Goal: Task Accomplishment & Management: Manage account settings

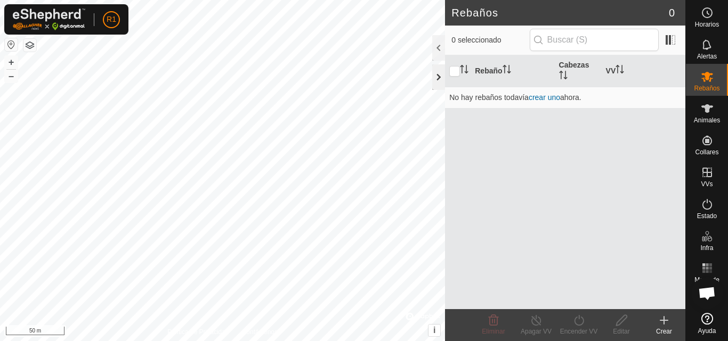
click at [440, 76] on div at bounding box center [438, 77] width 13 height 26
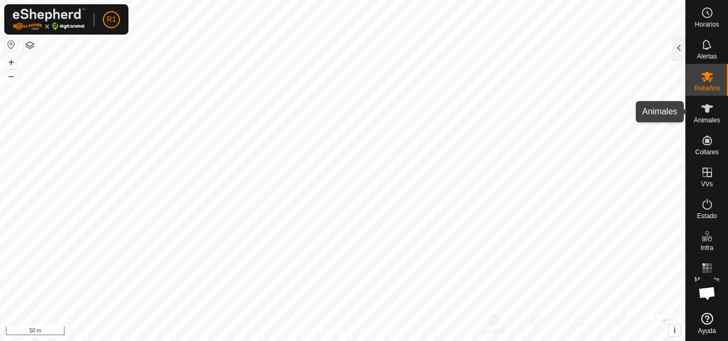
click at [713, 104] on icon at bounding box center [706, 108] width 13 height 13
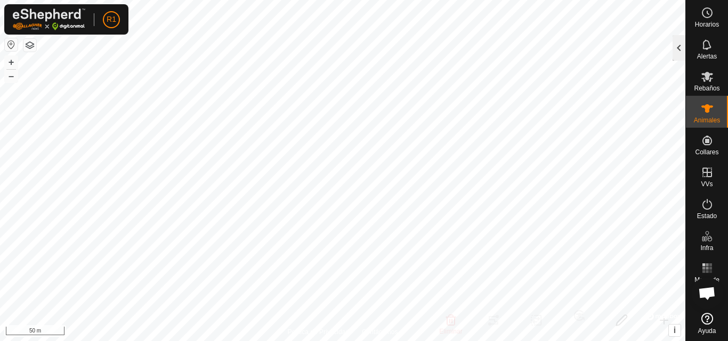
click at [680, 56] on div at bounding box center [678, 48] width 13 height 26
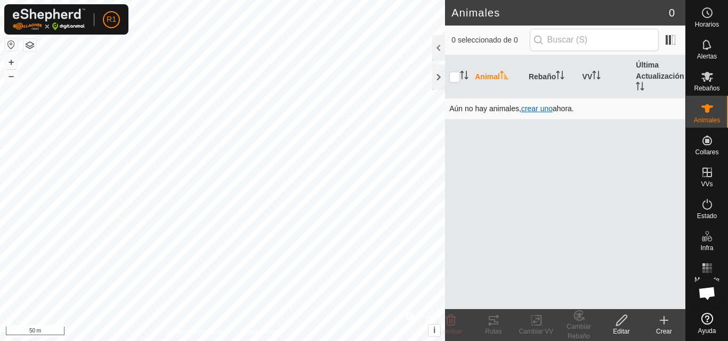
click at [539, 108] on span "crear uno" at bounding box center [536, 108] width 31 height 9
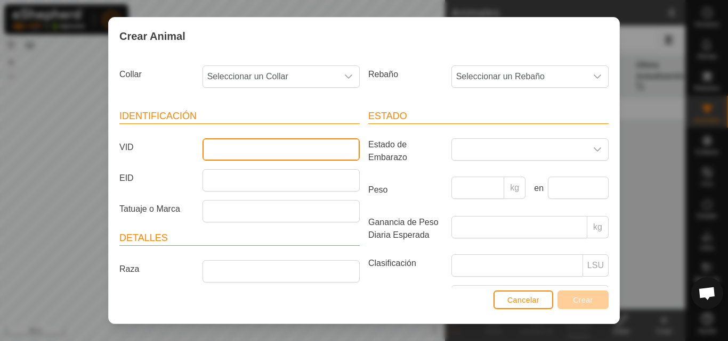
click at [298, 156] on input "VID" at bounding box center [280, 149] width 157 height 22
type input "7399"
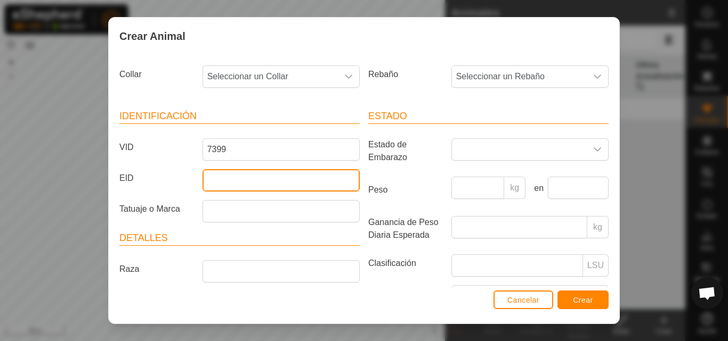
click at [290, 177] on input "EID" at bounding box center [280, 180] width 157 height 22
type input "7399"
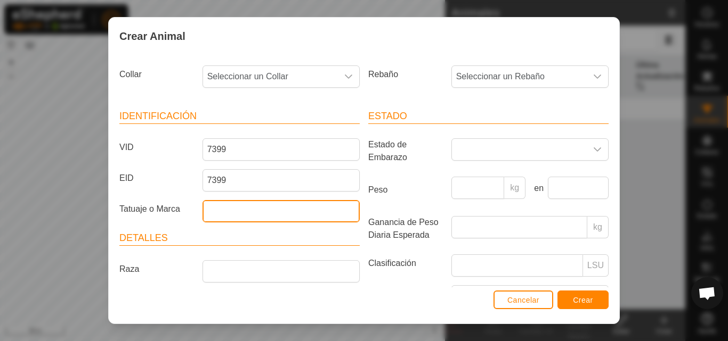
click at [263, 211] on input "Tatuaje o Marca" at bounding box center [280, 211] width 157 height 22
type input "M"
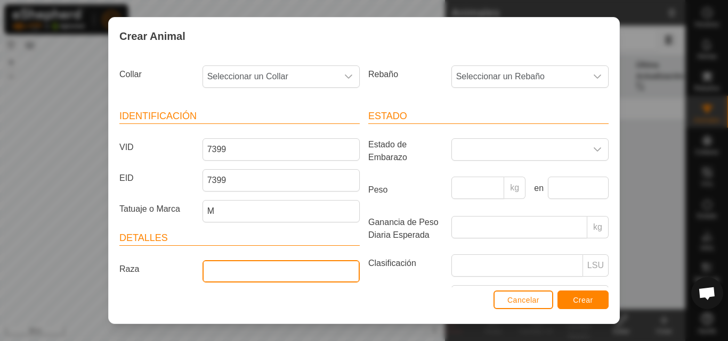
click at [253, 276] on input "Raza" at bounding box center [280, 271] width 157 height 22
type input "mestiza tirando [PERSON_NAME]"
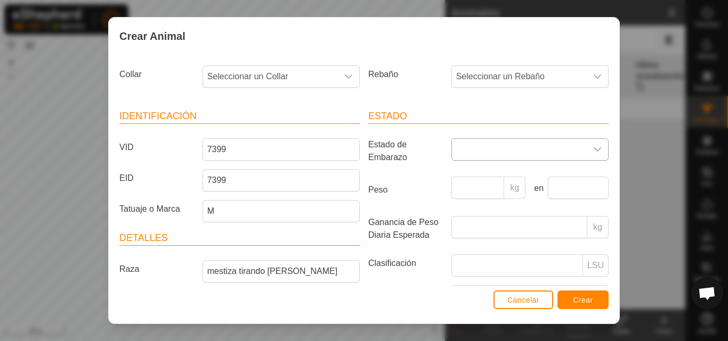
click at [470, 151] on span at bounding box center [519, 149] width 135 height 21
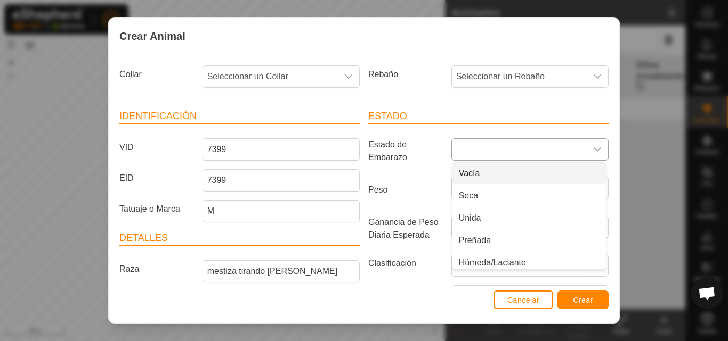
click at [465, 175] on li "Vacía" at bounding box center [528, 173] width 153 height 21
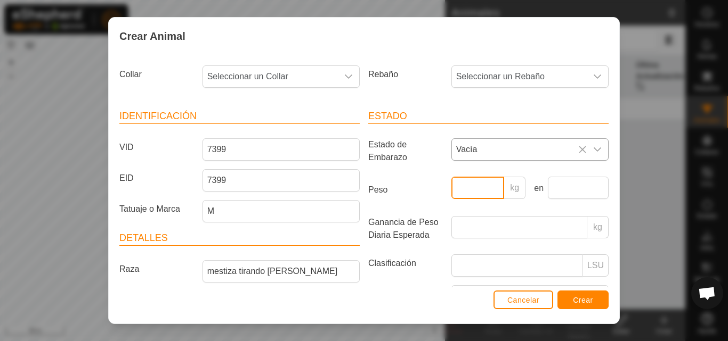
click at [461, 189] on input "Peso" at bounding box center [477, 188] width 53 height 22
type input "300"
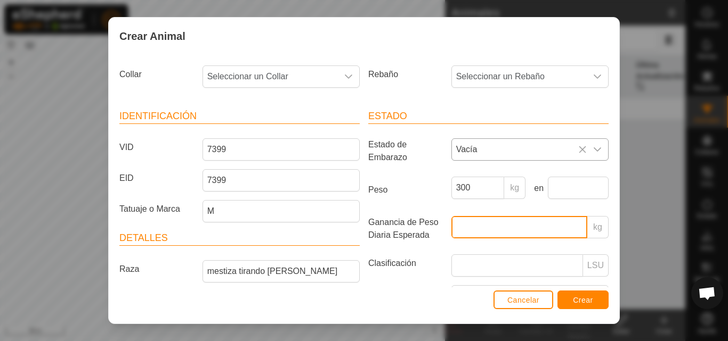
click at [459, 229] on input "Ganancia de Peso Diaria Esperada" at bounding box center [519, 227] width 136 height 22
type input "2"
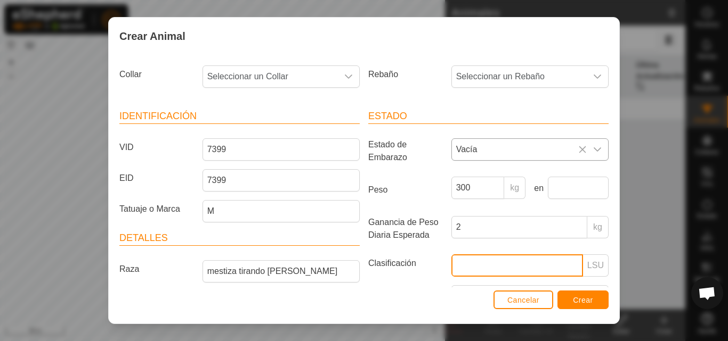
click at [479, 263] on input "Clasificación" at bounding box center [517, 266] width 132 height 22
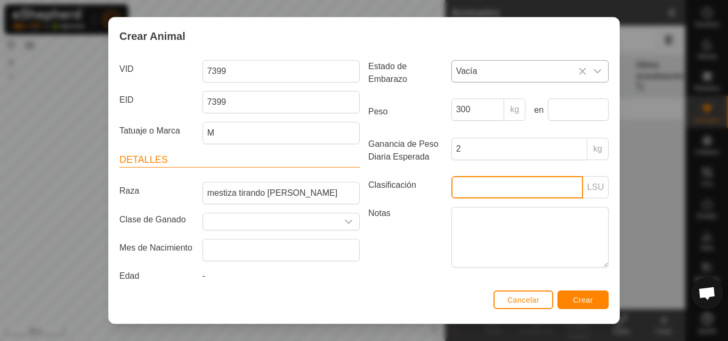
scroll to position [91, 0]
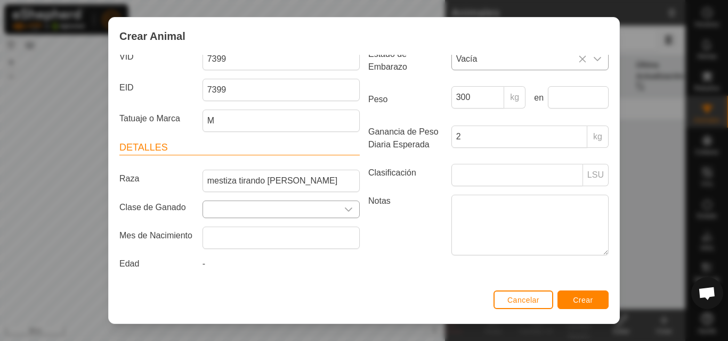
click at [281, 211] on input "Seleccione o ingrese una Clase de Ganado" at bounding box center [270, 209] width 135 height 17
type input "novilla"
click at [256, 241] on input "text" at bounding box center [278, 235] width 141 height 22
click at [343, 234] on icon at bounding box center [340, 235] width 9 height 9
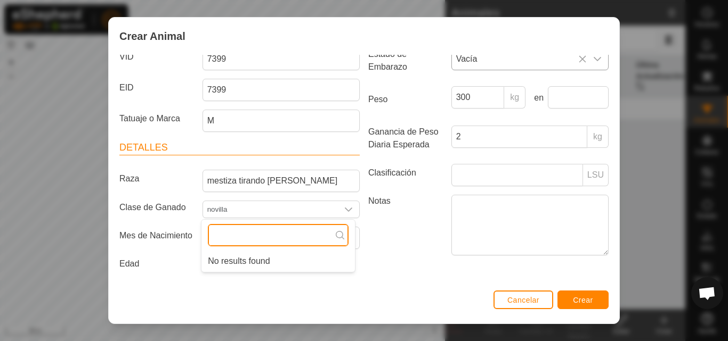
click at [286, 238] on input "text" at bounding box center [278, 235] width 141 height 22
type input "8"
click at [339, 233] on icon at bounding box center [340, 235] width 9 height 9
click at [338, 237] on icon at bounding box center [340, 235] width 9 height 9
click at [318, 240] on input "text" at bounding box center [278, 235] width 141 height 22
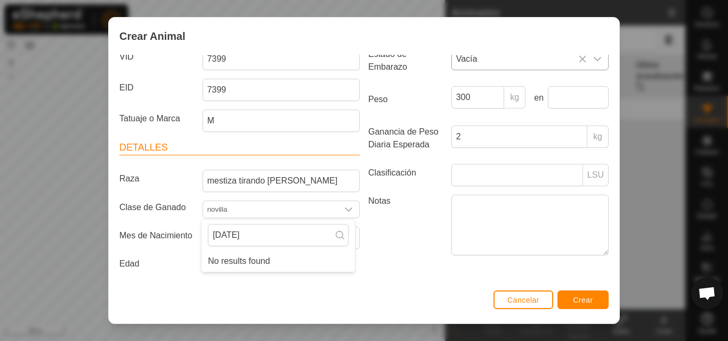
click at [340, 235] on icon at bounding box center [340, 235] width 9 height 9
click at [304, 258] on li "No results found" at bounding box center [277, 261] width 153 height 21
click at [283, 259] on li "No results found" at bounding box center [277, 261] width 153 height 21
click at [284, 235] on input "[DATE]" at bounding box center [278, 235] width 141 height 22
type input "5"
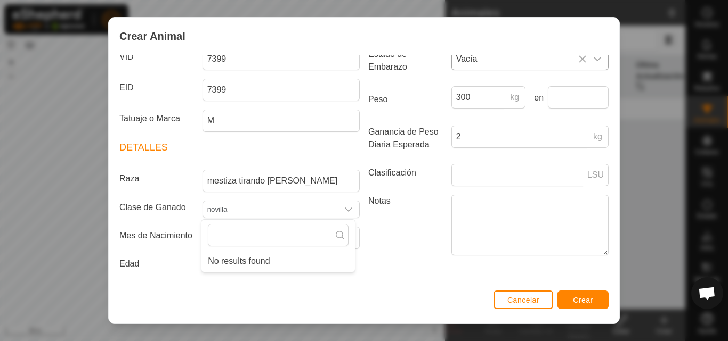
click at [355, 291] on div "Cancelar Crear" at bounding box center [364, 306] width 510 height 36
click at [206, 267] on div "-" at bounding box center [281, 266] width 166 height 17
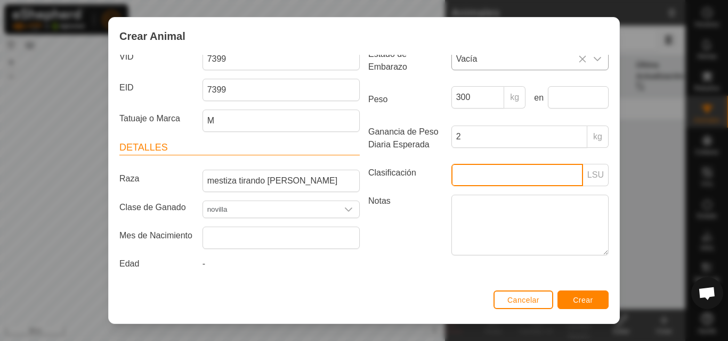
click at [478, 180] on input "Clasificación" at bounding box center [517, 175] width 132 height 22
click at [345, 215] on div "dropdown trigger" at bounding box center [348, 209] width 21 height 17
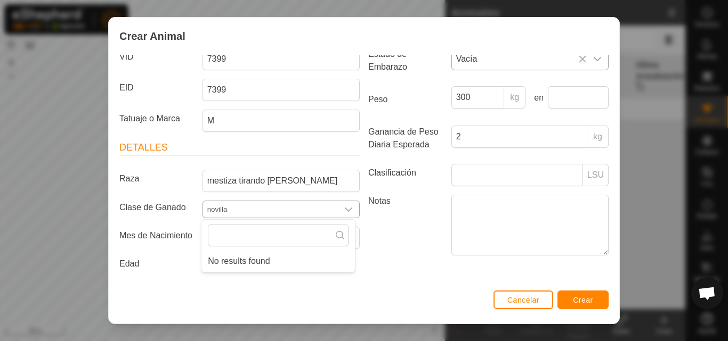
click at [345, 215] on div "dropdown trigger" at bounding box center [348, 209] width 21 height 17
click at [339, 236] on icon at bounding box center [340, 235] width 9 height 9
click at [583, 303] on span "Crear" at bounding box center [583, 300] width 20 height 9
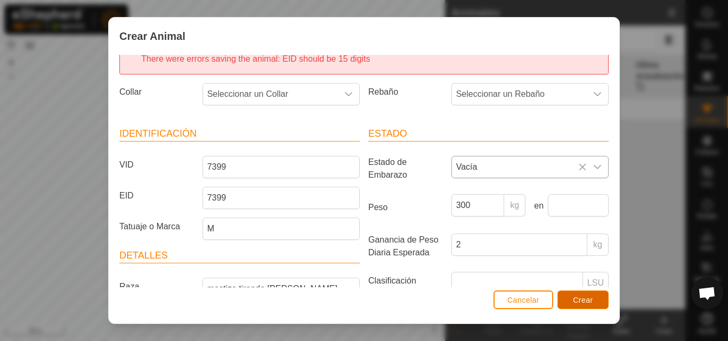
scroll to position [0, 0]
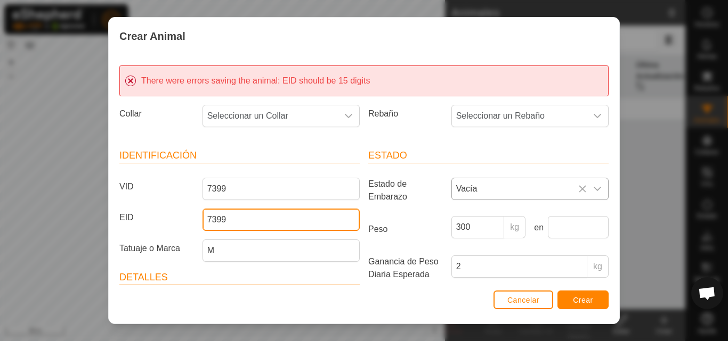
click at [300, 215] on input "7399" at bounding box center [280, 220] width 157 height 22
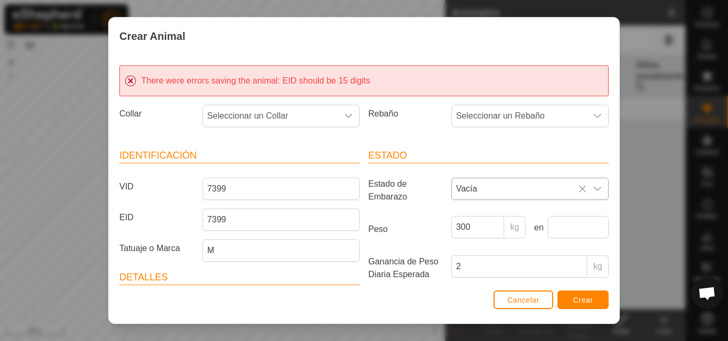
click at [264, 268] on div "Identificación VID 7399 EID 7399 Tatuaje o Marca M Detalles Raza mestiza tirand…" at bounding box center [239, 277] width 249 height 282
click at [266, 258] on input "M" at bounding box center [280, 251] width 157 height 22
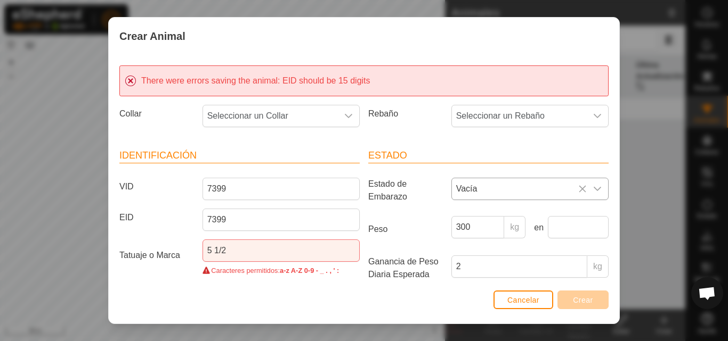
click at [247, 292] on div "Cancelar Crear" at bounding box center [364, 306] width 510 height 36
click at [233, 252] on input "5 1/2" at bounding box center [280, 251] width 157 height 22
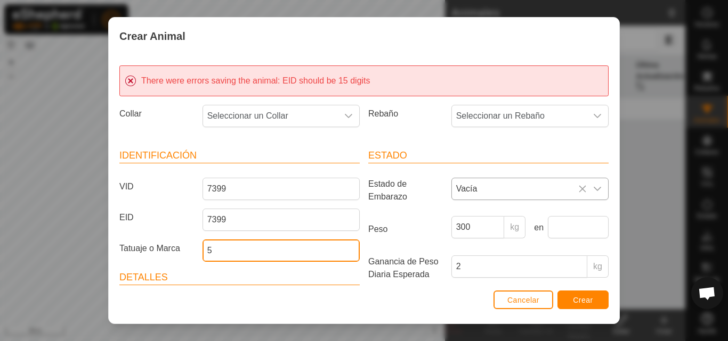
type input "5"
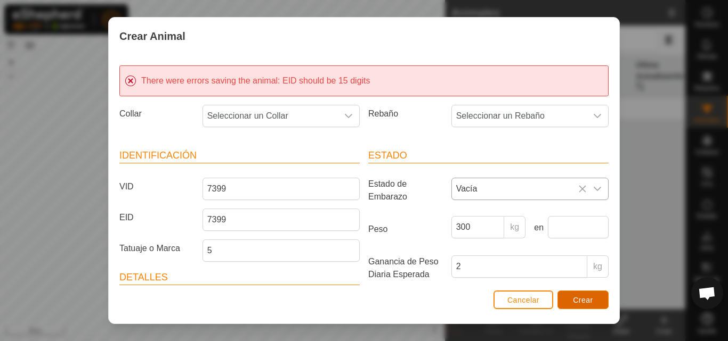
click at [568, 300] on button "Crear" at bounding box center [582, 300] width 51 height 19
click at [586, 111] on div "dropdown trigger" at bounding box center [596, 115] width 21 height 21
click at [419, 136] on div "Estado Estado de Embarazo Vacía Peso 300 kg en Ganancia de Peso Diaria Esperada…" at bounding box center [488, 277] width 249 height 282
click at [569, 306] on button "Crear" at bounding box center [582, 300] width 51 height 19
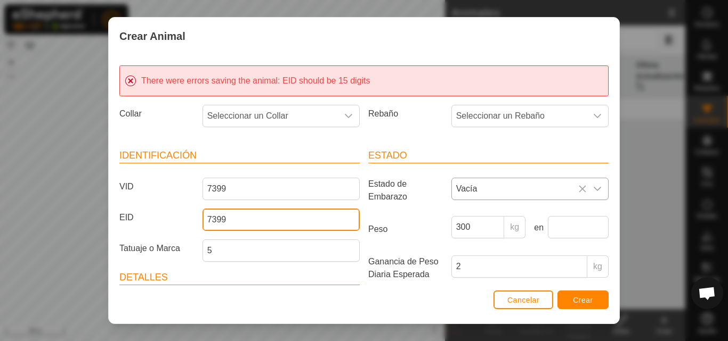
click at [206, 217] on input "7399" at bounding box center [280, 220] width 157 height 22
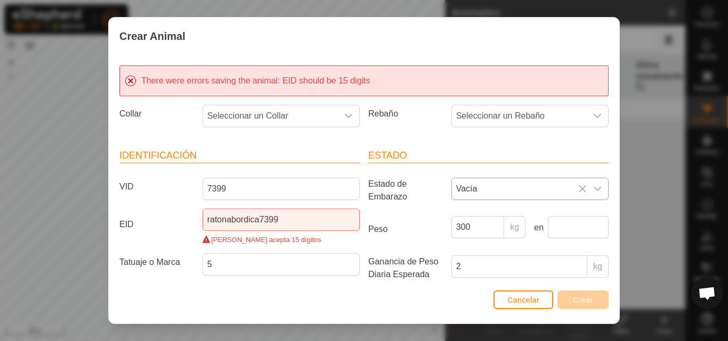
click at [335, 239] on div "[PERSON_NAME] acepta 15 dígitos" at bounding box center [280, 240] width 157 height 10
click at [255, 222] on input "ratonabordica7399" at bounding box center [280, 220] width 157 height 22
click at [257, 222] on input "ratonabordica7399" at bounding box center [280, 220] width 157 height 22
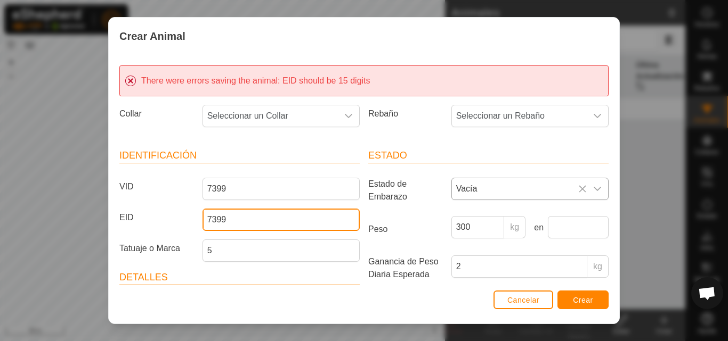
click at [257, 222] on input "7399" at bounding box center [280, 220] width 157 height 22
type input "739900000000000"
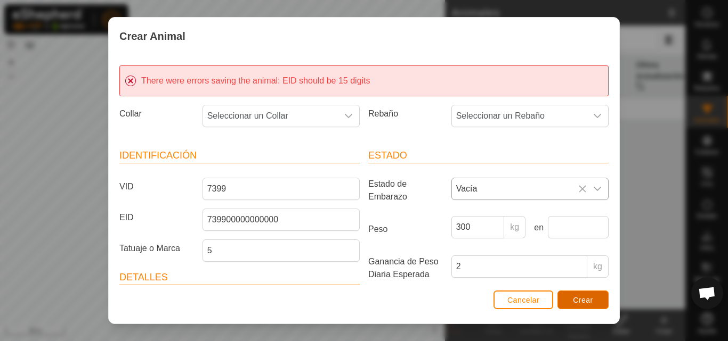
click at [591, 302] on span "Crear" at bounding box center [583, 300] width 20 height 9
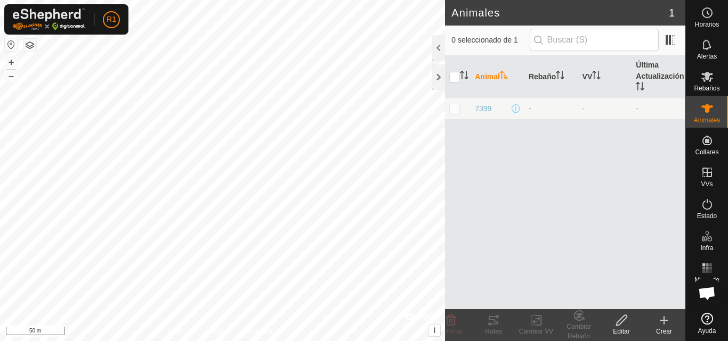
click at [501, 196] on div "Animal Rebaño VV Última Actualización 7399 - - -" at bounding box center [565, 182] width 240 height 254
click at [660, 322] on icon at bounding box center [663, 320] width 13 height 13
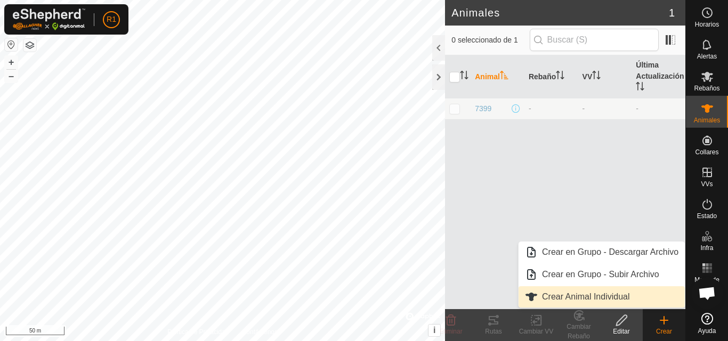
click at [588, 298] on link "Crear Animal Individual" at bounding box center [601, 297] width 166 height 21
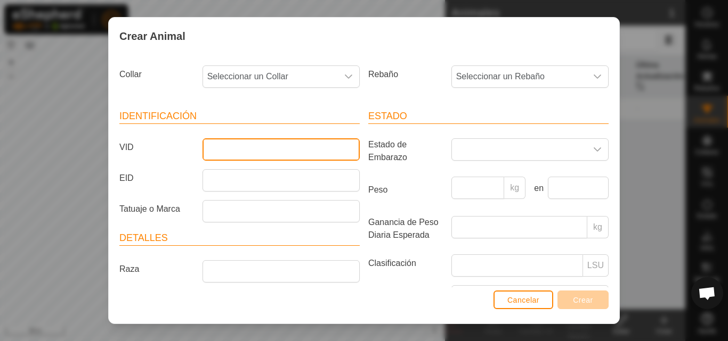
click at [308, 144] on input "VID" at bounding box center [280, 149] width 157 height 22
type input "9636"
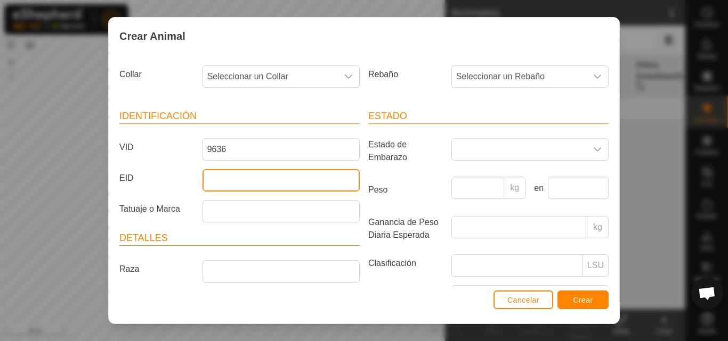
click at [279, 177] on input "EID" at bounding box center [280, 180] width 157 height 22
type input "9636000000000"
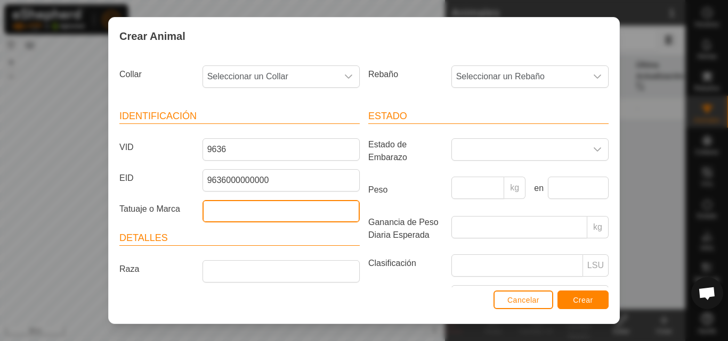
click at [233, 213] on input "Tatuaje o Marca" at bounding box center [280, 211] width 157 height 22
type input "5"
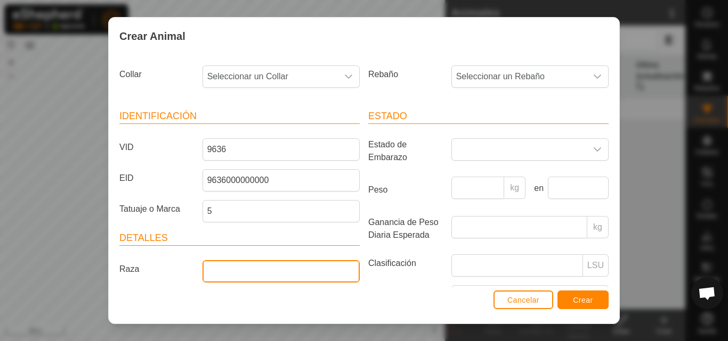
click at [219, 273] on input "Raza" at bounding box center [280, 271] width 157 height 22
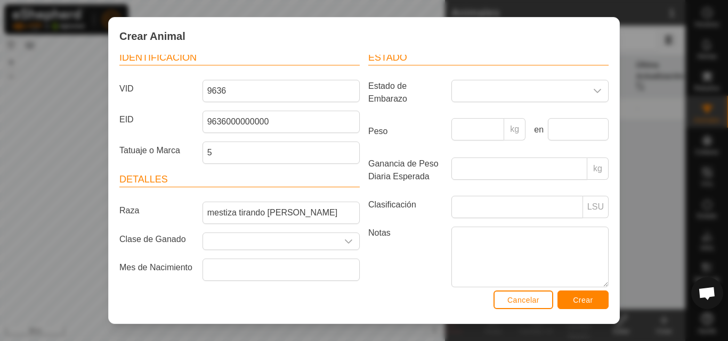
drag, startPoint x: 300, startPoint y: 290, endPoint x: 398, endPoint y: 289, distance: 98.0
click at [398, 289] on div "Cancelar Crear" at bounding box center [364, 306] width 510 height 36
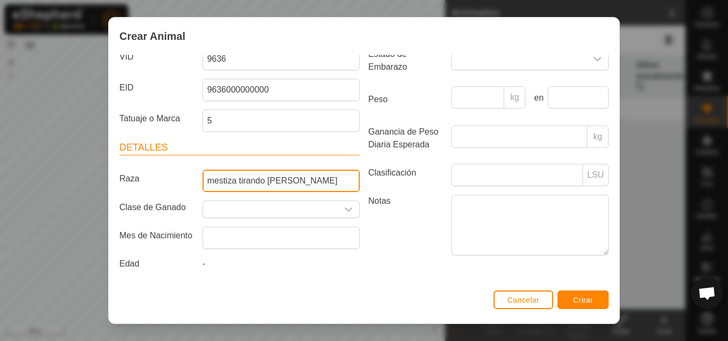
click at [298, 177] on input "mestiza tirando [PERSON_NAME]" at bounding box center [280, 181] width 157 height 22
type input "mestiza tirando letrones"
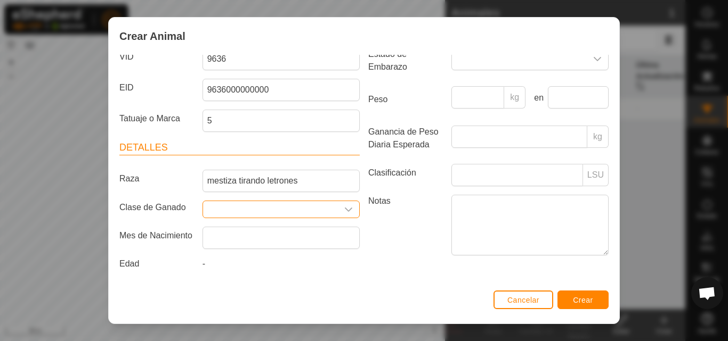
click at [239, 207] on input "Seleccione o ingrese una Clase de Ganado" at bounding box center [270, 209] width 135 height 17
click at [344, 213] on icon "dropdown trigger" at bounding box center [348, 210] width 9 height 9
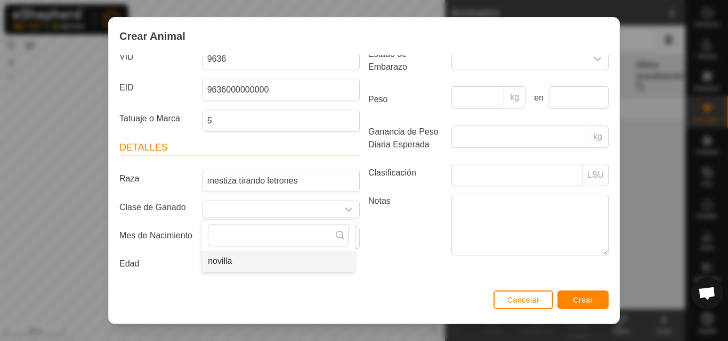
click at [251, 263] on li "novilla" at bounding box center [277, 261] width 153 height 21
type input "novilla"
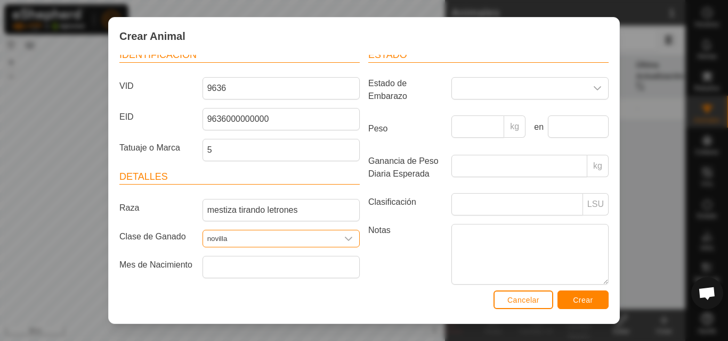
scroll to position [0, 0]
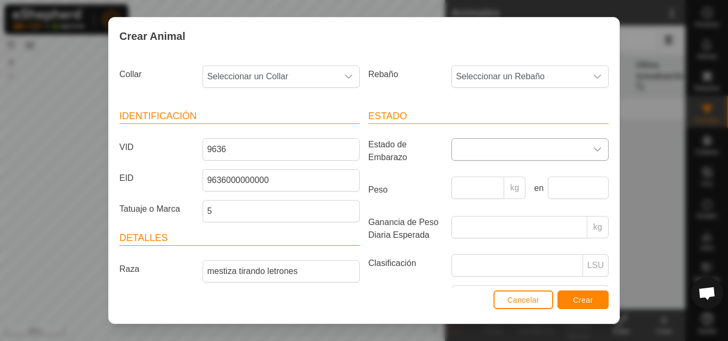
click at [593, 147] on icon "dropdown trigger" at bounding box center [597, 149] width 9 height 9
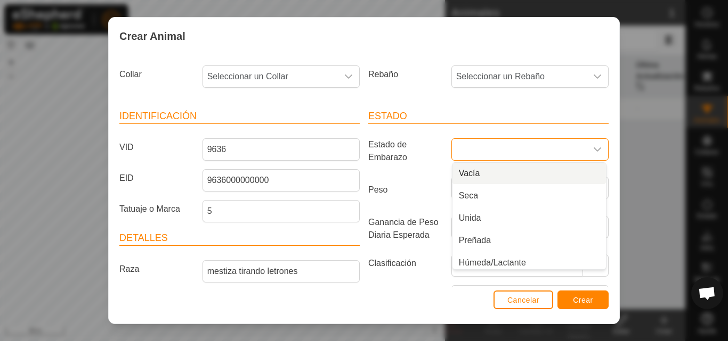
click at [487, 176] on li "Vacía" at bounding box center [528, 173] width 153 height 21
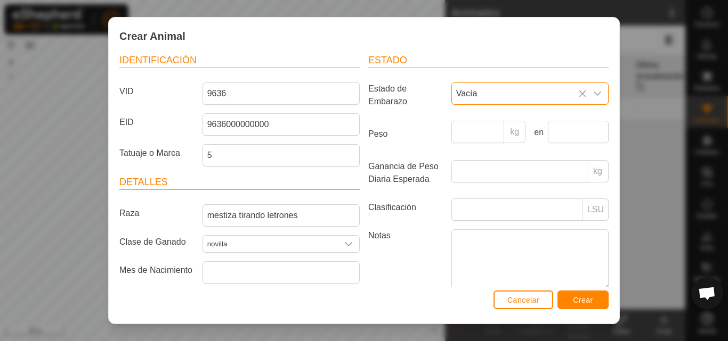
scroll to position [78, 0]
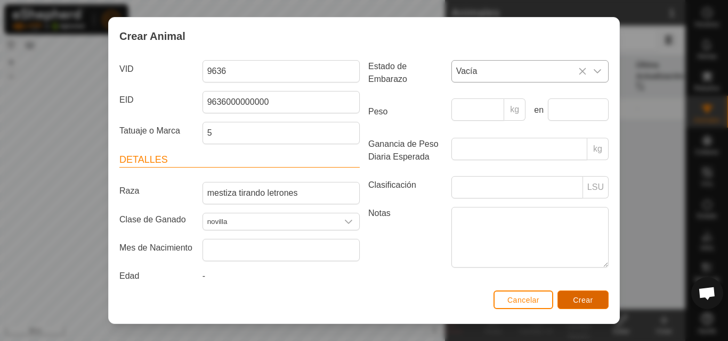
click at [571, 304] on button "Crear" at bounding box center [582, 300] width 51 height 19
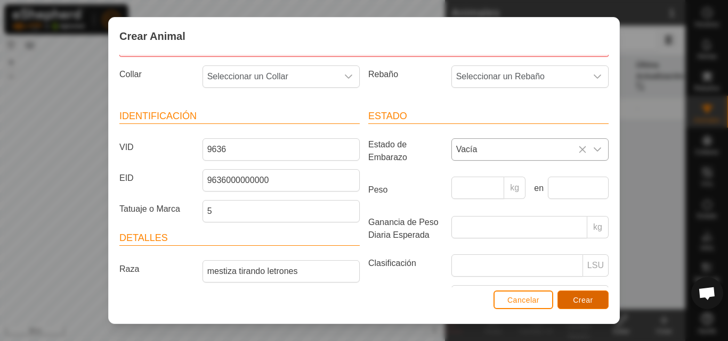
scroll to position [0, 0]
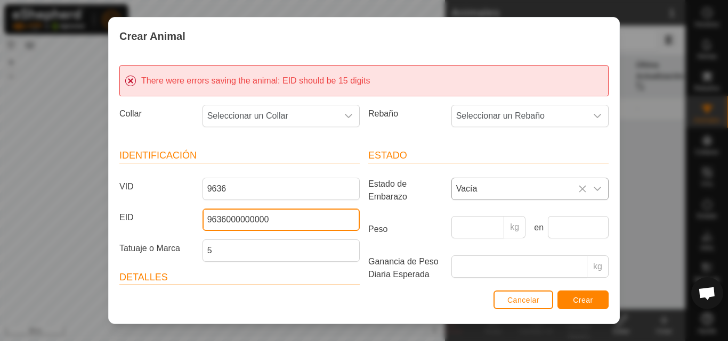
click at [323, 223] on input "9636000000000" at bounding box center [280, 220] width 157 height 22
type input "963600000000000"
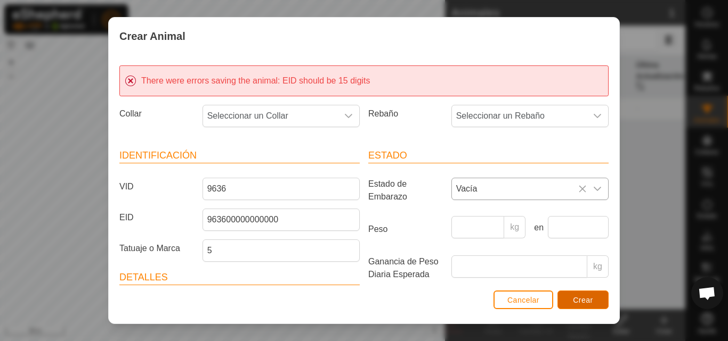
click at [596, 294] on button "Crear" at bounding box center [582, 300] width 51 height 19
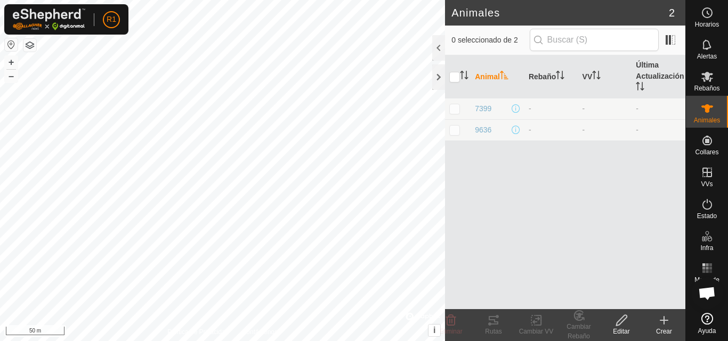
click at [663, 329] on div "Crear" at bounding box center [663, 332] width 43 height 10
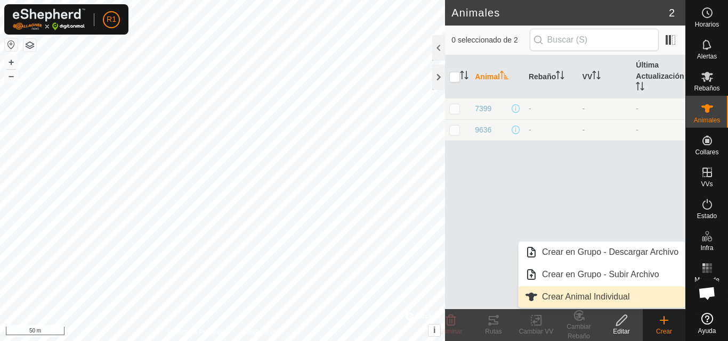
click at [613, 297] on link "Crear Animal Individual" at bounding box center [601, 297] width 166 height 21
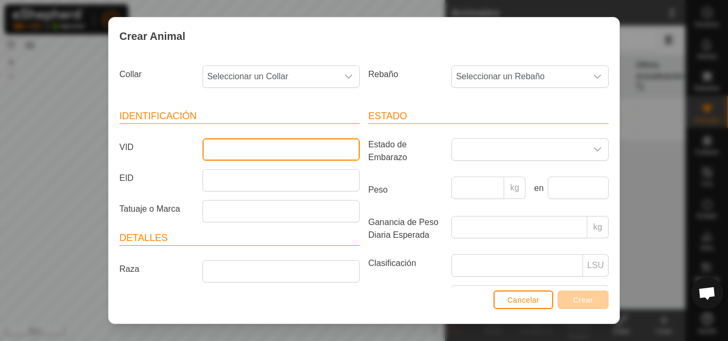
click at [312, 152] on input "VID" at bounding box center [280, 149] width 157 height 22
type input "9637"
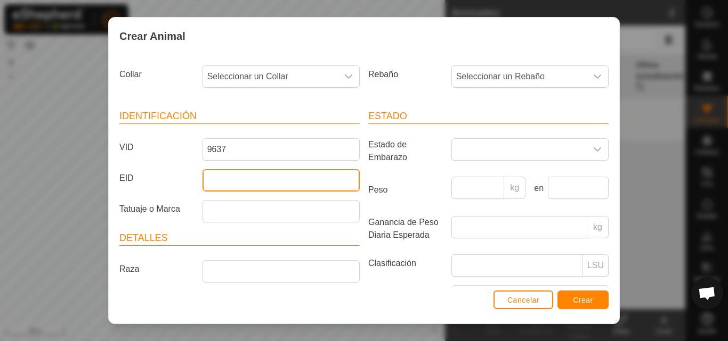
click at [280, 185] on input "EID" at bounding box center [280, 180] width 157 height 22
type input "963700000000000"
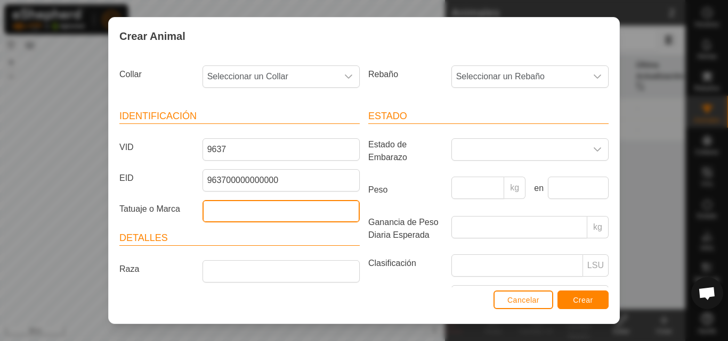
click at [270, 212] on input "Tatuaje o Marca" at bounding box center [280, 211] width 157 height 22
type input "5"
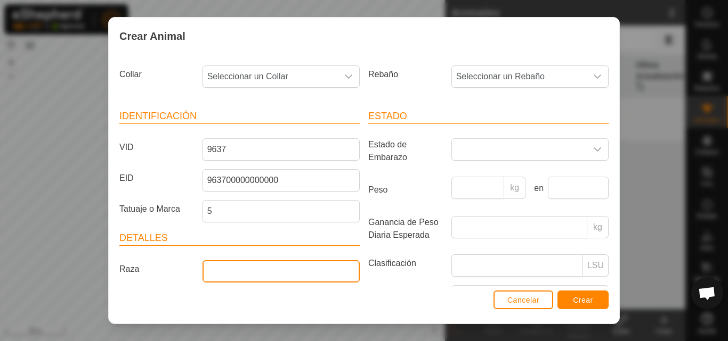
click at [263, 274] on input "Raza" at bounding box center [280, 271] width 157 height 22
type input "mestiza tirando letrones"
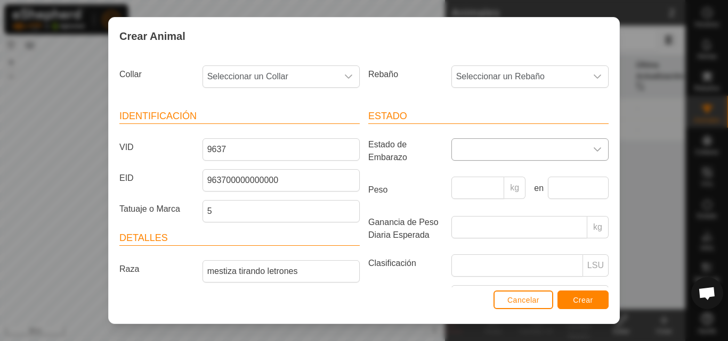
click at [500, 154] on span at bounding box center [519, 149] width 135 height 21
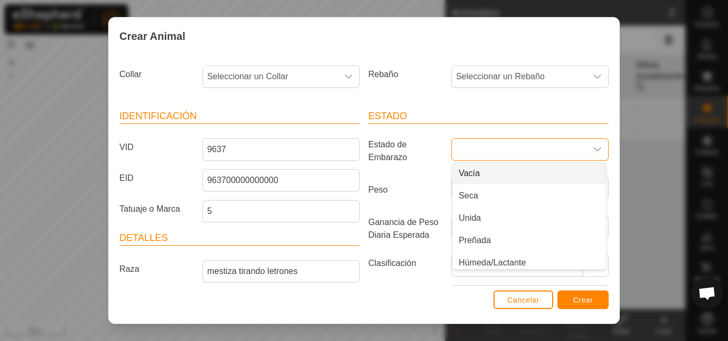
click at [483, 178] on li "Vacía" at bounding box center [528, 173] width 153 height 21
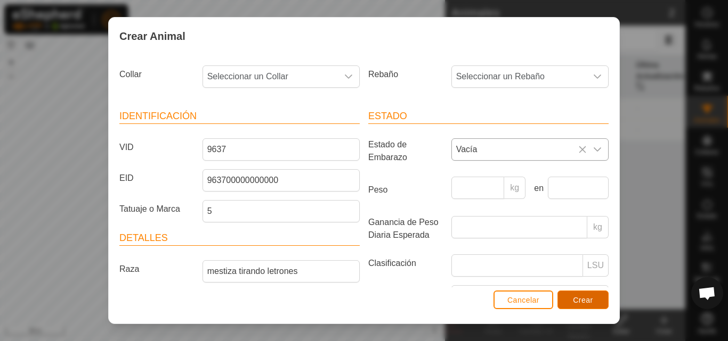
click at [581, 296] on span "Crear" at bounding box center [583, 300] width 20 height 9
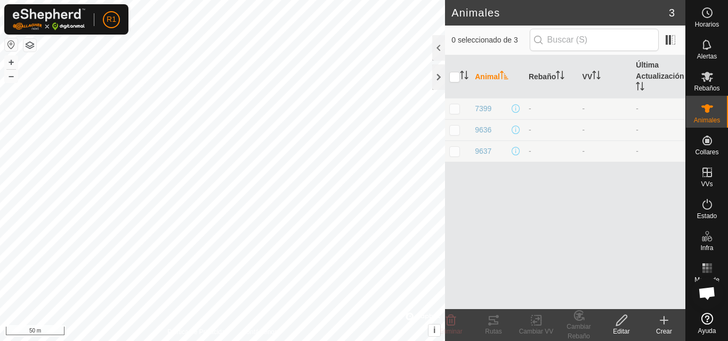
click at [670, 319] on icon at bounding box center [663, 320] width 13 height 13
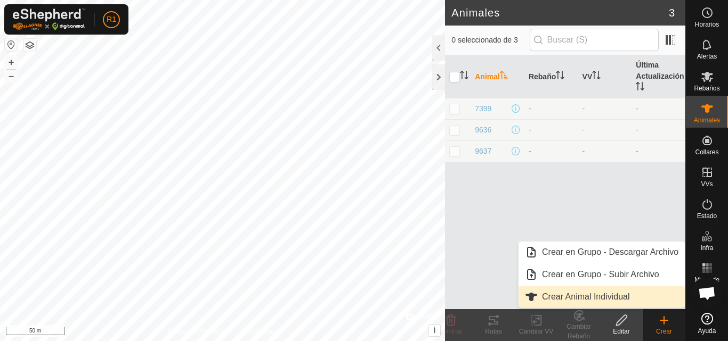
click at [636, 294] on link "Crear Animal Individual" at bounding box center [601, 297] width 166 height 21
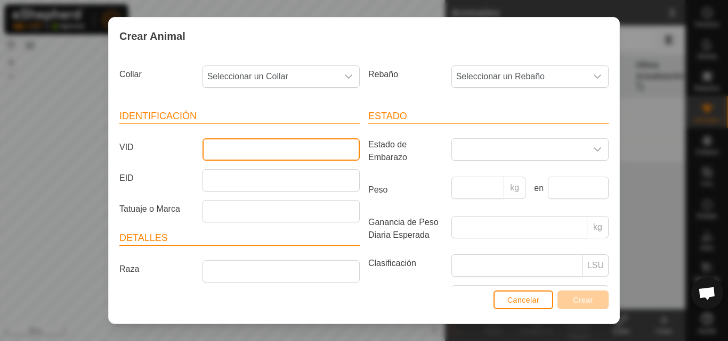
click at [324, 145] on input "VID" at bounding box center [280, 149] width 157 height 22
type input "9638"
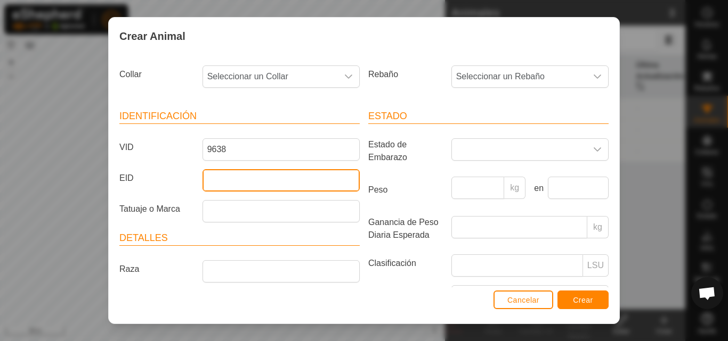
click at [279, 188] on input "EID" at bounding box center [280, 180] width 157 height 22
type input "963800000000000"
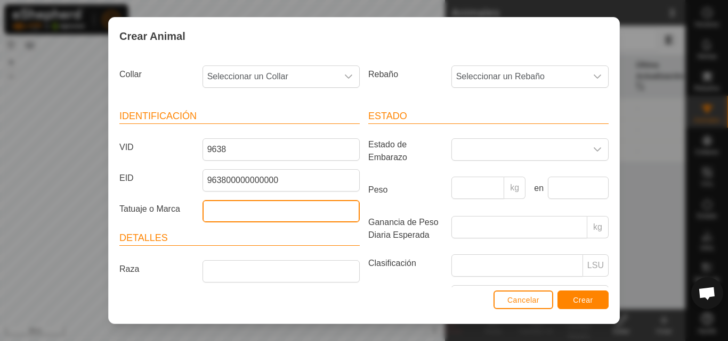
click at [265, 219] on input "Tatuaje o Marca" at bounding box center [280, 211] width 157 height 22
type input "5"
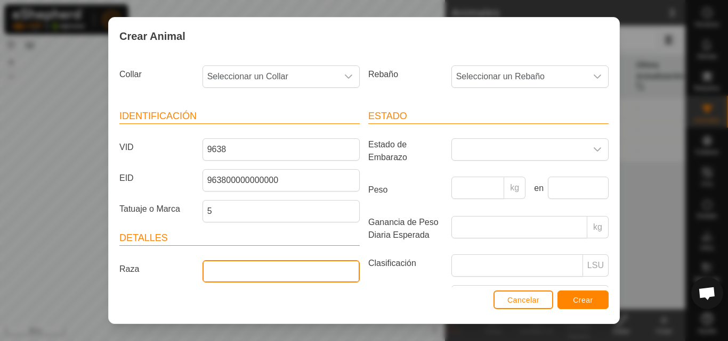
click at [258, 275] on input "Raza" at bounding box center [280, 271] width 157 height 22
type input "blanca"
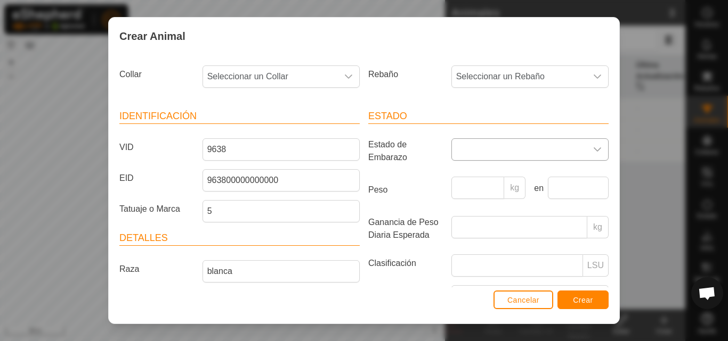
click at [513, 151] on span at bounding box center [519, 149] width 135 height 21
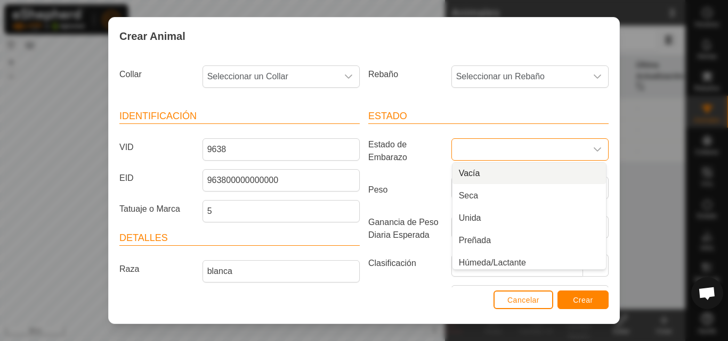
click at [507, 177] on li "Vacía" at bounding box center [528, 173] width 153 height 21
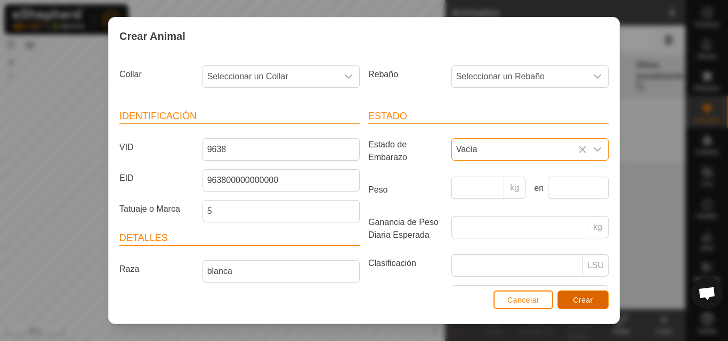
click at [567, 299] on button "Crear" at bounding box center [582, 300] width 51 height 19
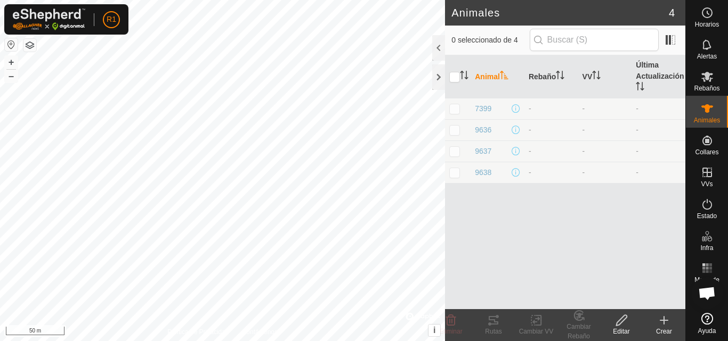
click at [659, 321] on icon at bounding box center [663, 320] width 13 height 13
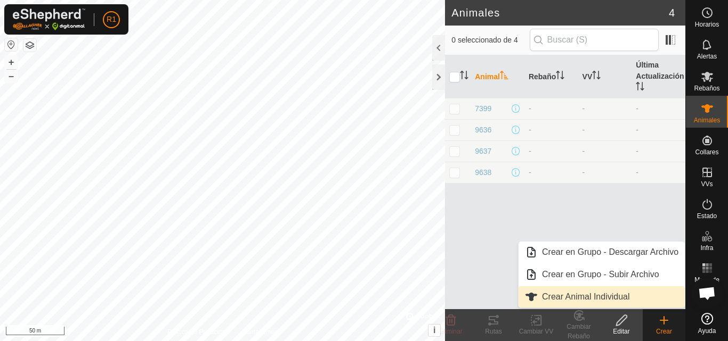
click at [627, 292] on link "Crear Animal Individual" at bounding box center [601, 297] width 166 height 21
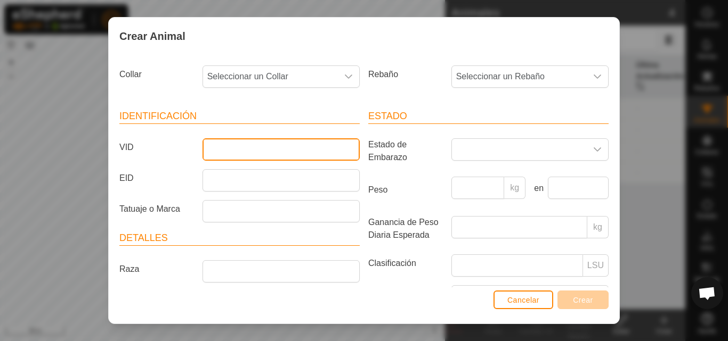
click at [287, 150] on input "VID" at bounding box center [280, 149] width 157 height 22
type input "4"
type input "5487"
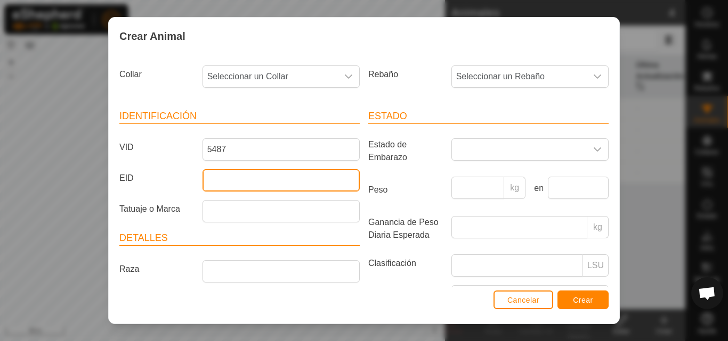
click at [262, 180] on input "EID" at bounding box center [280, 180] width 157 height 22
type input "548700000000000"
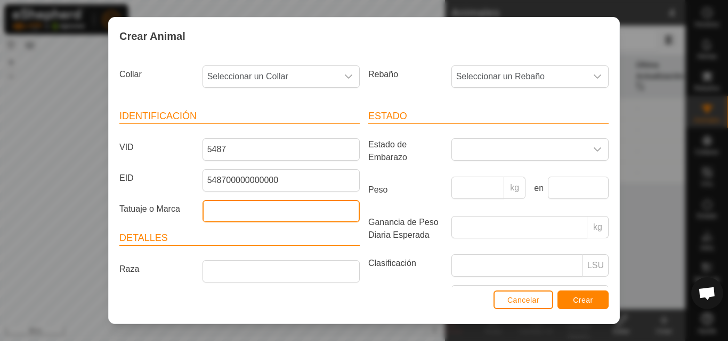
click at [233, 208] on input "Tatuaje o Marca" at bounding box center [280, 211] width 157 height 22
type input "adulta"
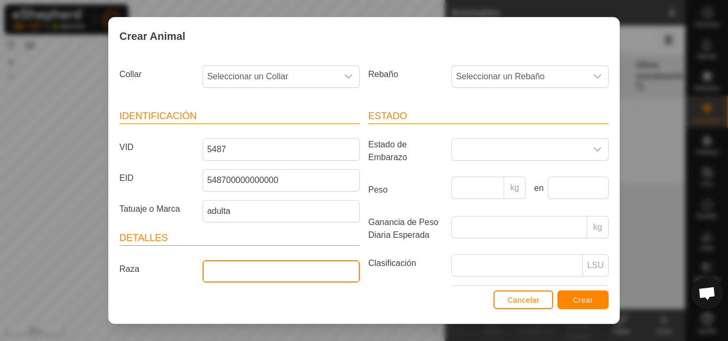
click at [226, 268] on input "Raza" at bounding box center [280, 271] width 157 height 22
type input "r"
type input "medio pirenaico"
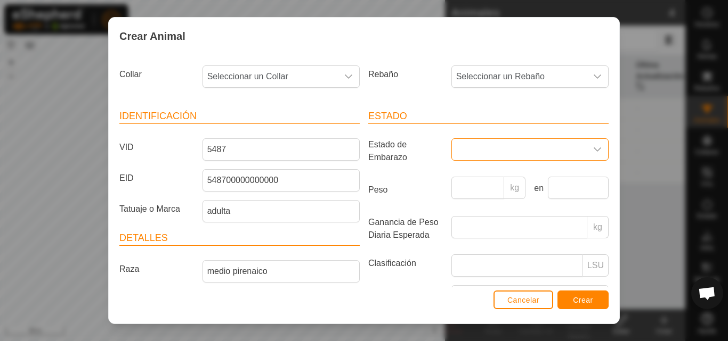
click at [468, 141] on span at bounding box center [519, 149] width 135 height 21
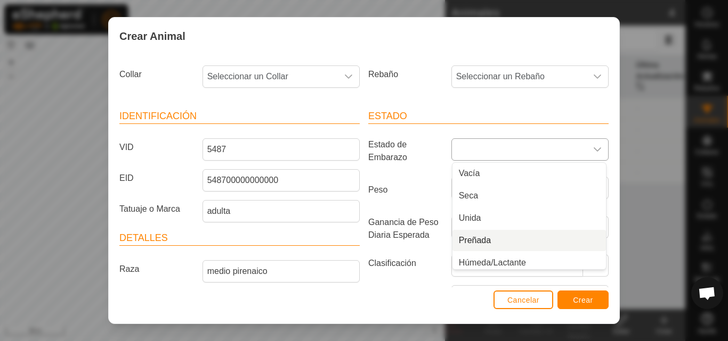
click at [477, 239] on li "Preñada" at bounding box center [528, 240] width 153 height 21
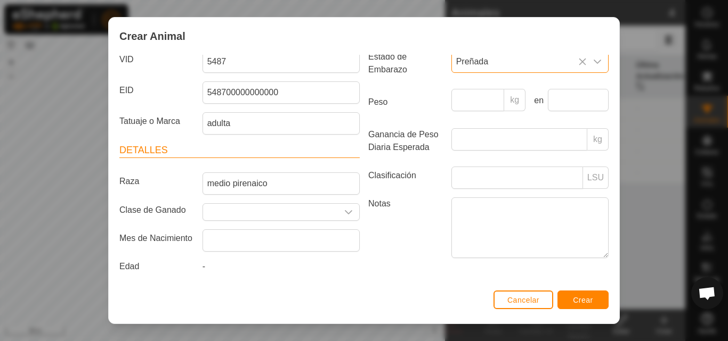
scroll to position [91, 0]
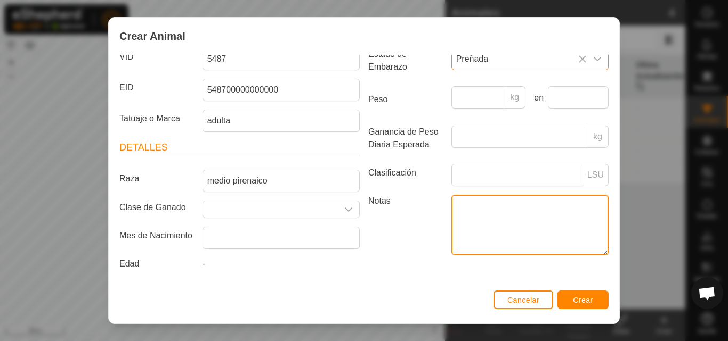
click at [498, 201] on textarea "Notas" at bounding box center [529, 225] width 157 height 61
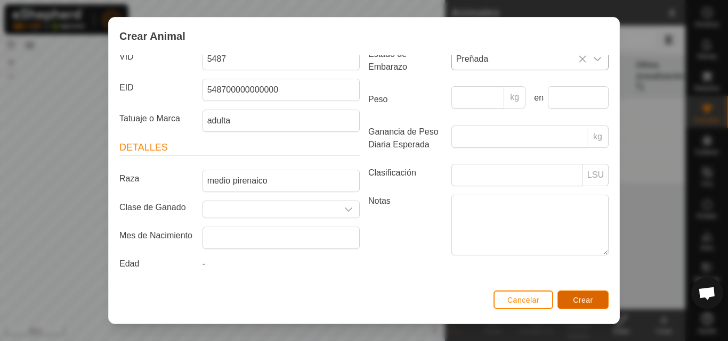
click at [598, 303] on button "Crear" at bounding box center [582, 300] width 51 height 19
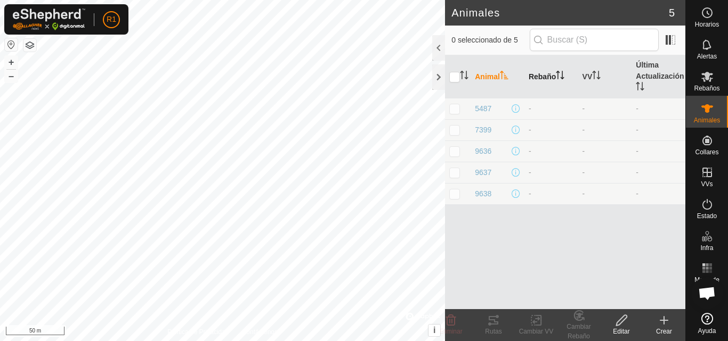
click at [540, 76] on th "Rebaño" at bounding box center [551, 76] width 54 height 43
click at [719, 84] on div "Rebaños" at bounding box center [707, 80] width 42 height 32
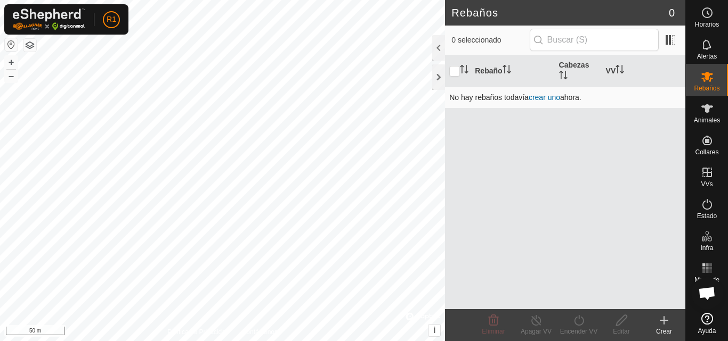
click at [541, 99] on link "crear uno" at bounding box center [543, 97] width 31 height 9
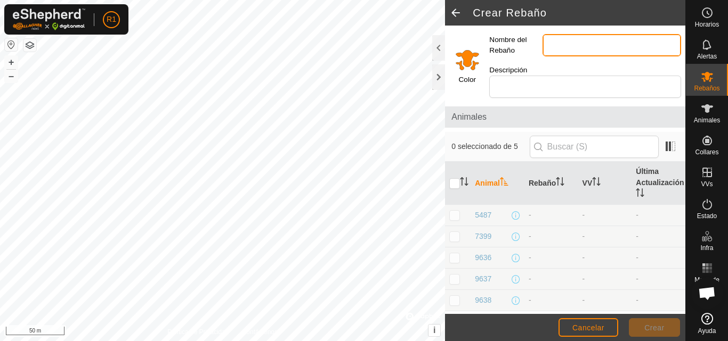
click at [579, 48] on input "Nombre del Rebaño" at bounding box center [611, 45] width 138 height 22
type input "novillas nave"
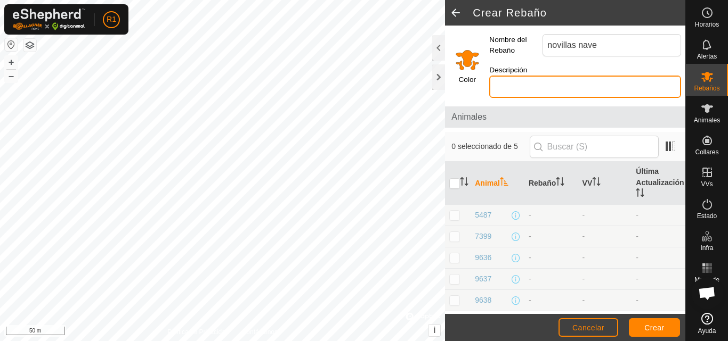
click at [566, 97] on input "Descripción" at bounding box center [585, 87] width 192 height 22
type input "5 novillas, 1 vaca"
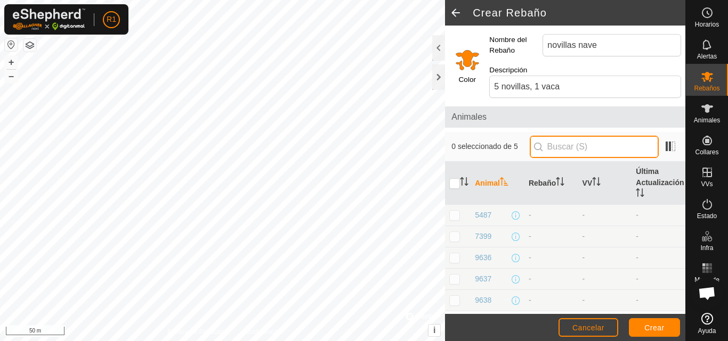
click at [573, 154] on input "text" at bounding box center [593, 147] width 129 height 22
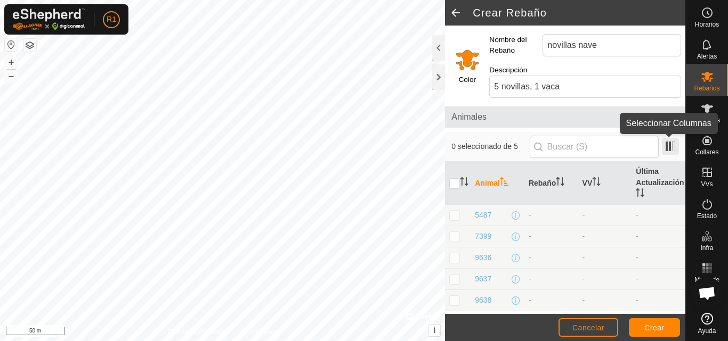
click at [669, 144] on span at bounding box center [670, 146] width 17 height 17
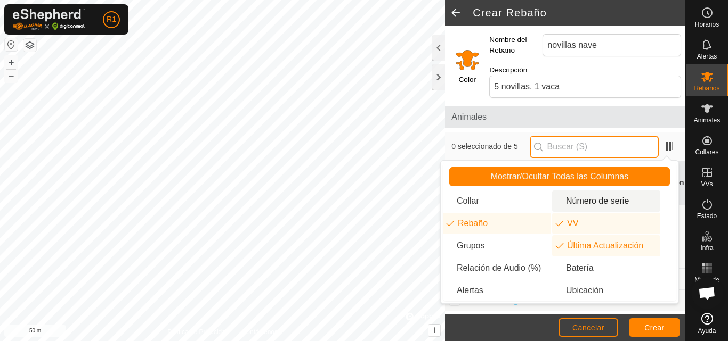
click at [606, 137] on input "text" at bounding box center [593, 147] width 129 height 22
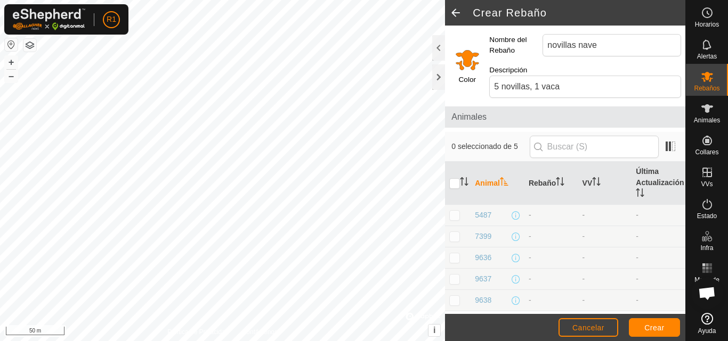
click at [459, 219] on p-tablecheckbox at bounding box center [454, 215] width 11 height 9
checkbox input "true"
click at [453, 240] on p-checkbox at bounding box center [454, 236] width 11 height 9
checkbox input "true"
click at [453, 255] on p-checkbox at bounding box center [454, 258] width 11 height 9
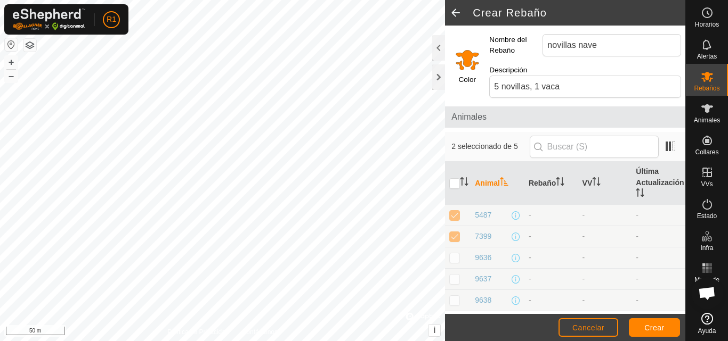
checkbox input "true"
click at [454, 278] on p-checkbox at bounding box center [454, 279] width 11 height 9
checkbox input "true"
click at [452, 304] on p-checkbox at bounding box center [454, 300] width 11 height 9
checkbox input "true"
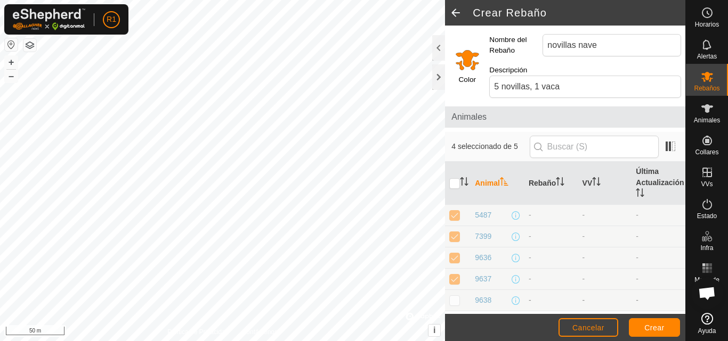
checkbox input "true"
click at [596, 48] on input "novillas nave" at bounding box center [611, 45] width 138 height 22
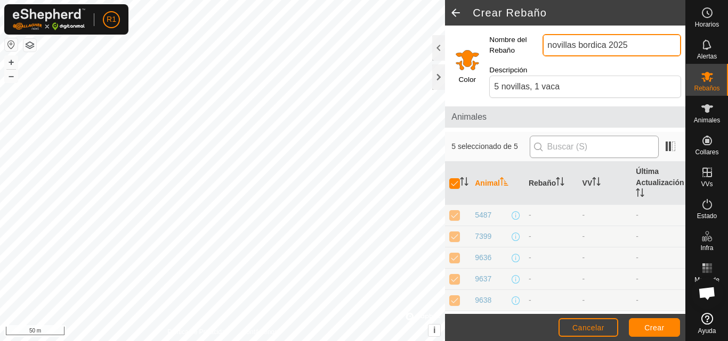
type input "novillas bordica 2025"
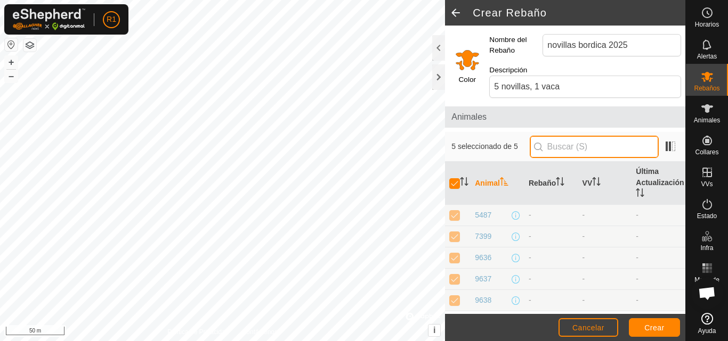
click at [595, 156] on input "text" at bounding box center [593, 147] width 129 height 22
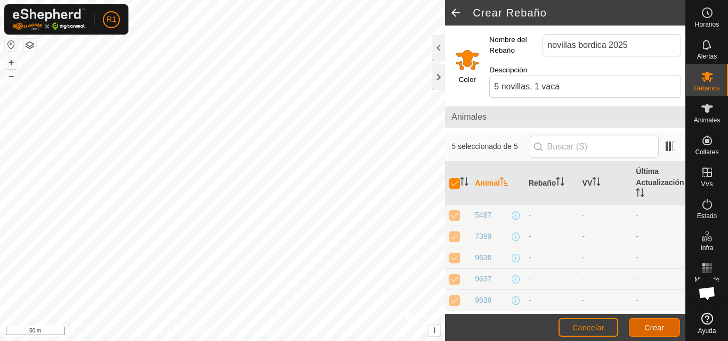
click at [646, 331] on span "Crear" at bounding box center [654, 328] width 20 height 9
click at [554, 178] on th "Rebaño" at bounding box center [551, 183] width 54 height 43
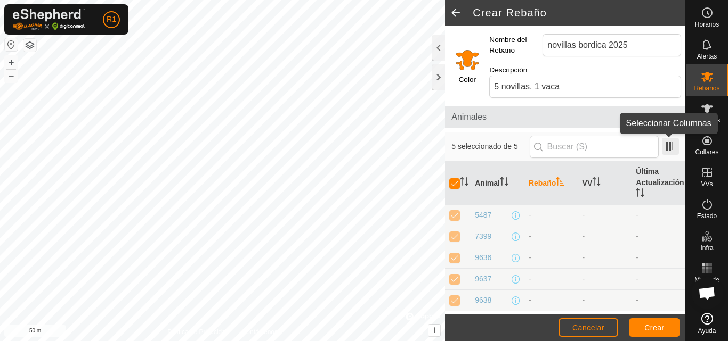
click at [667, 148] on span at bounding box center [670, 146] width 17 height 17
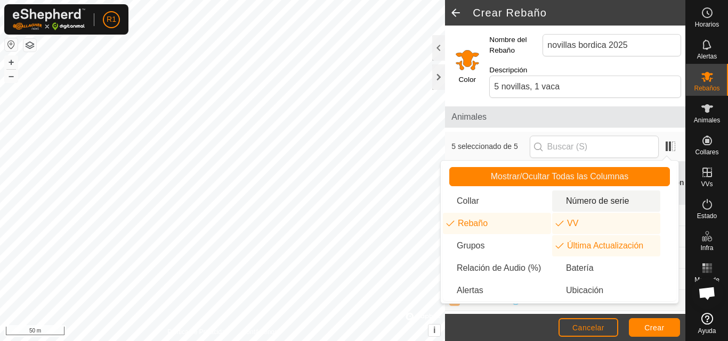
click at [601, 207] on li "Número de serie" at bounding box center [606, 201] width 108 height 21
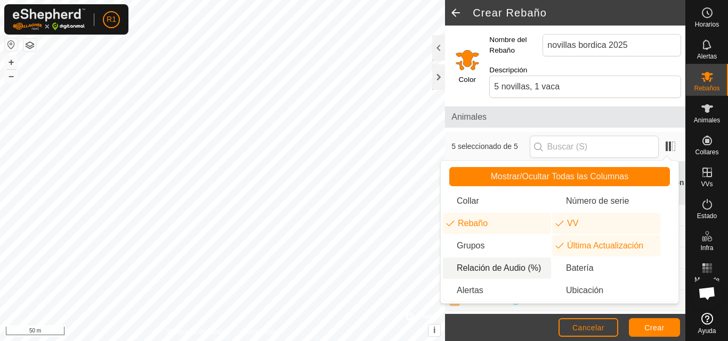
click at [532, 271] on li "Relación de Audio (%)" at bounding box center [497, 268] width 108 height 21
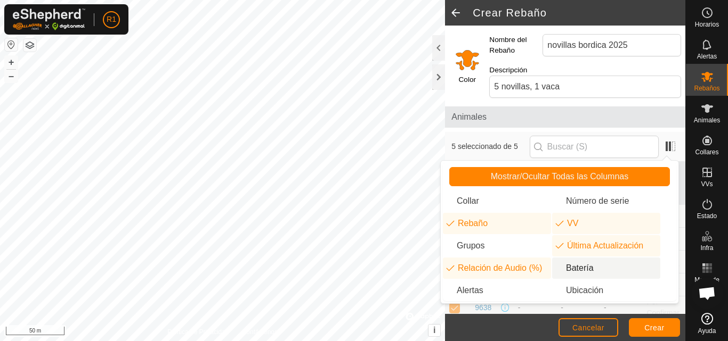
click at [582, 270] on li "Batería" at bounding box center [606, 268] width 108 height 21
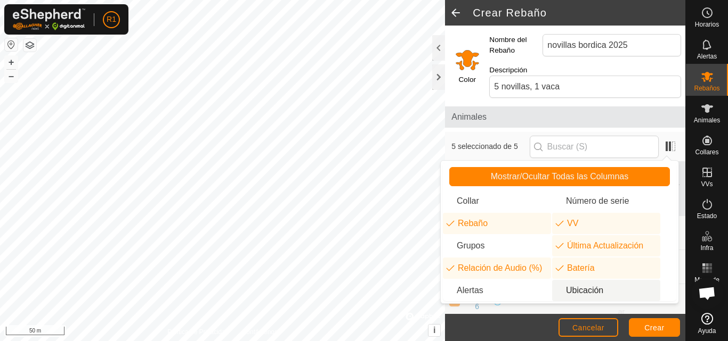
click at [583, 293] on li "Ubicación" at bounding box center [606, 290] width 108 height 21
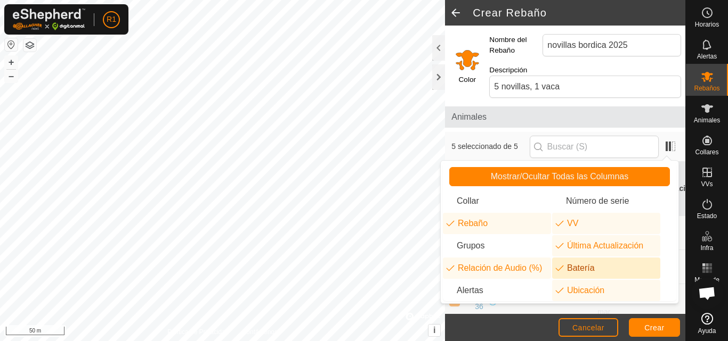
click at [579, 273] on li "Batería" at bounding box center [606, 268] width 108 height 21
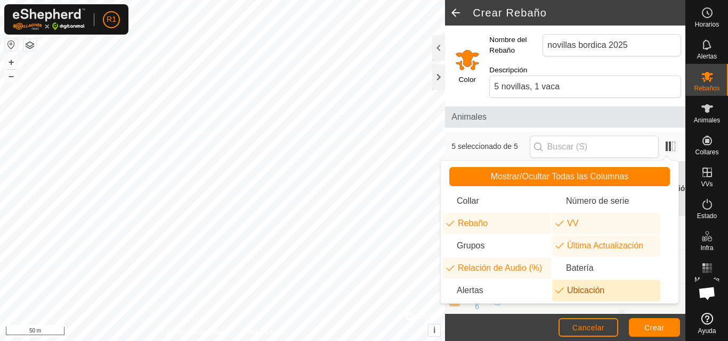
click at [579, 287] on li "Ubicación" at bounding box center [606, 290] width 108 height 21
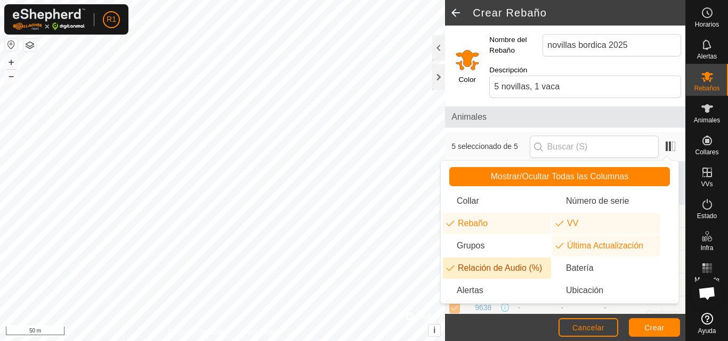
click at [483, 266] on li "Relación de Audio (%)" at bounding box center [497, 268] width 108 height 21
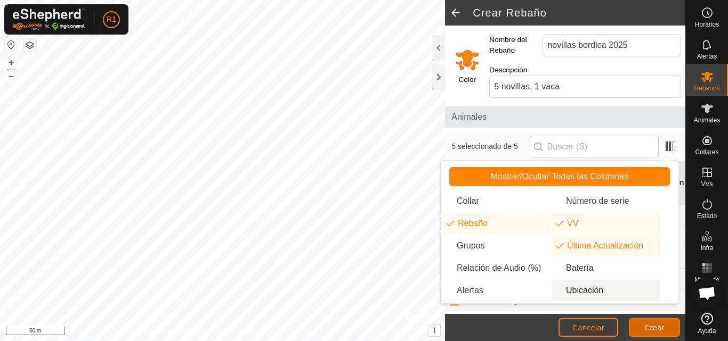
click at [645, 327] on span "Crear" at bounding box center [654, 328] width 20 height 9
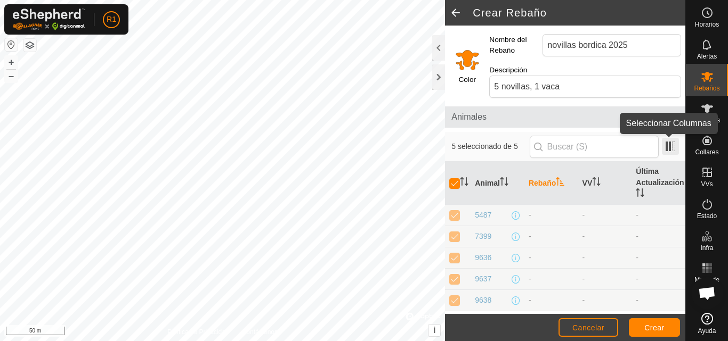
click at [666, 149] on span at bounding box center [670, 146] width 17 height 17
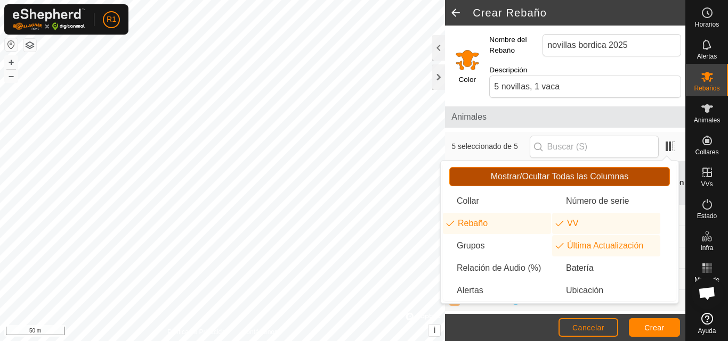
click at [639, 182] on button "Mostrar/Ocultar Todas las Columnas" at bounding box center [559, 176] width 221 height 19
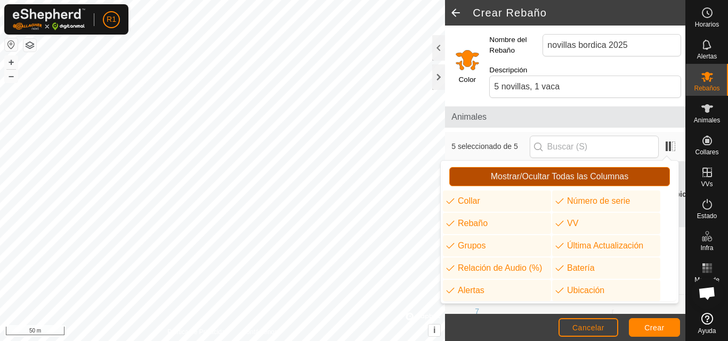
click at [638, 182] on button "Mostrar/Ocultar Todas las Columnas" at bounding box center [559, 176] width 221 height 19
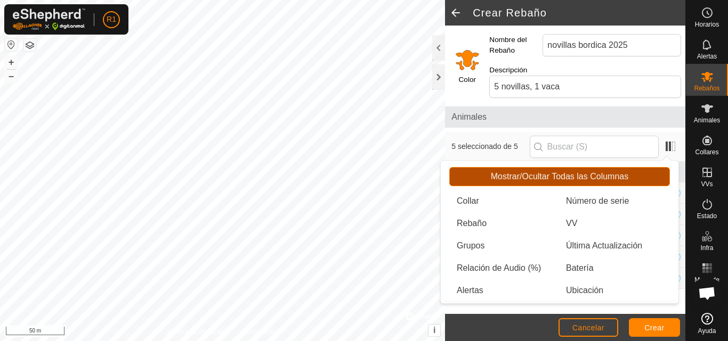
click at [639, 174] on button "Mostrar/Ocultar Todas las Columnas" at bounding box center [559, 176] width 221 height 19
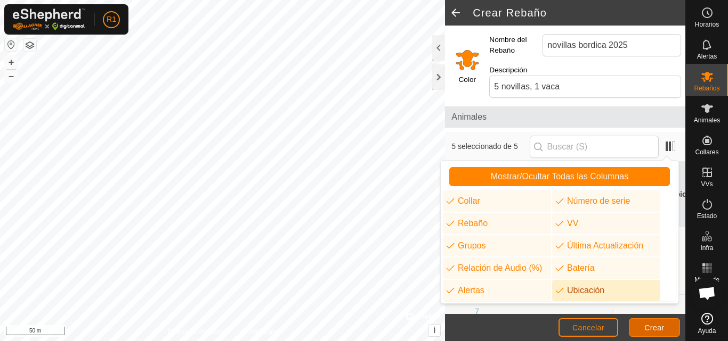
click at [656, 327] on span "Crear" at bounding box center [654, 328] width 20 height 9
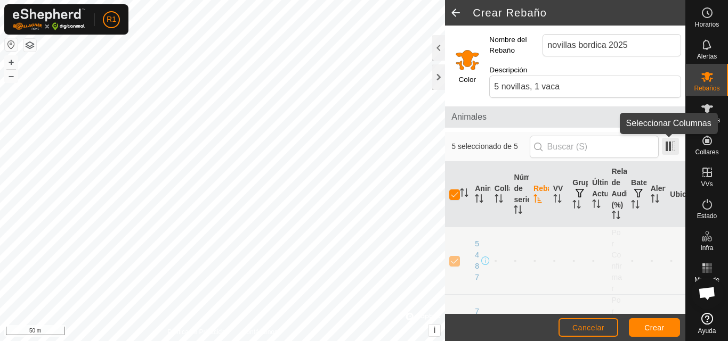
click at [671, 147] on span at bounding box center [670, 146] width 17 height 17
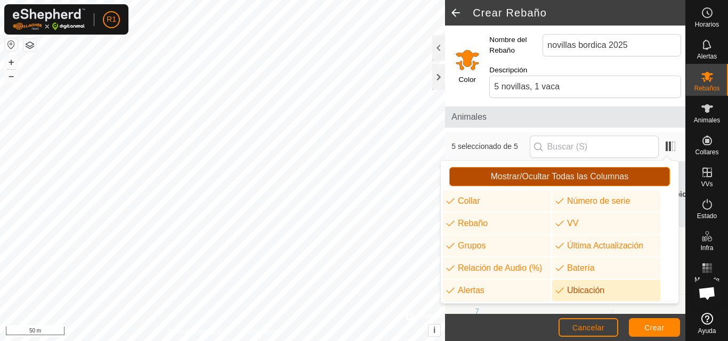
click at [644, 173] on button "Mostrar/Ocultar Todas las Columnas" at bounding box center [559, 176] width 221 height 19
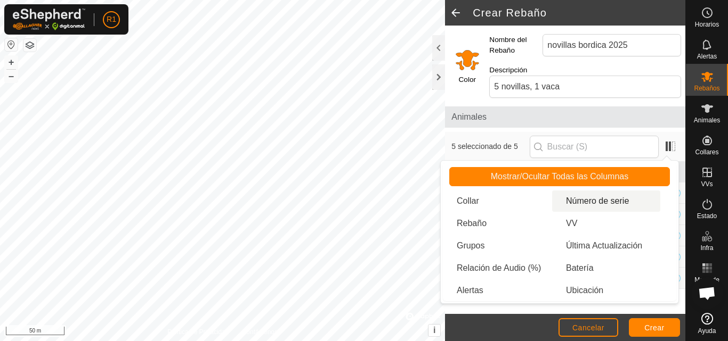
click at [621, 200] on li "Número de serie" at bounding box center [606, 201] width 108 height 21
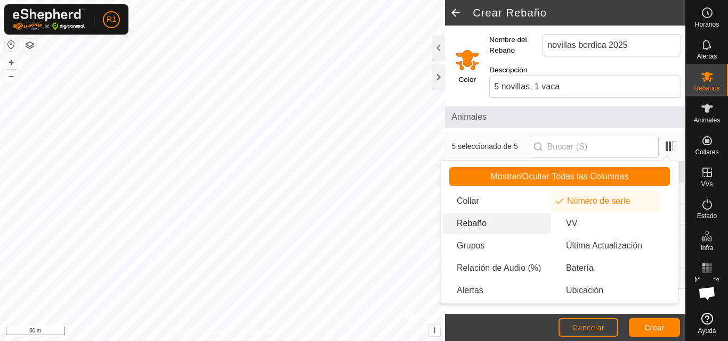
click at [536, 216] on li "Rebaño" at bounding box center [497, 223] width 108 height 21
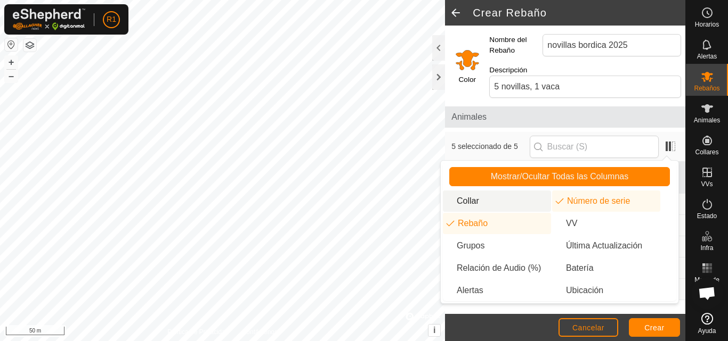
click at [534, 203] on li "Collar" at bounding box center [497, 201] width 108 height 21
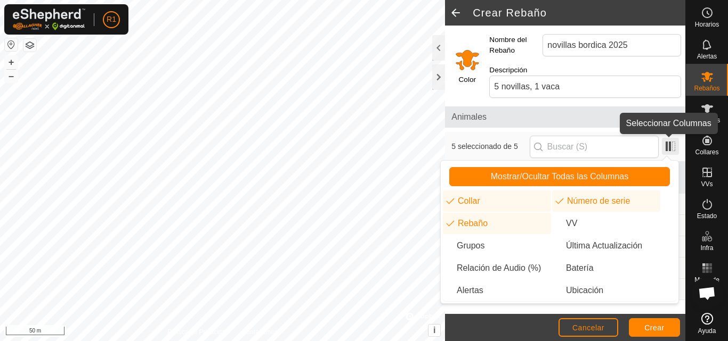
click at [665, 148] on span at bounding box center [670, 146] width 17 height 17
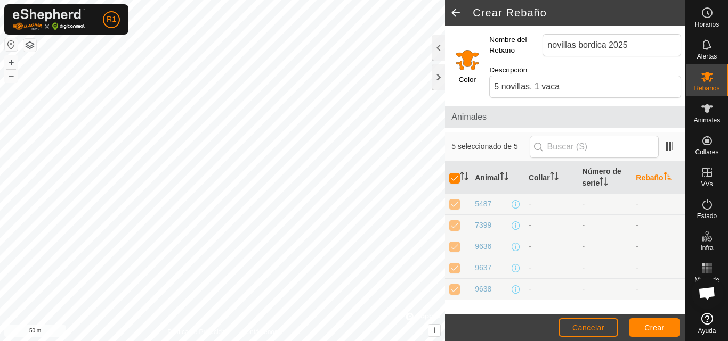
click at [469, 67] on input "Select a color" at bounding box center [467, 60] width 26 height 26
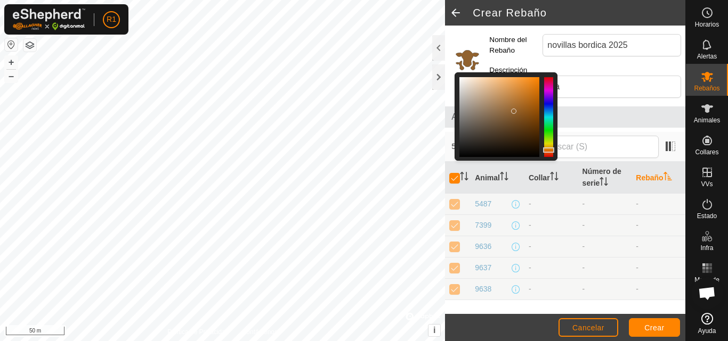
click at [514, 111] on div at bounding box center [499, 117] width 80 height 80
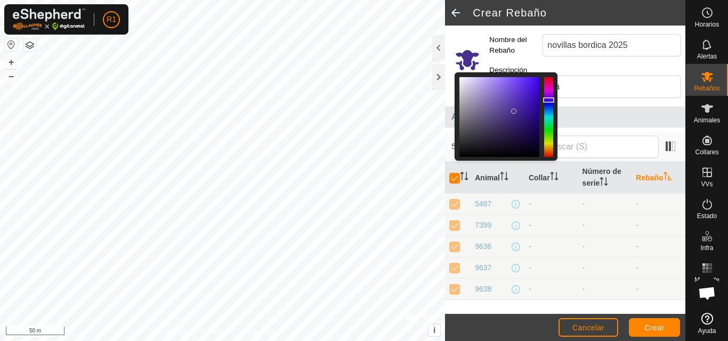
click at [549, 100] on div at bounding box center [548, 117] width 9 height 80
click at [548, 107] on div at bounding box center [548, 117] width 9 height 80
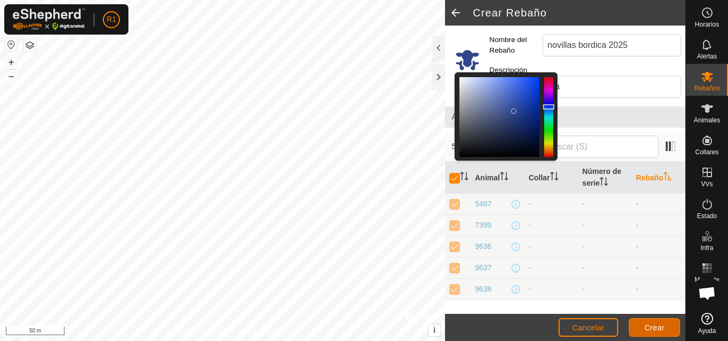
click at [638, 328] on button "Crear" at bounding box center [654, 328] width 51 height 19
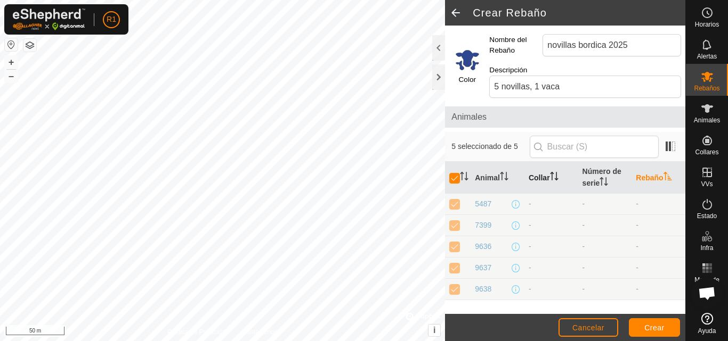
click at [547, 167] on th "Collar" at bounding box center [551, 178] width 54 height 32
click at [551, 176] on icon "Activar para ordenar" at bounding box center [554, 176] width 9 height 9
click at [502, 172] on icon "Activar para ordenar" at bounding box center [504, 176] width 9 height 9
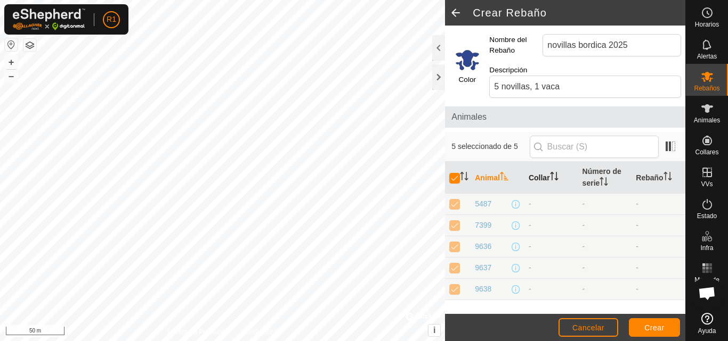
click at [479, 178] on th "Animal" at bounding box center [497, 178] width 54 height 32
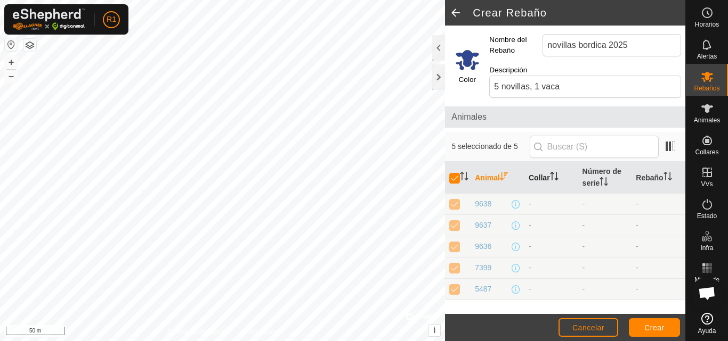
click at [479, 178] on th "Animal" at bounding box center [497, 178] width 54 height 32
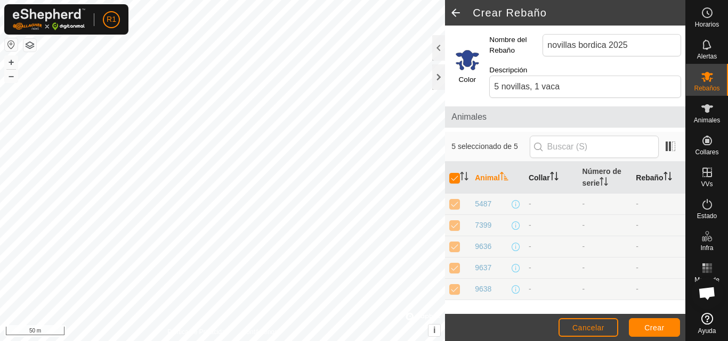
click at [671, 178] on icon "Activar para ordenar" at bounding box center [667, 176] width 9 height 9
click at [442, 76] on div at bounding box center [438, 77] width 13 height 26
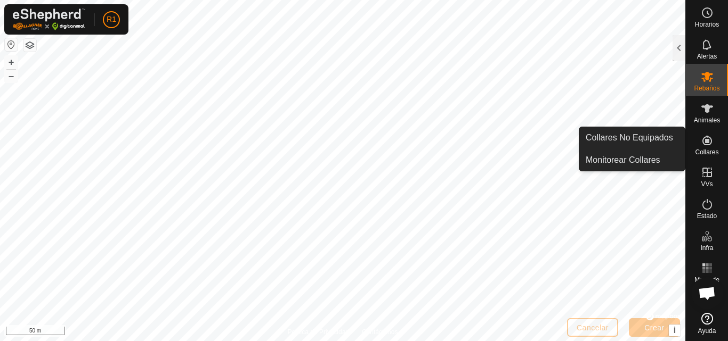
click at [711, 151] on span "Collares" at bounding box center [706, 152] width 23 height 6
click at [655, 167] on link "Monitorear Collares" at bounding box center [631, 160] width 105 height 21
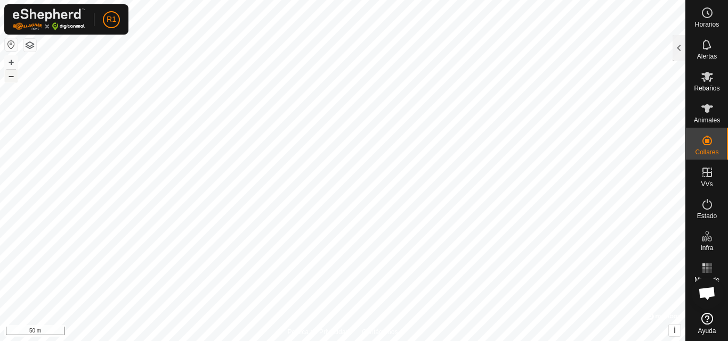
click at [6, 76] on button "–" at bounding box center [11, 76] width 13 height 13
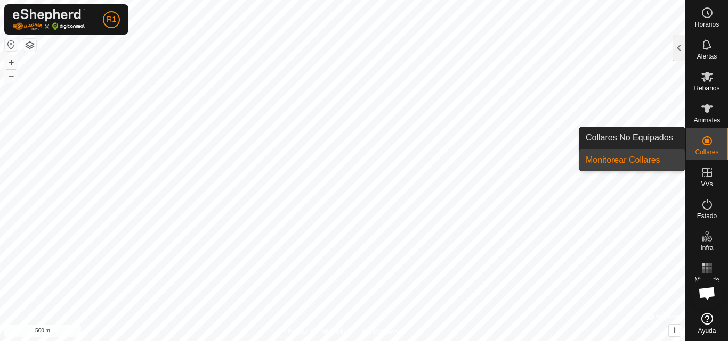
click at [672, 156] on link "Monitorear Collares" at bounding box center [631, 160] width 105 height 21
click at [663, 128] on link "Collares No Equipados" at bounding box center [631, 137] width 105 height 21
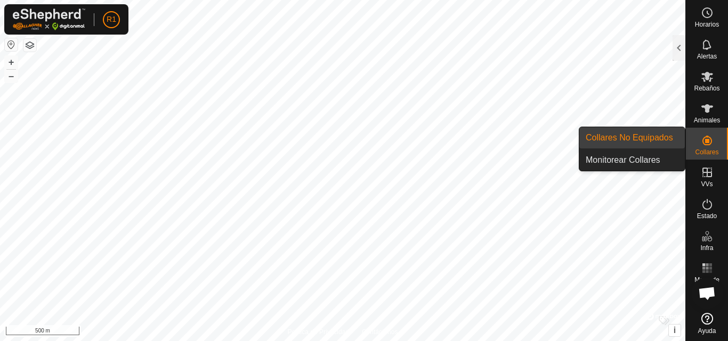
click at [663, 128] on link "Collares No Equipados" at bounding box center [631, 137] width 105 height 21
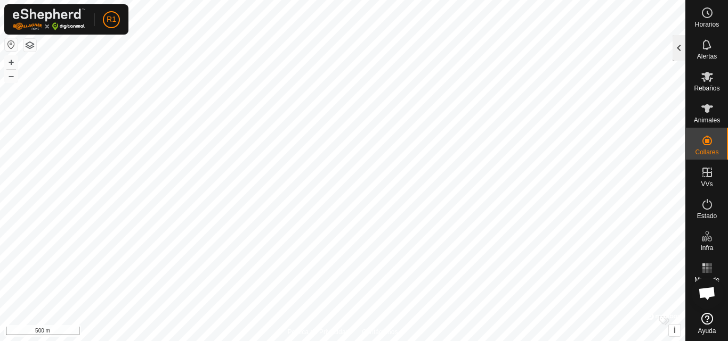
click at [673, 51] on div at bounding box center [678, 48] width 13 height 26
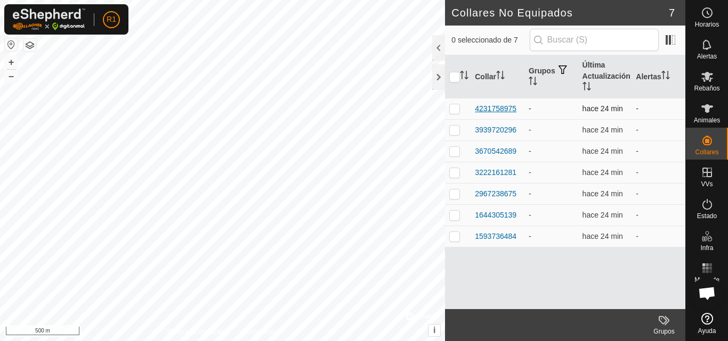
click at [484, 107] on div "4231758975" at bounding box center [496, 108] width 42 height 11
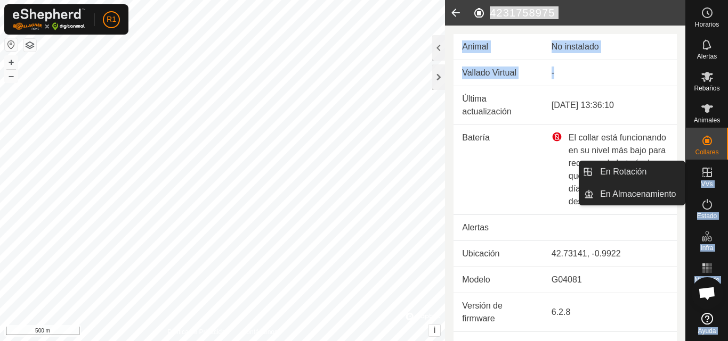
drag, startPoint x: 677, startPoint y: 127, endPoint x: 686, endPoint y: 190, distance: 63.6
click at [686, 190] on div "Horarios Alertas Rebaños Animales Collares VVs Estado Infra Mapa de Calor Ayuda…" at bounding box center [364, 170] width 728 height 341
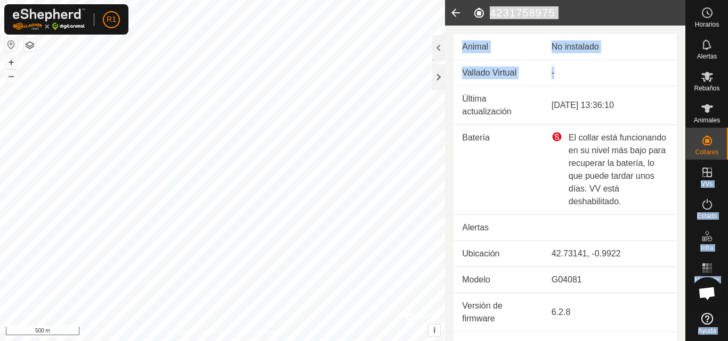
click at [673, 201] on div "Animal No instalado Vallado Virtual - Última actualización [DATE] 13:36:10 Bate…" at bounding box center [565, 184] width 240 height 316
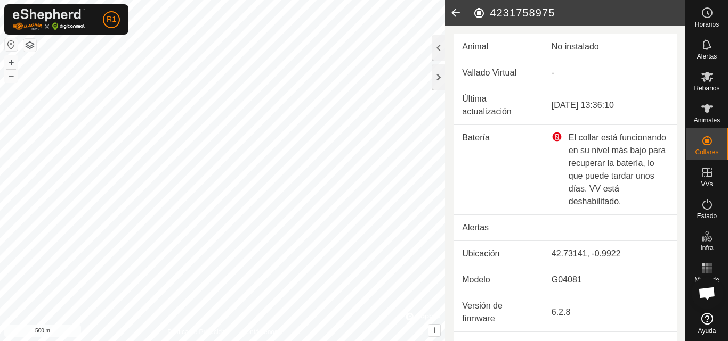
scroll to position [17, 0]
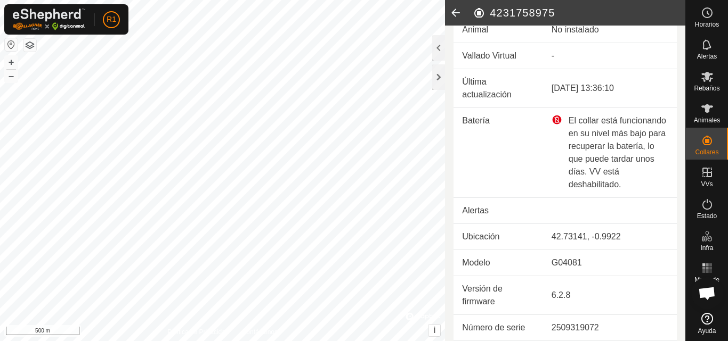
drag, startPoint x: 676, startPoint y: 235, endPoint x: 674, endPoint y: 212, distance: 23.0
click at [674, 212] on div "Animal No instalado Vallado Virtual - Última actualización [DATE] 13:36:10 Bate…" at bounding box center [565, 184] width 240 height 316
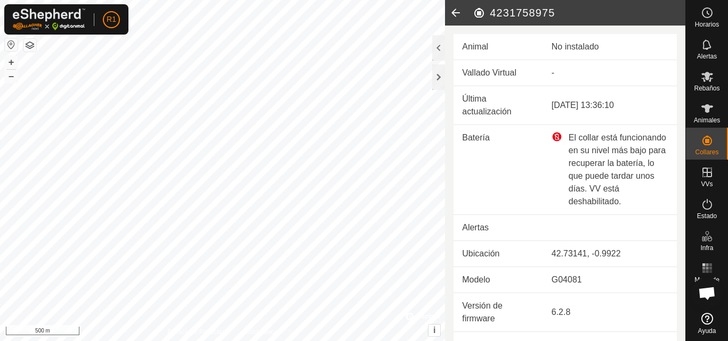
click at [571, 46] on div "No instalado" at bounding box center [609, 46] width 117 height 13
drag, startPoint x: 572, startPoint y: 71, endPoint x: 574, endPoint y: 65, distance: 6.9
click at [573, 67] on td "-" at bounding box center [610, 73] width 134 height 26
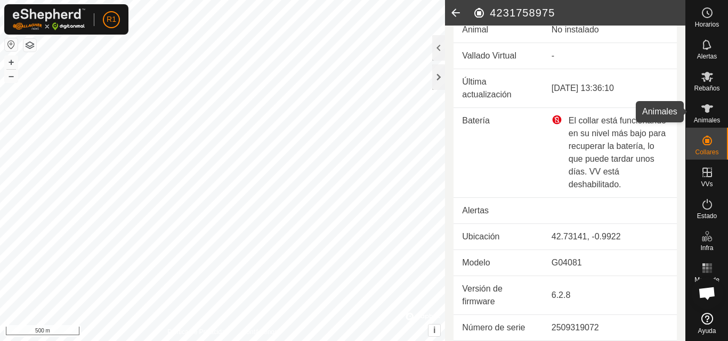
click at [710, 122] on span "Animales" at bounding box center [707, 120] width 26 height 6
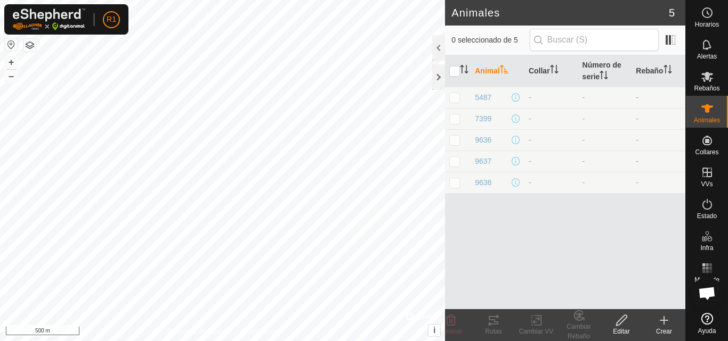
click at [709, 123] on span "Animales" at bounding box center [707, 120] width 26 height 6
click at [480, 98] on span "5487" at bounding box center [483, 97] width 17 height 11
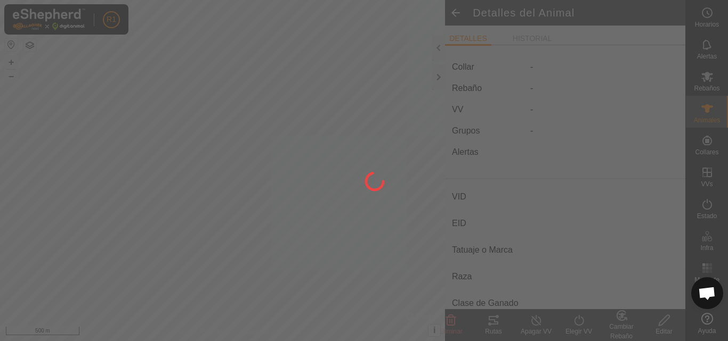
type input "5487"
type input "548700000000000"
type input "adulta"
type input "medio pirenaico"
type input "-"
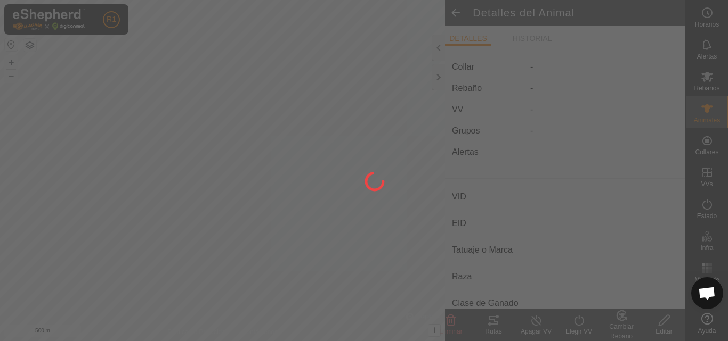
type input "Preñada"
type input "0 kg"
type input "-"
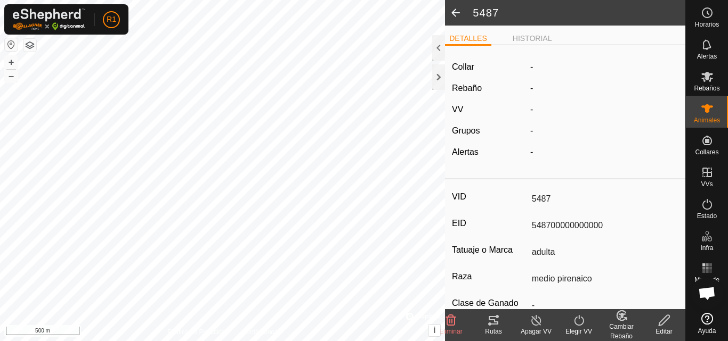
click at [526, 65] on div "-" at bounding box center [604, 67] width 157 height 13
click at [560, 214] on div "VID 5487 EID 548700000000000 Tatuaje o Marca adulta Raza medio pirenaico Clase …" at bounding box center [565, 340] width 240 height 312
click at [437, 44] on div at bounding box center [438, 48] width 13 height 26
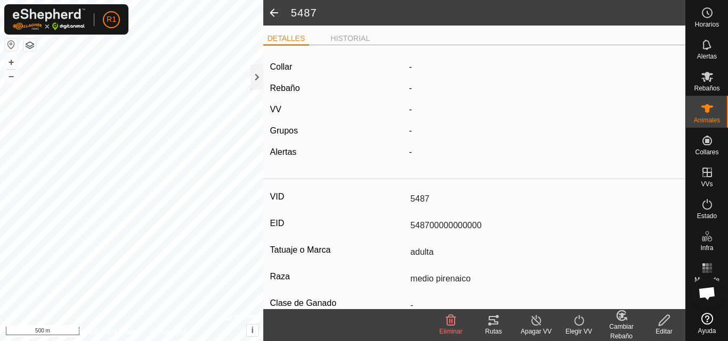
click at [272, 13] on span at bounding box center [273, 13] width 21 height 26
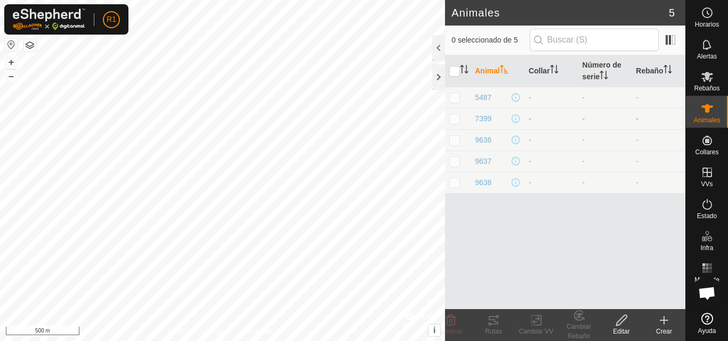
click at [454, 117] on p-checkbox at bounding box center [454, 119] width 11 height 9
checkbox input "true"
click at [477, 117] on span "7399" at bounding box center [483, 118] width 17 height 11
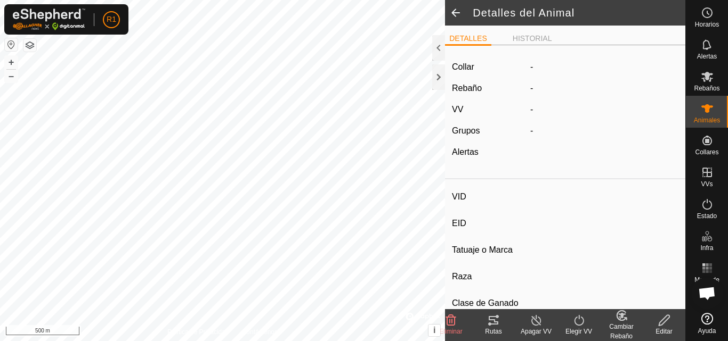
type input "7399"
type input "739900000000000"
type input "5"
type input "mestiza tirando [PERSON_NAME]"
type input "novilla"
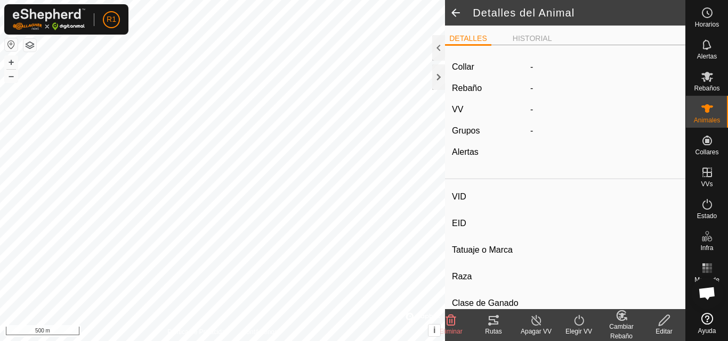
type input "Vacía"
type input "300 kg"
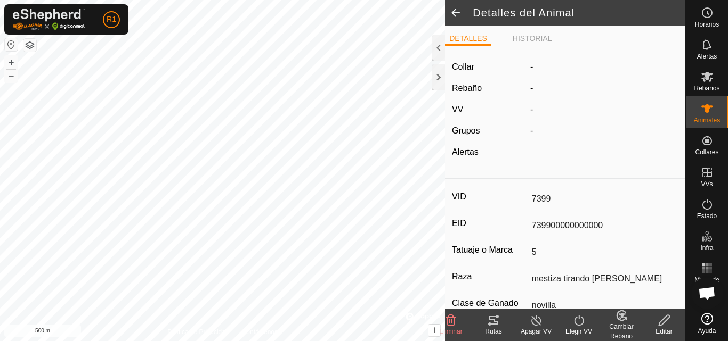
type input "2 kg"
drag, startPoint x: 527, startPoint y: 40, endPoint x: 528, endPoint y: 35, distance: 5.4
click at [528, 36] on ul "DETALLES HISTORIAL" at bounding box center [565, 38] width 240 height 13
click at [528, 35] on li "HISTORIAL" at bounding box center [532, 39] width 48 height 13
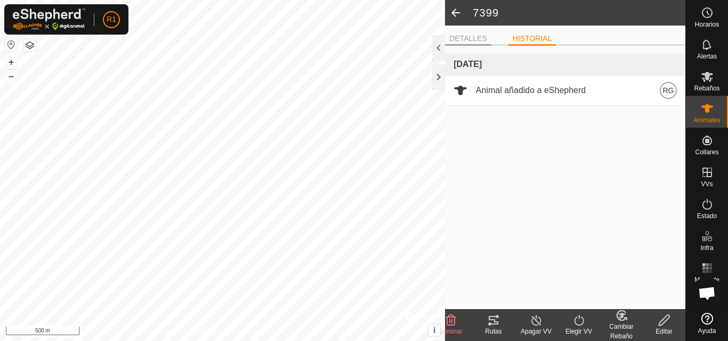
click at [471, 39] on li "DETALLES" at bounding box center [468, 39] width 46 height 13
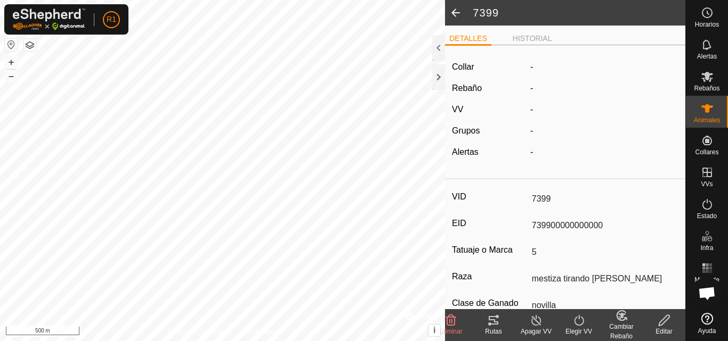
click at [467, 91] on label "Rebaño" at bounding box center [467, 88] width 30 height 9
click at [475, 63] on div "Collar" at bounding box center [486, 67] width 78 height 13
click at [442, 55] on div at bounding box center [438, 48] width 13 height 26
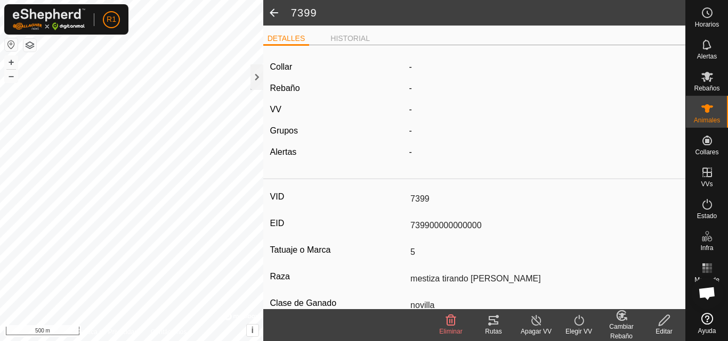
click at [584, 321] on icon at bounding box center [578, 320] width 13 height 13
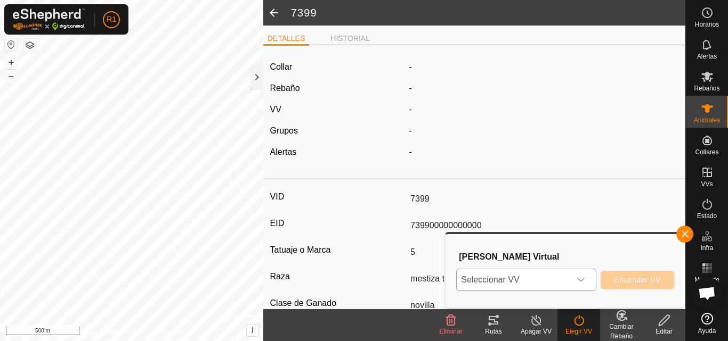
click at [583, 284] on icon "dropdown trigger" at bounding box center [580, 280] width 9 height 9
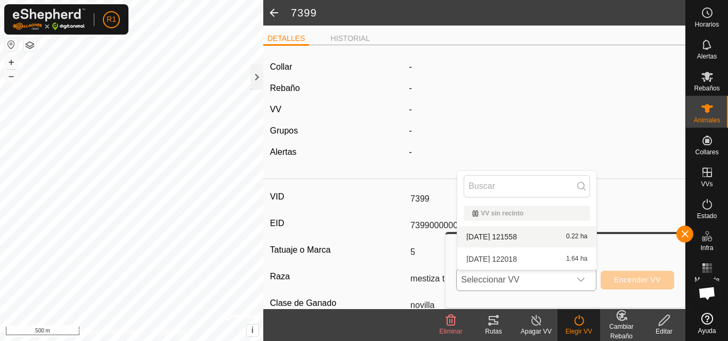
click at [566, 233] on li "[DATE] 121558 0.22 ha" at bounding box center [526, 236] width 139 height 21
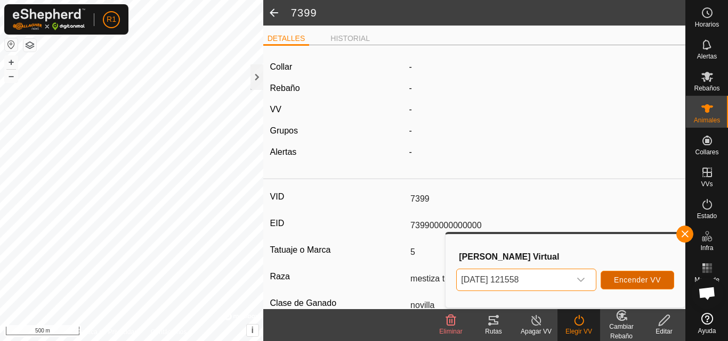
click at [646, 282] on span "Encender VV" at bounding box center [637, 280] width 47 height 9
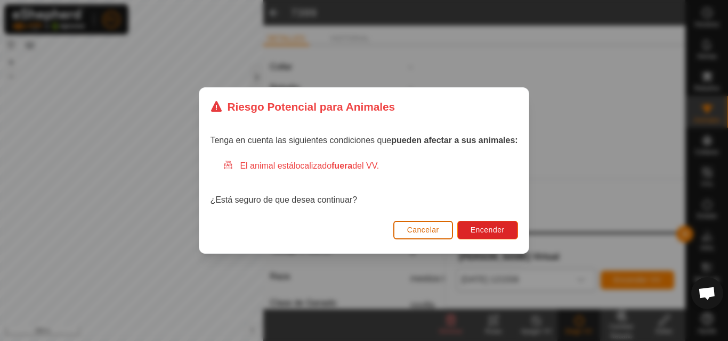
click at [410, 229] on span "Cancelar" at bounding box center [423, 230] width 32 height 9
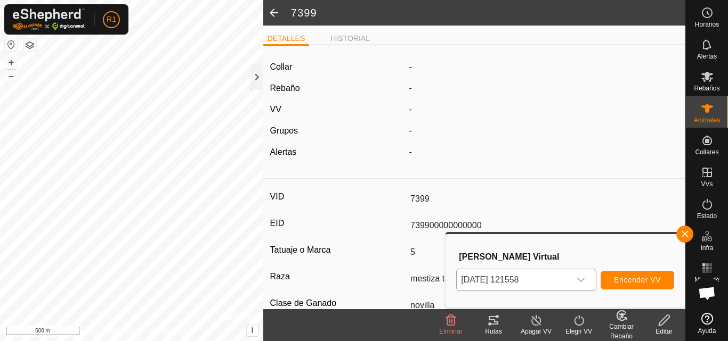
click at [589, 183] on article "Collar - Rebaño - VV - Grupos - Alertas - VID 7399 EID 739900000000000 Tatuaje …" at bounding box center [474, 263] width 422 height 418
click at [572, 278] on div "dropdown trigger" at bounding box center [580, 280] width 21 height 21
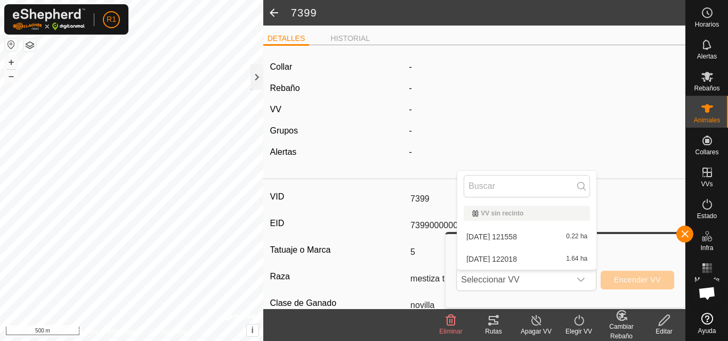
click at [626, 252] on h3 "[PERSON_NAME] Virtual" at bounding box center [566, 257] width 215 height 10
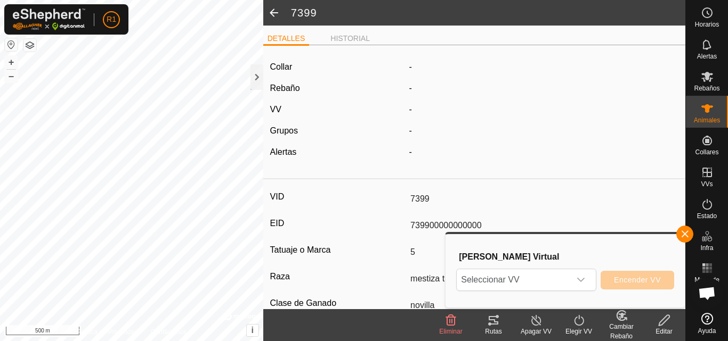
drag, startPoint x: 601, startPoint y: 265, endPoint x: 602, endPoint y: 237, distance: 28.3
click at [600, 237] on div "Elegir Vallado Virtual Seleccionar VV Encender VV" at bounding box center [564, 271] width 239 height 74
click at [682, 227] on button "button" at bounding box center [684, 234] width 17 height 17
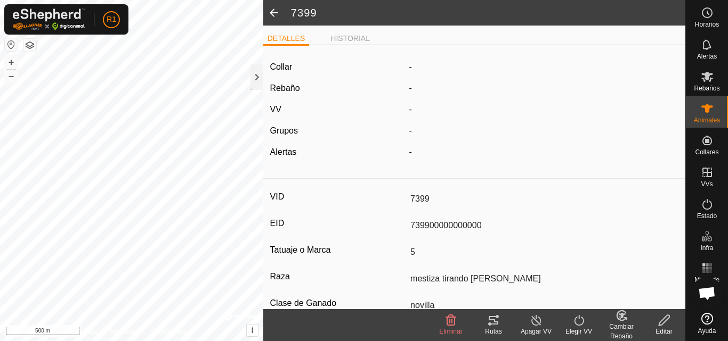
click at [665, 323] on icon at bounding box center [663, 320] width 13 height 13
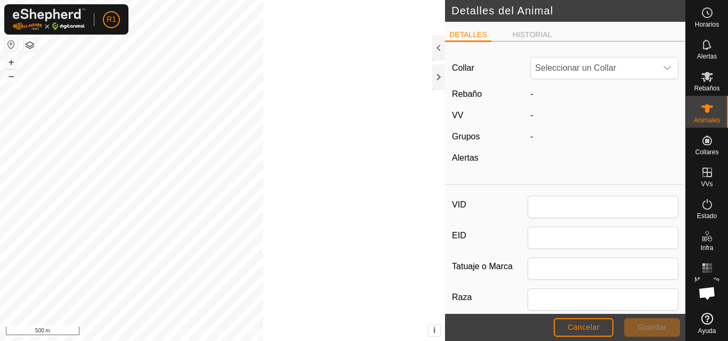
type input "7399"
type input "739900000000000"
type input "5"
type input "mestiza tirando [PERSON_NAME]"
type input "novilla"
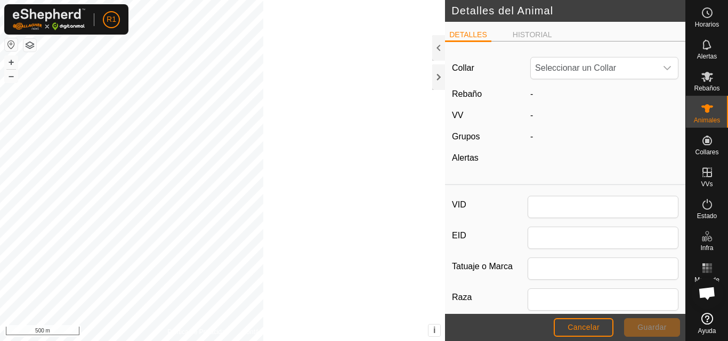
type input "300"
type input "2"
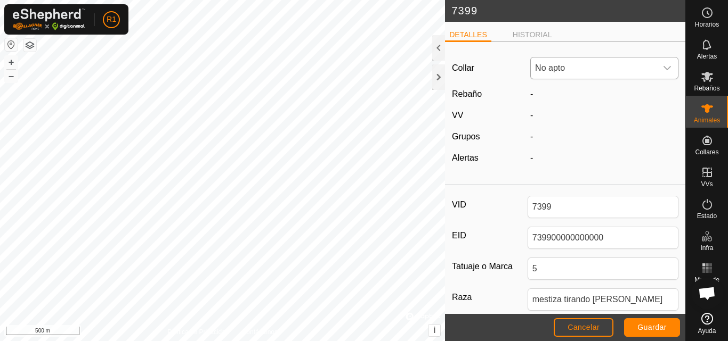
click at [656, 66] on div "dropdown trigger" at bounding box center [666, 68] width 21 height 21
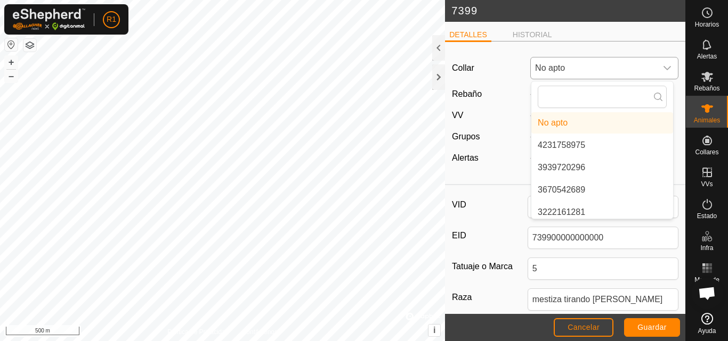
click at [583, 148] on li "4231758975" at bounding box center [602, 145] width 142 height 21
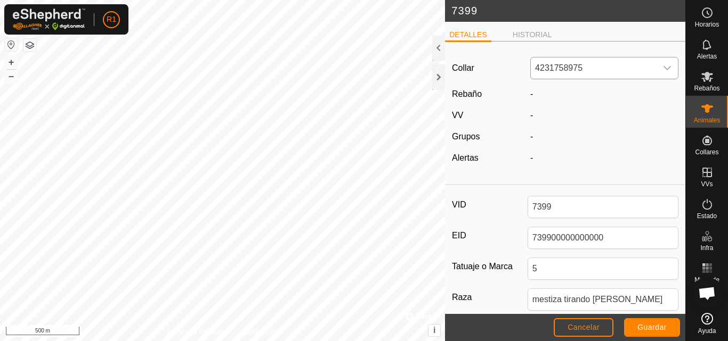
click at [658, 60] on div "dropdown trigger" at bounding box center [666, 68] width 21 height 21
click at [612, 180] on li "1644305139" at bounding box center [602, 185] width 142 height 21
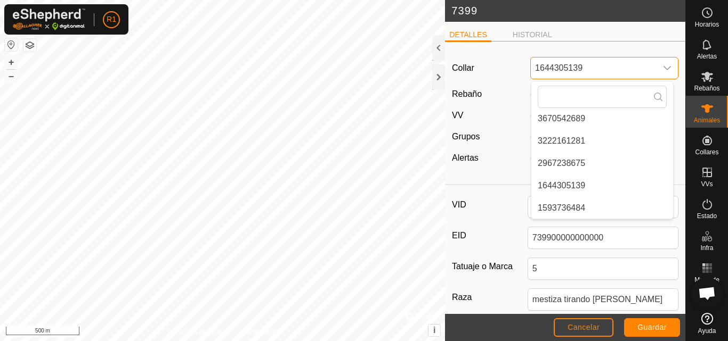
scroll to position [0, 0]
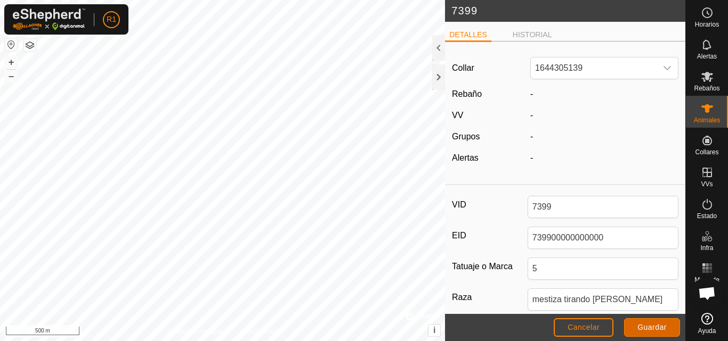
click at [653, 324] on span "Guardar" at bounding box center [651, 327] width 29 height 9
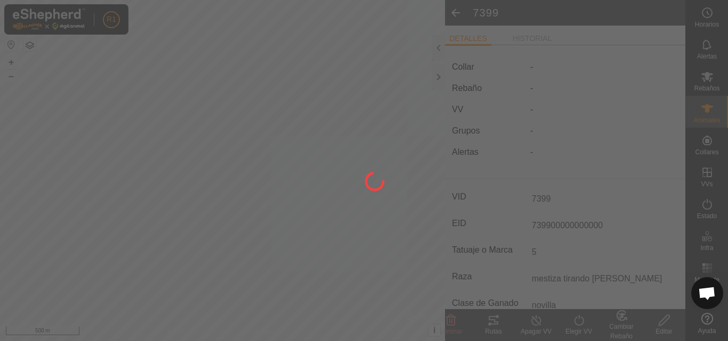
type input "300 kg"
type input "2 kg"
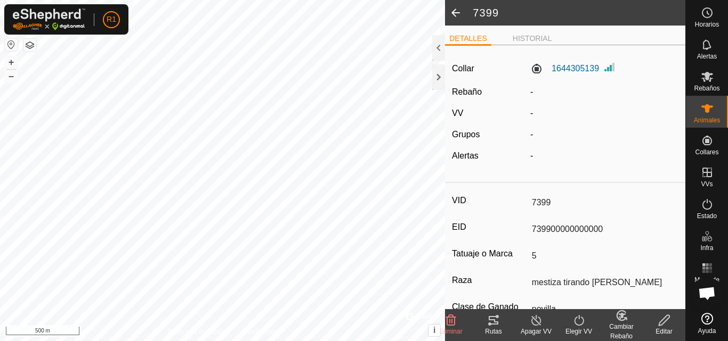
click at [453, 10] on span at bounding box center [455, 13] width 21 height 26
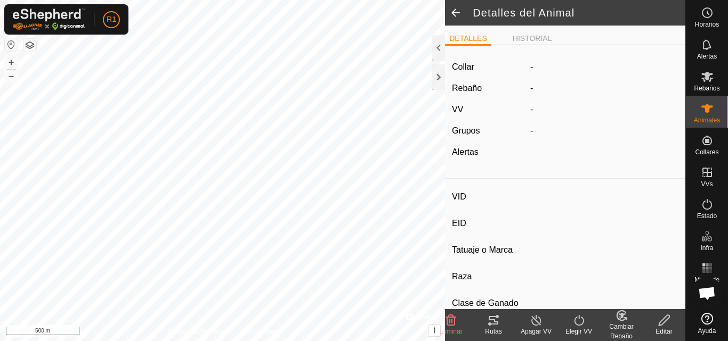
type input "7399"
type input "739900000000000"
type input "5"
type input "mestiza tirando [PERSON_NAME]"
type input "novilla"
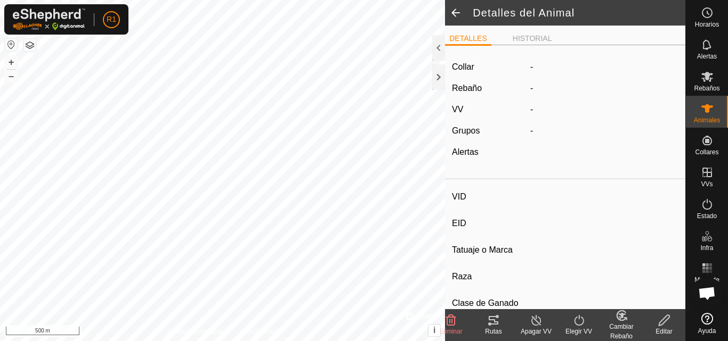
type input "Vacía"
type input "300 kg"
type input "2 kg"
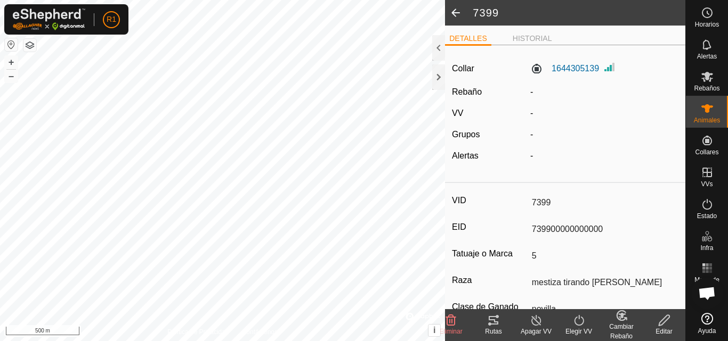
click at [458, 13] on span at bounding box center [455, 13] width 21 height 26
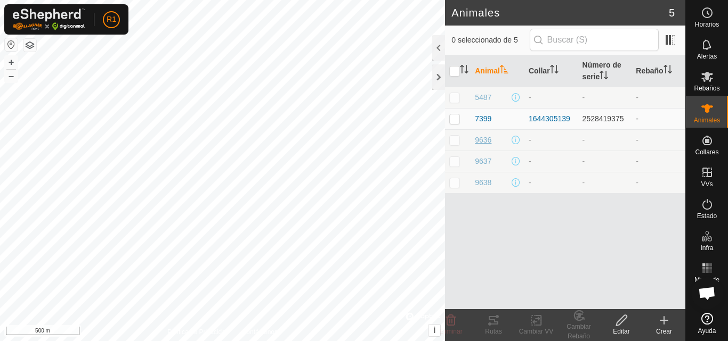
click at [483, 144] on span "9636" at bounding box center [483, 140] width 17 height 11
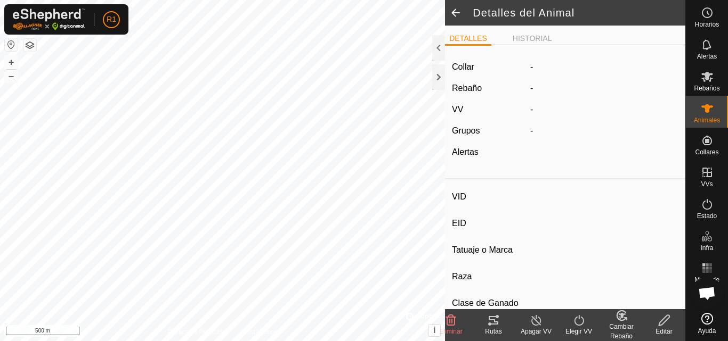
type input "9636"
type input "963600000000000"
type input "5"
type input "mestiza tirando letrones"
type input "novilla"
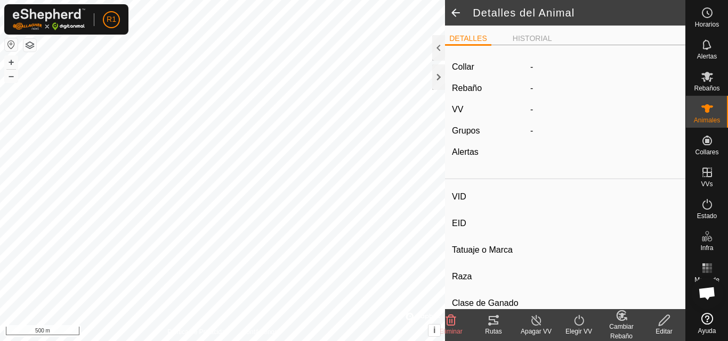
type input "Vacía"
type input "0 kg"
type input "-"
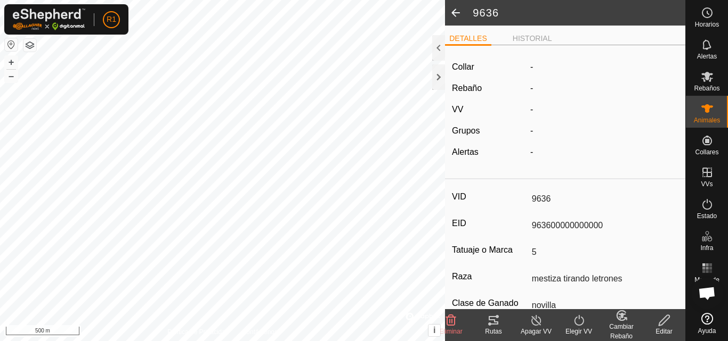
click at [669, 324] on icon at bounding box center [663, 320] width 13 height 13
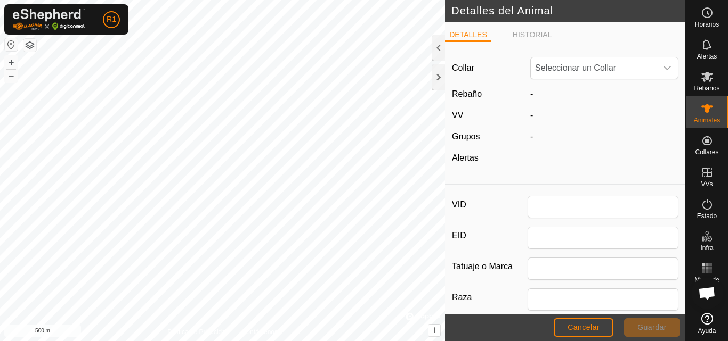
type input "9636"
type input "963600000000000"
type input "5"
type input "mestiza tirando letrones"
type input "novilla"
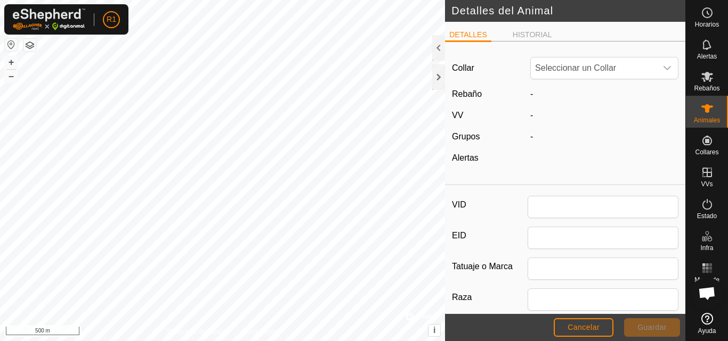
type input "0"
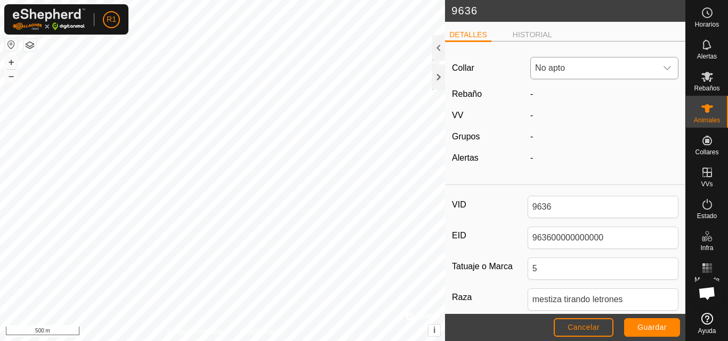
click at [637, 64] on span "No apto" at bounding box center [594, 68] width 126 height 21
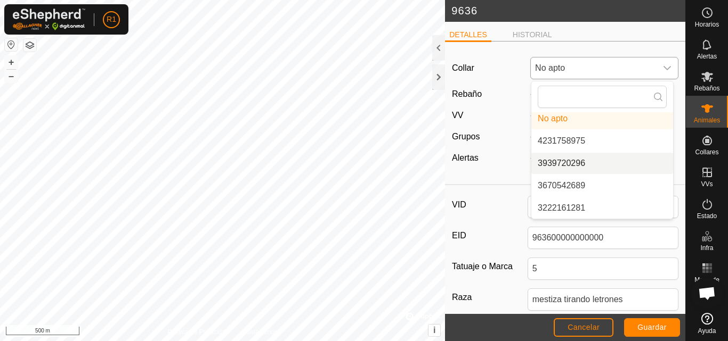
scroll to position [49, 0]
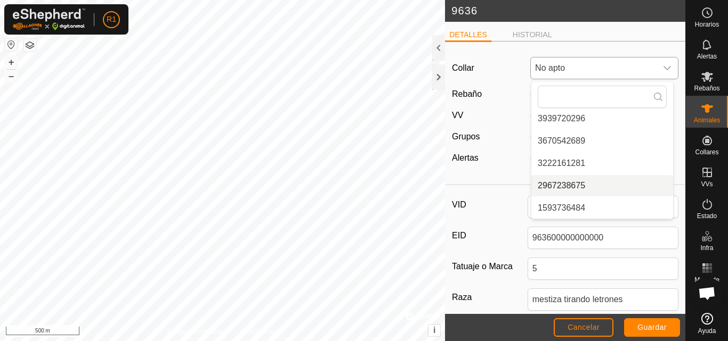
click at [625, 186] on li "2967238675" at bounding box center [602, 185] width 142 height 21
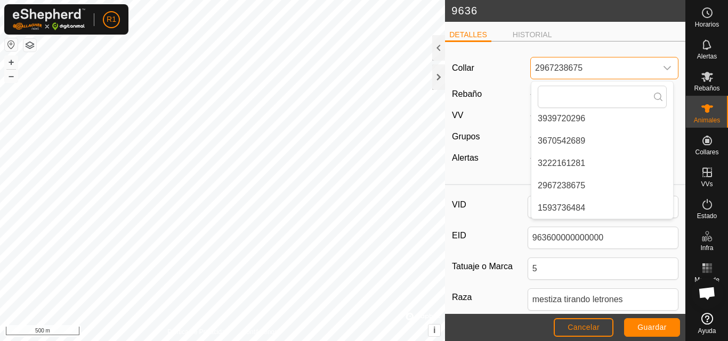
scroll to position [0, 0]
click at [669, 328] on button "Guardar" at bounding box center [652, 328] width 56 height 19
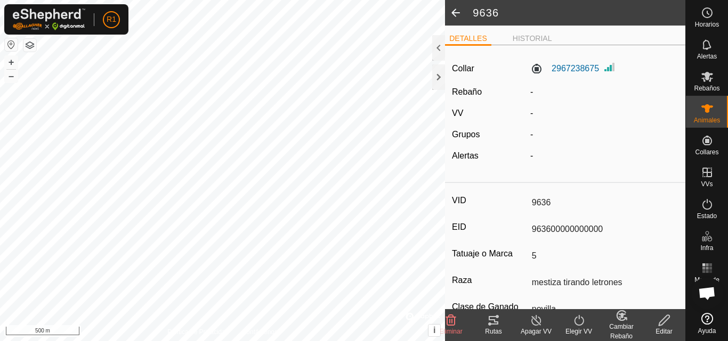
type input "0 kg"
type input "-"
click at [441, 82] on div at bounding box center [438, 77] width 13 height 26
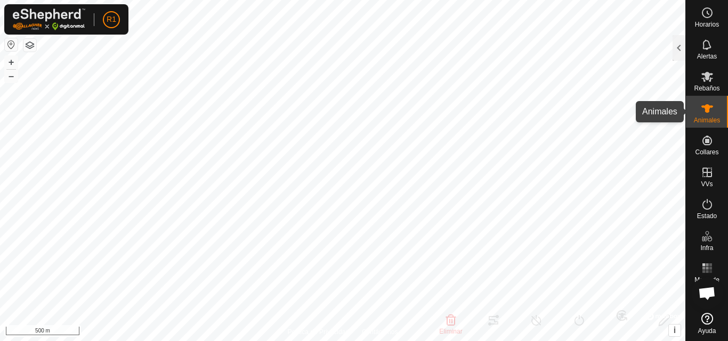
click at [696, 102] on div "Animales" at bounding box center [707, 112] width 42 height 32
click at [683, 55] on div at bounding box center [678, 48] width 13 height 26
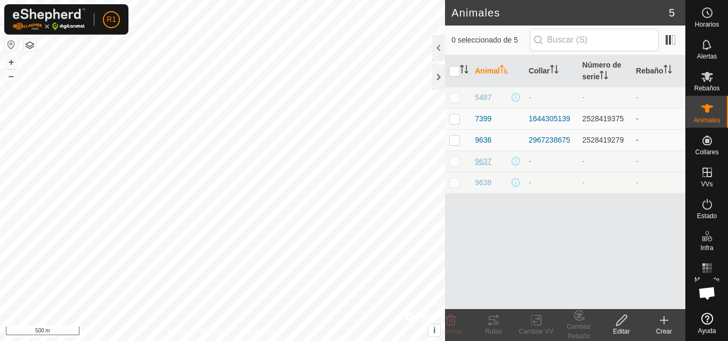
click at [478, 161] on span "9637" at bounding box center [483, 161] width 17 height 11
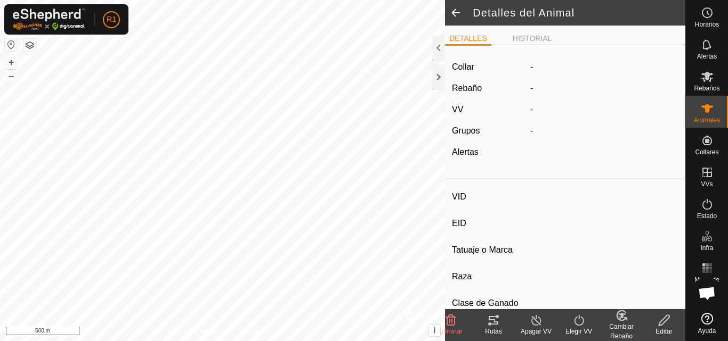
type input "9637"
type input "963700000000000"
type input "5"
type input "mestiza tirando letrones"
type input "-"
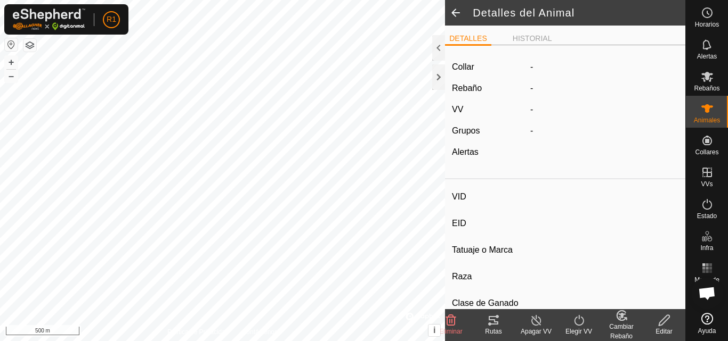
type input "Vacía"
type input "0 kg"
type input "-"
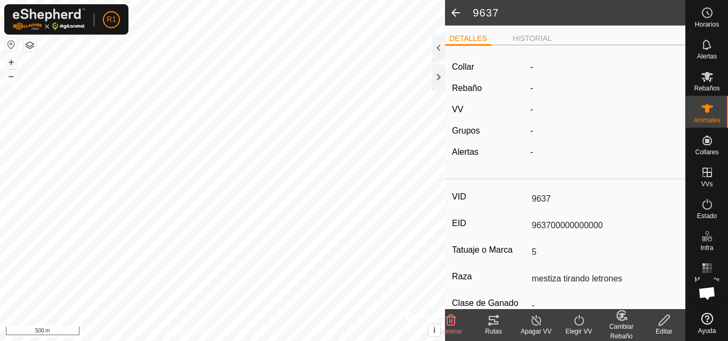
click at [656, 323] on edit-svg-icon at bounding box center [663, 320] width 43 height 13
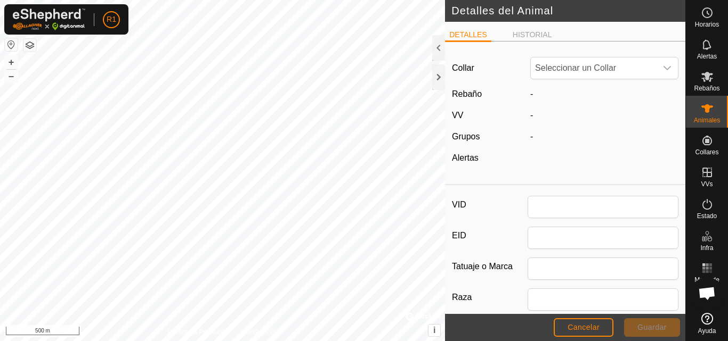
type input "9637"
type input "963700000000000"
type input "5"
type input "mestiza tirando letrones"
type input "0"
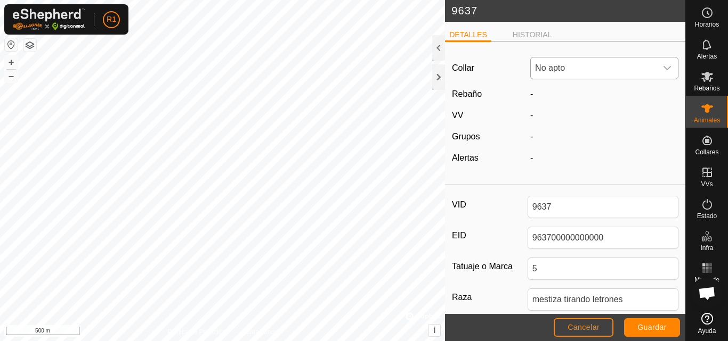
click at [611, 63] on span "No apto" at bounding box center [594, 68] width 126 height 21
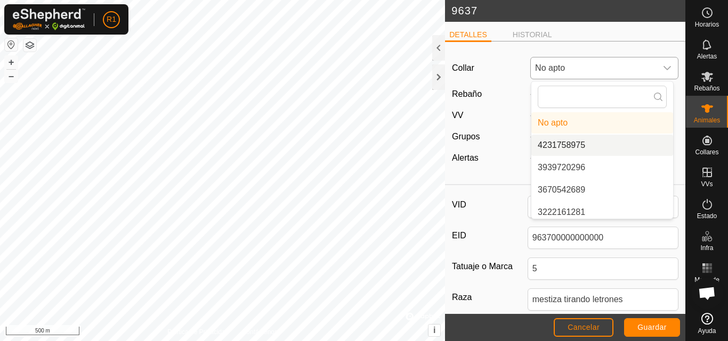
click at [592, 143] on li "4231758975" at bounding box center [602, 145] width 142 height 21
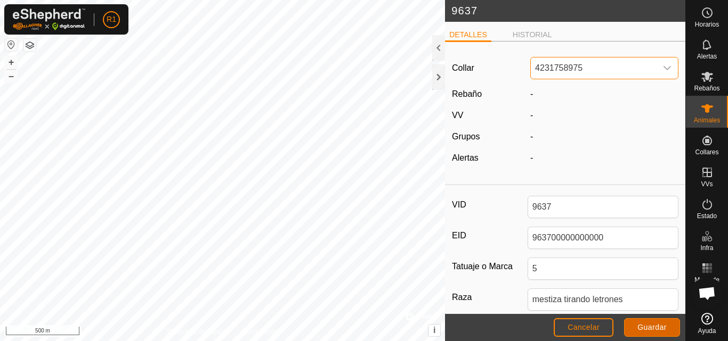
click at [651, 331] on span "Guardar" at bounding box center [651, 327] width 29 height 9
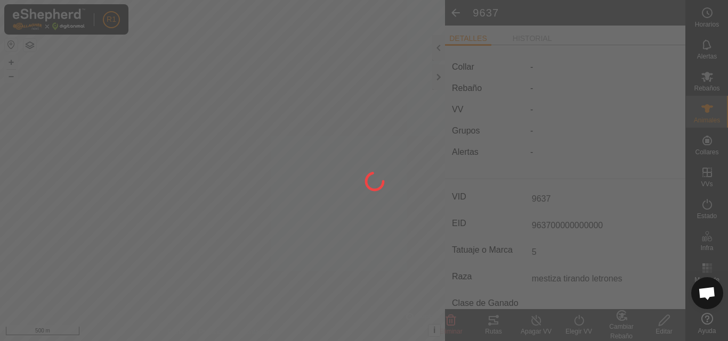
type input "0 kg"
type input "-"
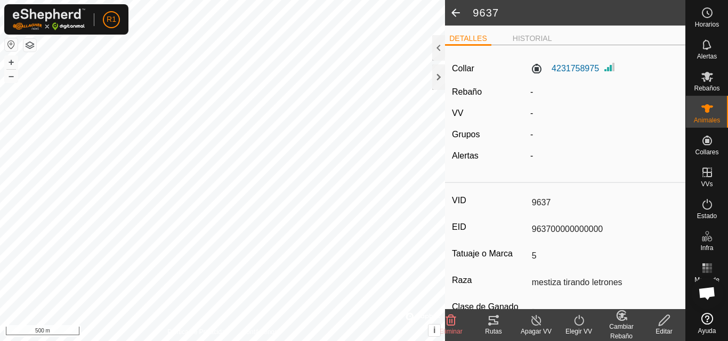
click at [451, 14] on span at bounding box center [455, 13] width 21 height 26
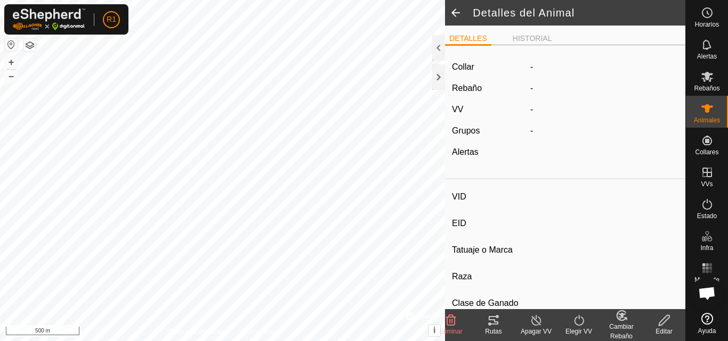
type input "9637"
type input "963700000000000"
type input "5"
type input "mestiza tirando letrones"
type input "-"
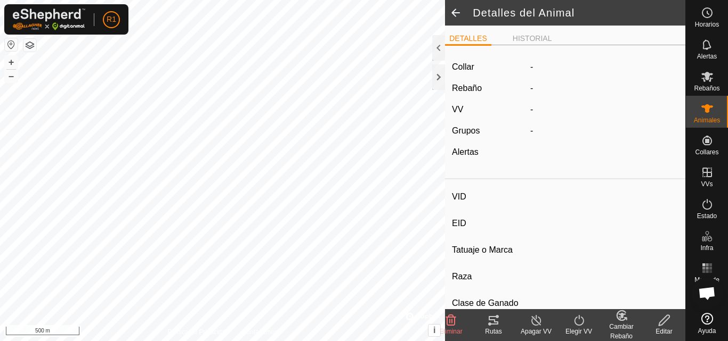
type input "Vacía"
type input "0 kg"
type input "-"
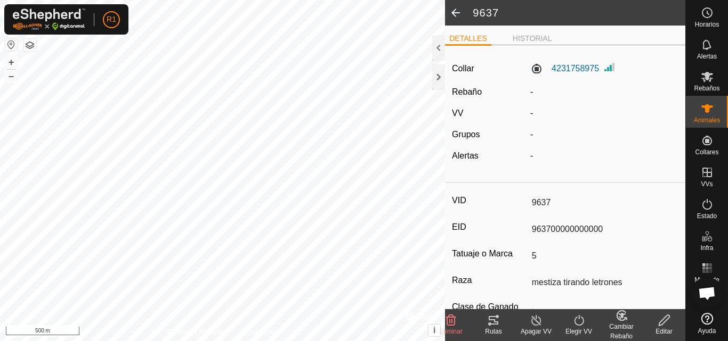
click at [460, 7] on span at bounding box center [455, 13] width 21 height 26
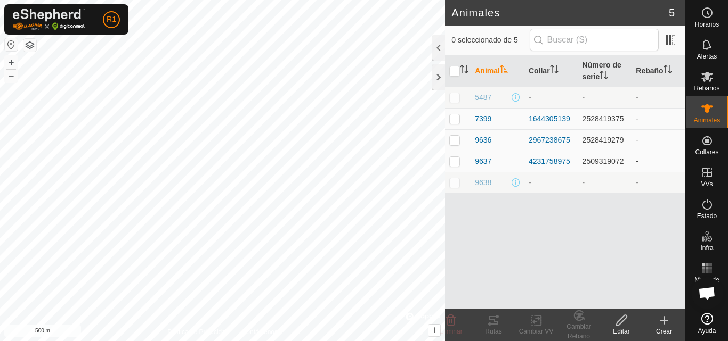
click at [482, 184] on span "9638" at bounding box center [483, 182] width 17 height 11
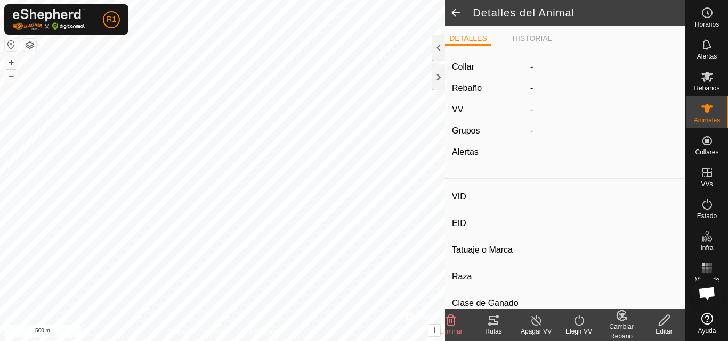
type input "9638"
type input "963800000000000"
type input "5"
type input "blanca"
type input "-"
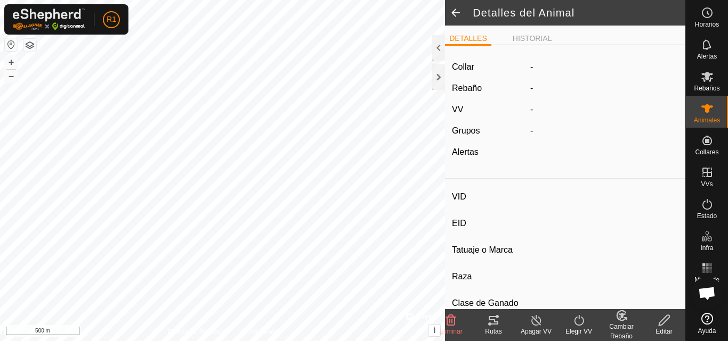
type input "Vacía"
type input "0 kg"
type input "-"
click at [657, 323] on icon at bounding box center [663, 320] width 13 height 13
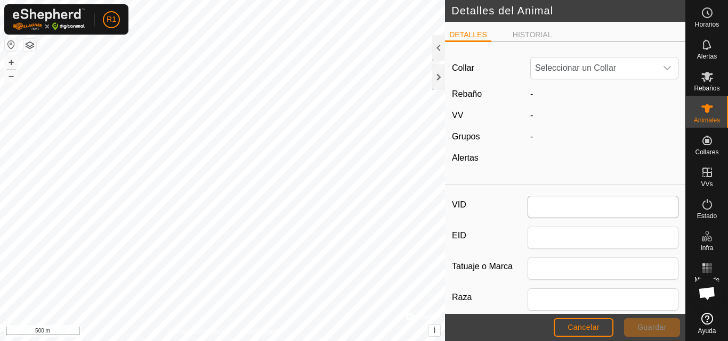
type input "9638"
type input "963800000000000"
type input "5"
type input "blanca"
type input "0"
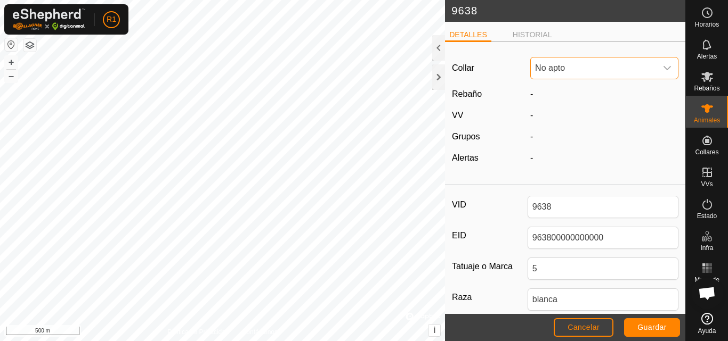
click at [639, 66] on span "No apto" at bounding box center [594, 68] width 126 height 21
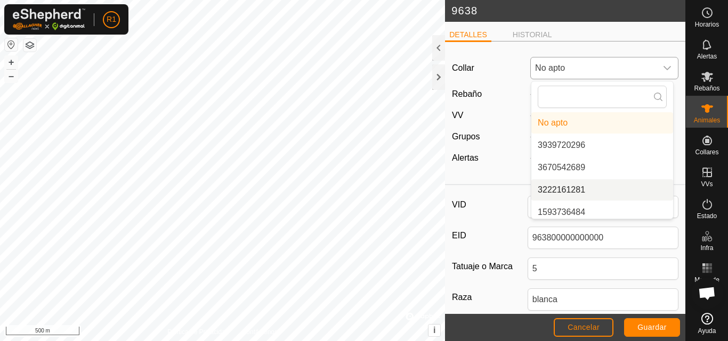
click at [626, 190] on li "3222161281" at bounding box center [602, 190] width 142 height 21
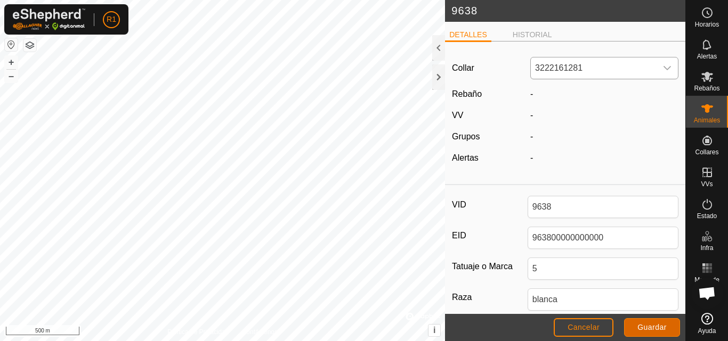
click at [645, 324] on span "Guardar" at bounding box center [651, 327] width 29 height 9
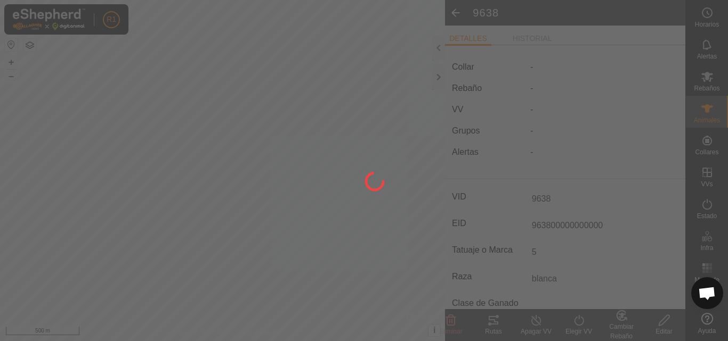
type input "0 kg"
type input "-"
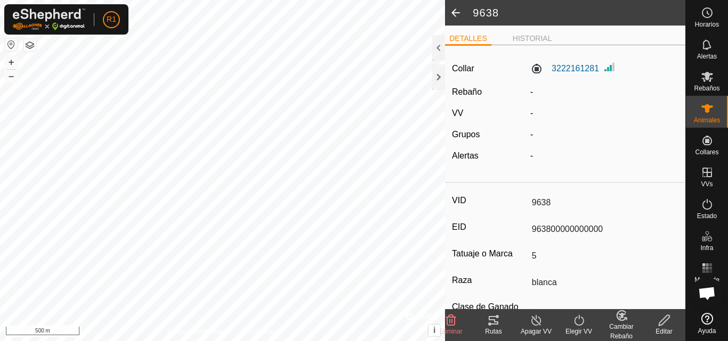
click at [454, 17] on span at bounding box center [455, 13] width 21 height 26
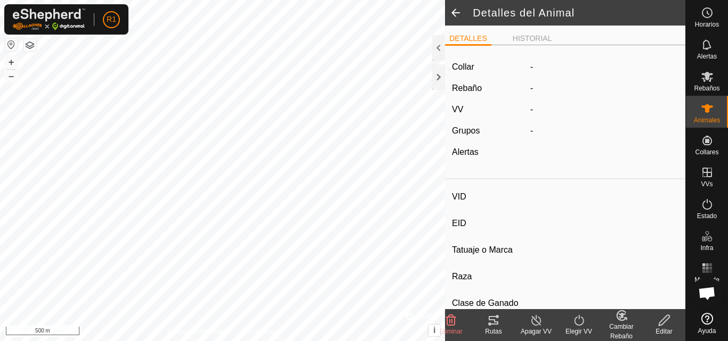
type input "9638"
type input "963800000000000"
type input "5"
type input "blanca"
type input "-"
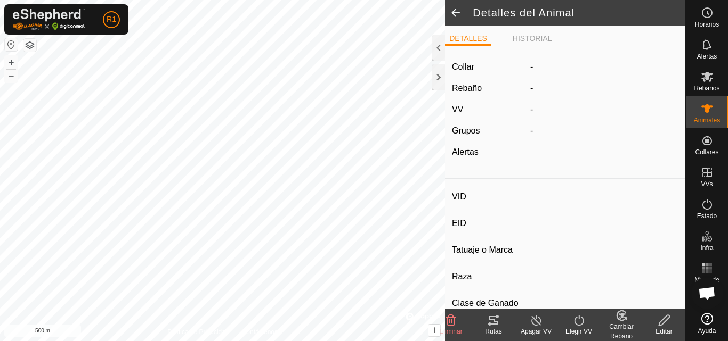
type input "Vacía"
type input "0 kg"
type input "-"
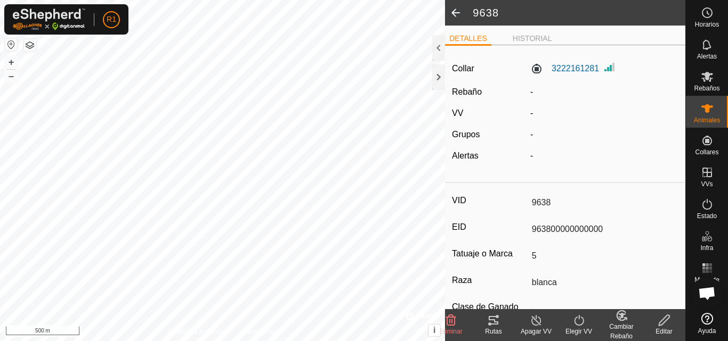
click at [454, 17] on span at bounding box center [455, 13] width 21 height 26
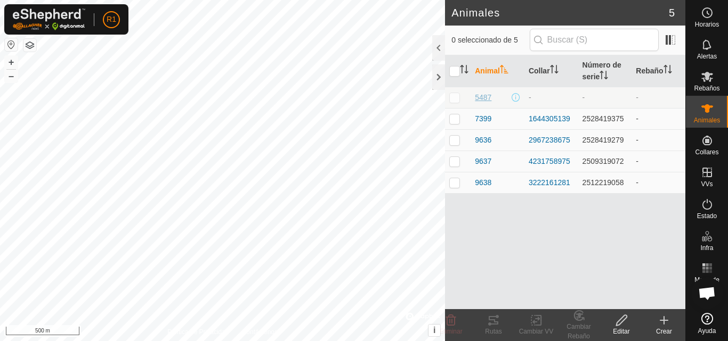
click at [484, 96] on span "5487" at bounding box center [483, 97] width 17 height 11
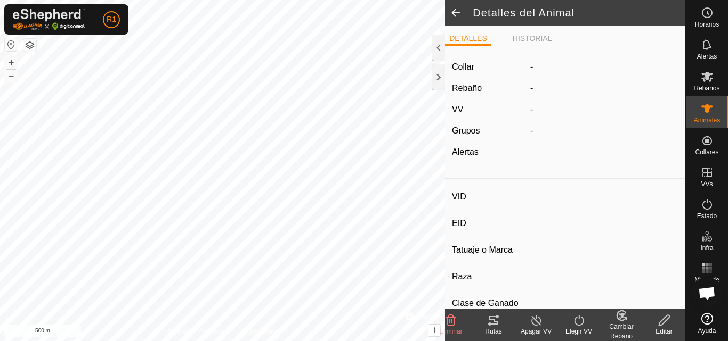
type input "5487"
type input "548700000000000"
type input "adulta"
type input "medio pirenaico"
type input "-"
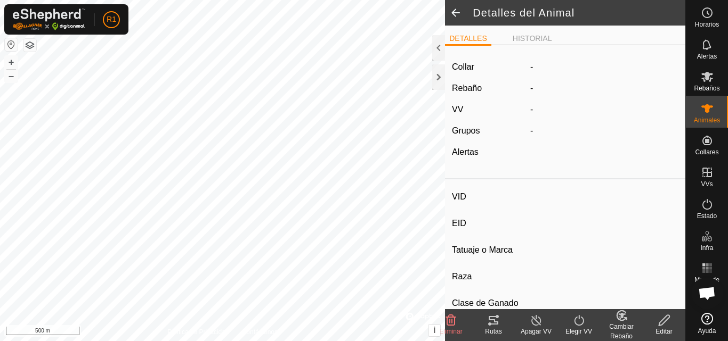
type input "Preñada"
type input "0 kg"
type input "-"
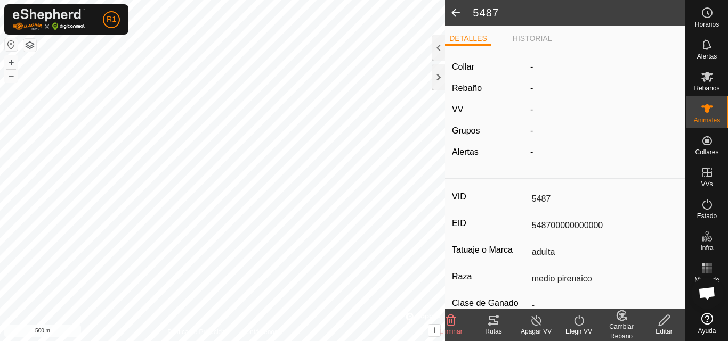
click at [662, 324] on icon at bounding box center [663, 320] width 11 height 11
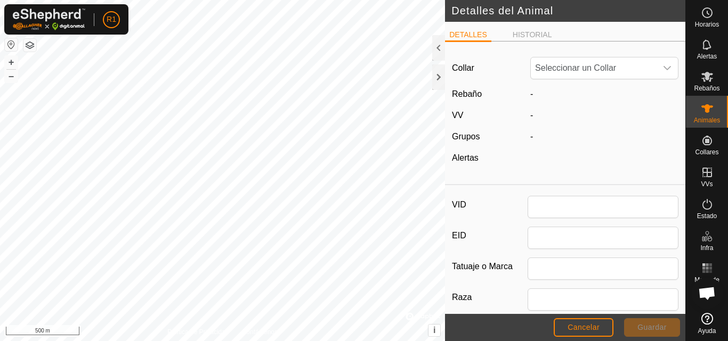
type input "5487"
type input "548700000000000"
type input "adulta"
type input "medio pirenaico"
type input "0"
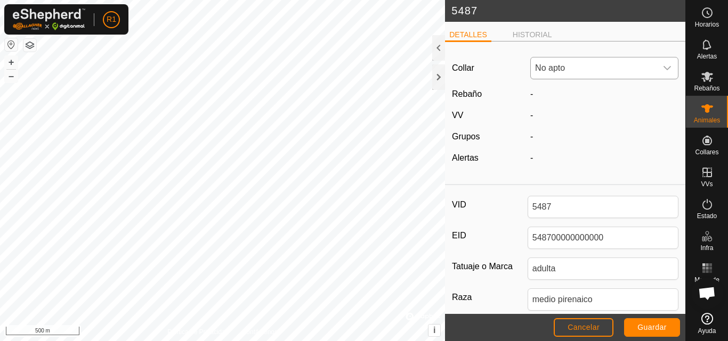
click at [620, 77] on span "No apto" at bounding box center [594, 68] width 126 height 21
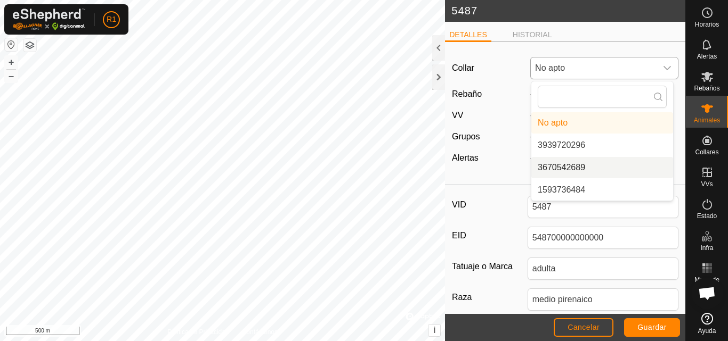
click at [587, 162] on li "3670542689" at bounding box center [602, 167] width 142 height 21
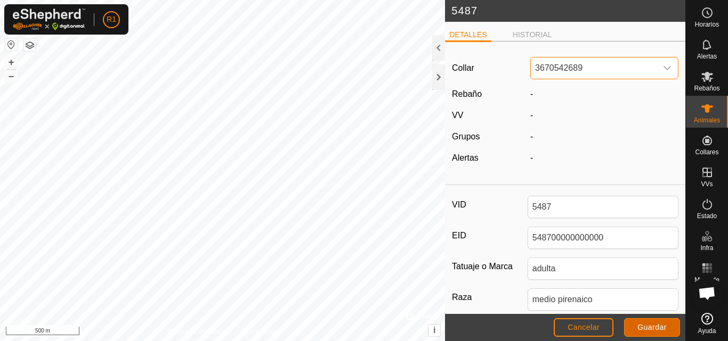
click at [661, 325] on span "Guardar" at bounding box center [651, 327] width 29 height 9
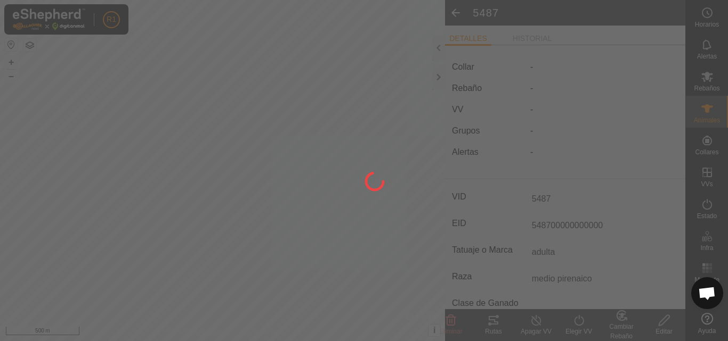
type input "0 kg"
type input "-"
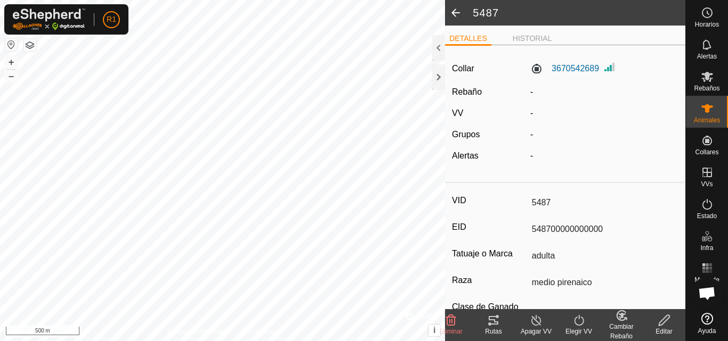
click at [456, 7] on span at bounding box center [455, 13] width 21 height 26
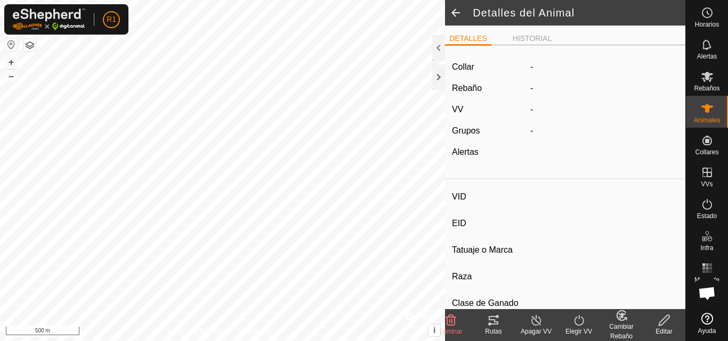
type input "5487"
type input "548700000000000"
type input "adulta"
type input "medio pirenaico"
type input "-"
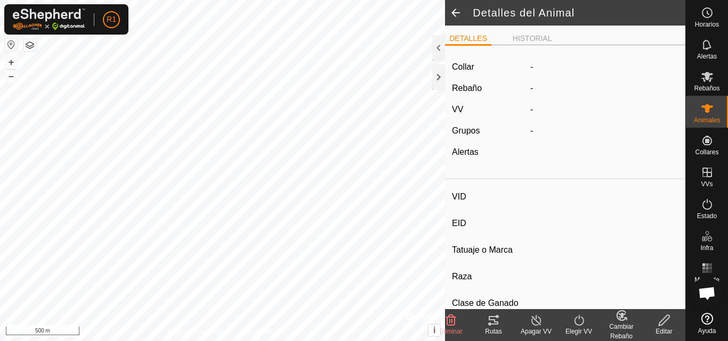
type input "Preñada"
type input "0 kg"
type input "-"
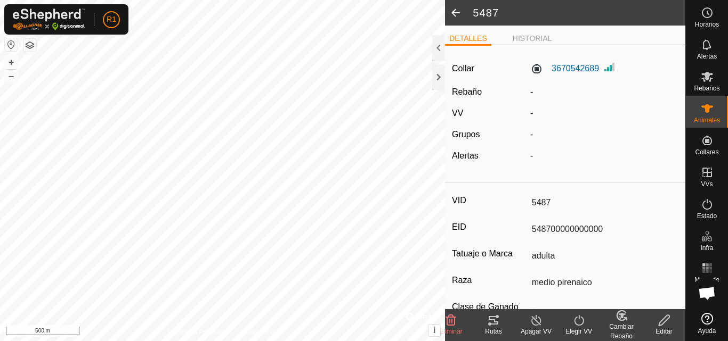
click at [457, 9] on span at bounding box center [455, 13] width 21 height 26
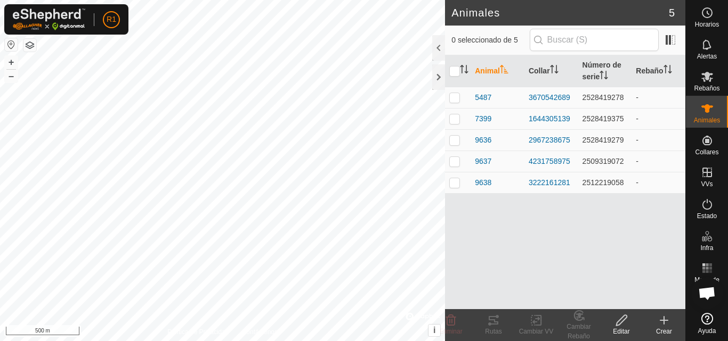
click at [665, 317] on icon at bounding box center [663, 320] width 13 height 13
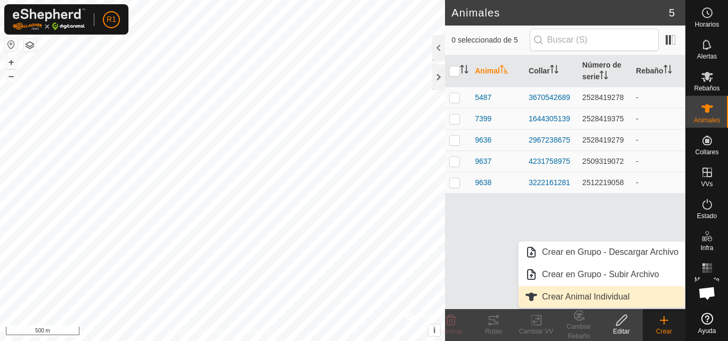
click at [607, 292] on link "Crear Animal Individual" at bounding box center [601, 297] width 166 height 21
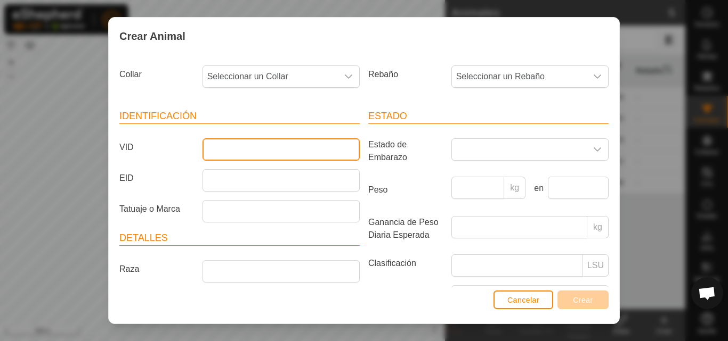
click at [329, 150] on input "VID" at bounding box center [280, 149] width 157 height 22
type input "7999"
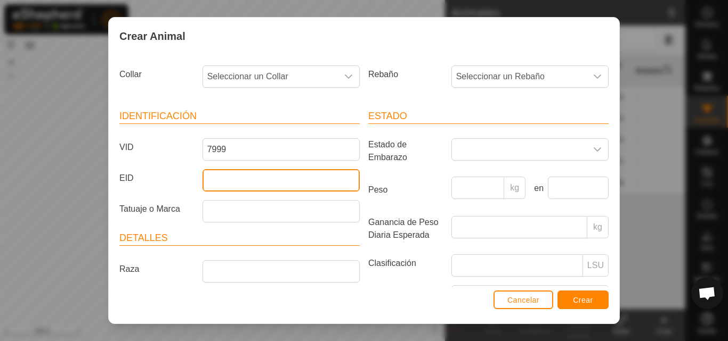
click at [303, 183] on input "EID" at bounding box center [280, 180] width 157 height 22
type input "799900000000000"
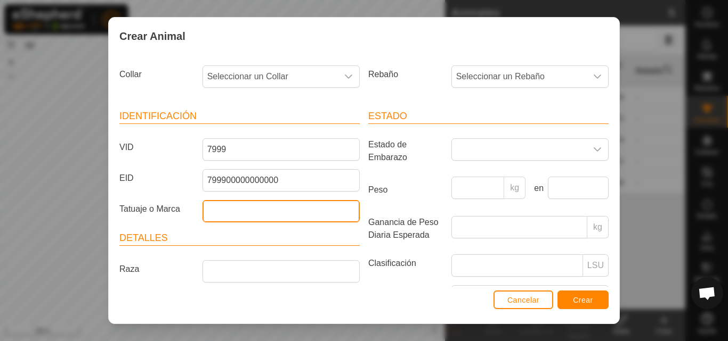
click at [282, 215] on input "Tatuaje o Marca" at bounding box center [280, 211] width 157 height 22
type input "adulta"
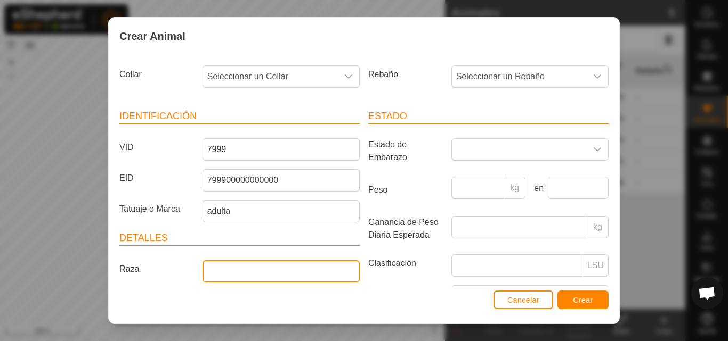
click at [267, 265] on input "Raza" at bounding box center [280, 271] width 157 height 22
type input "parda mestiza"
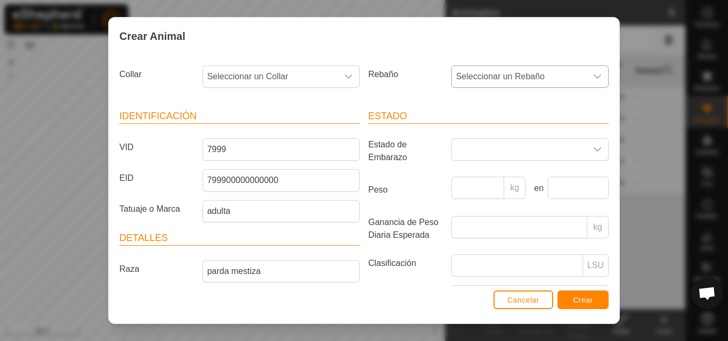
click at [549, 71] on span "Seleccionar un Rebaño" at bounding box center [519, 76] width 135 height 21
click at [514, 132] on li "-" at bounding box center [528, 131] width 153 height 21
drag, startPoint x: 499, startPoint y: 137, endPoint x: 498, endPoint y: 149, distance: 11.3
click at [499, 138] on article "Estado Estado de Embarazo Peso kg en Ganancia de Peso Diaria Esperada kg Clasif…" at bounding box center [488, 229] width 240 height 241
click at [498, 149] on span at bounding box center [519, 149] width 135 height 21
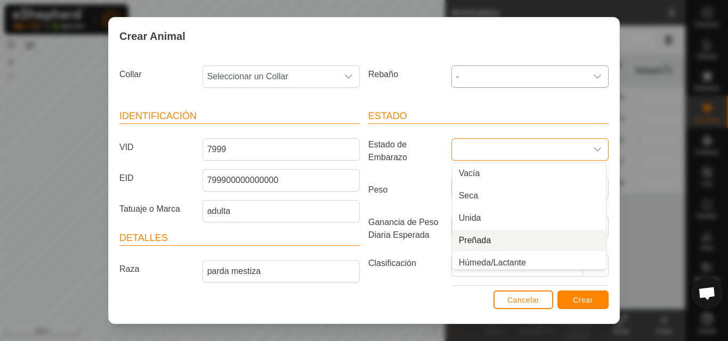
scroll to position [4, 0]
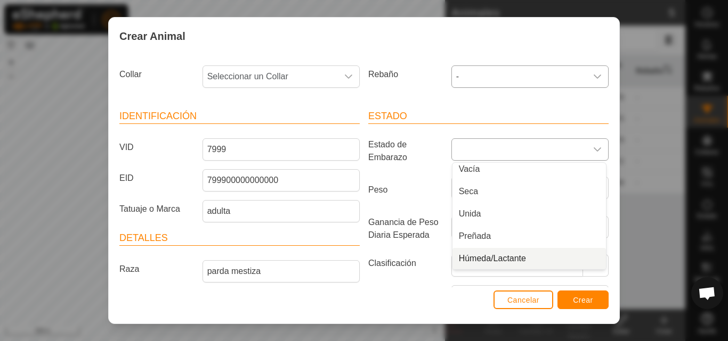
click at [537, 257] on li "Húmeda/Lactante" at bounding box center [528, 258] width 153 height 21
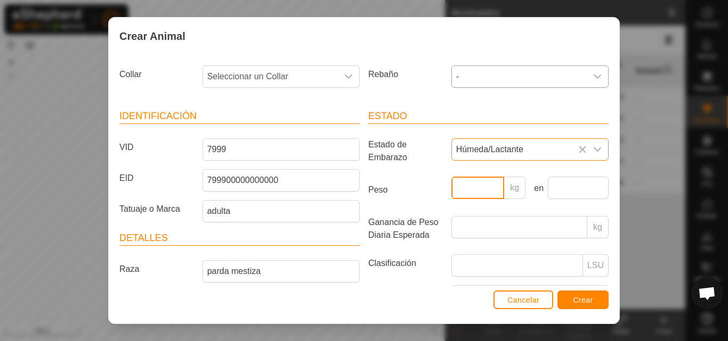
click at [484, 189] on input "Peso" at bounding box center [477, 188] width 53 height 22
type input "700"
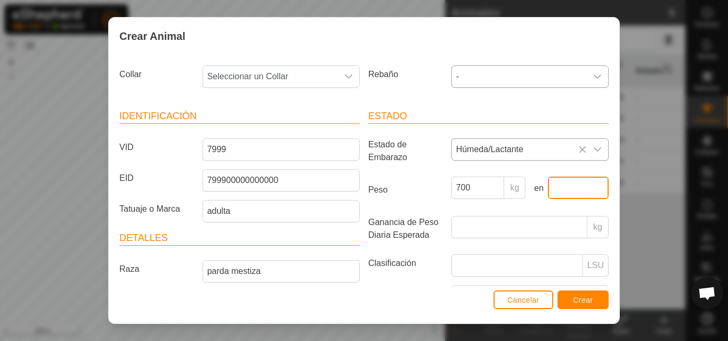
click at [576, 185] on input "text" at bounding box center [578, 188] width 61 height 22
click at [631, 234] on div "Crear Animal Collar Seleccionar un Collar Rebaño - Identificación VID 7999 EID …" at bounding box center [364, 170] width 728 height 341
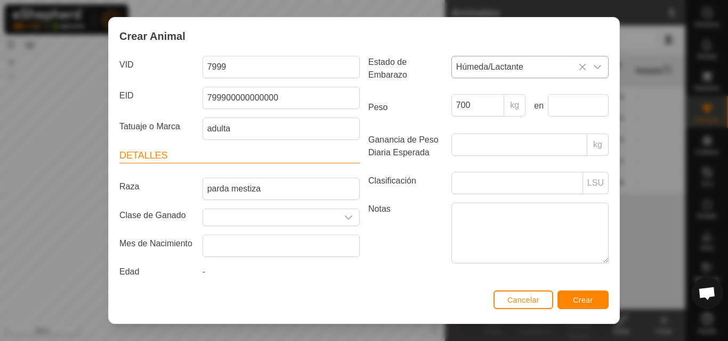
scroll to position [83, 0]
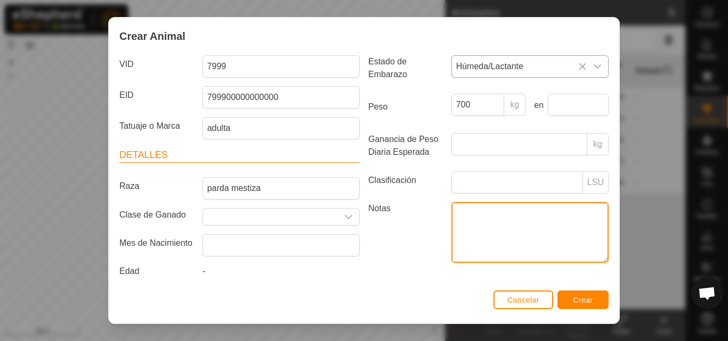
click at [564, 225] on textarea "Notas" at bounding box center [529, 232] width 157 height 61
click at [451, 215] on textarea "parida puerto" at bounding box center [529, 232] width 157 height 61
type textarea "dudosa, 10-9-25parida puerto"
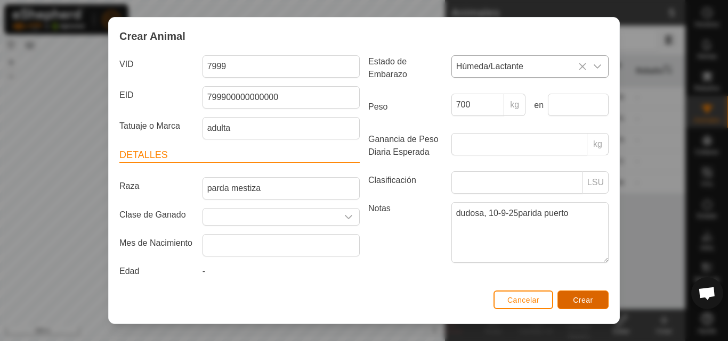
click at [580, 300] on span "Crear" at bounding box center [583, 300] width 20 height 9
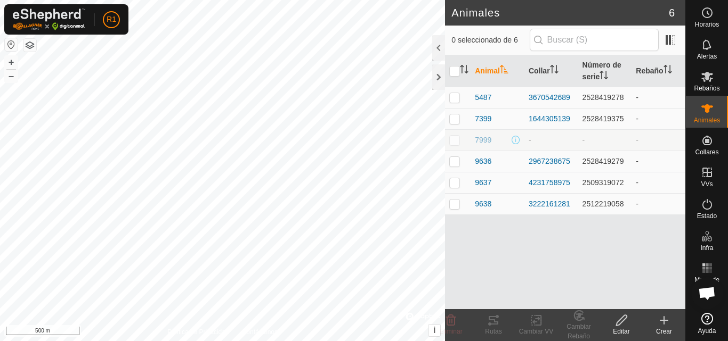
click at [665, 321] on icon at bounding box center [663, 321] width 7 height 0
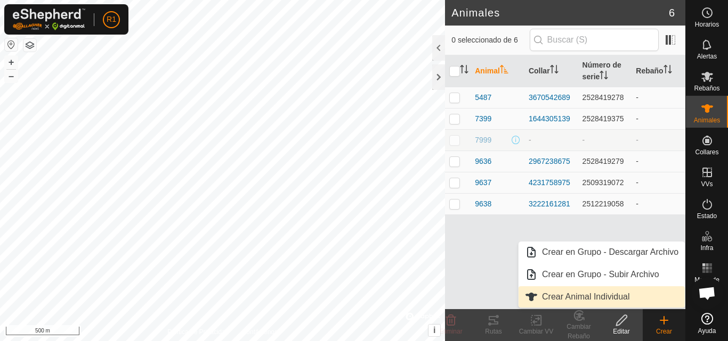
click at [628, 293] on link "Crear Animal Individual" at bounding box center [601, 297] width 166 height 21
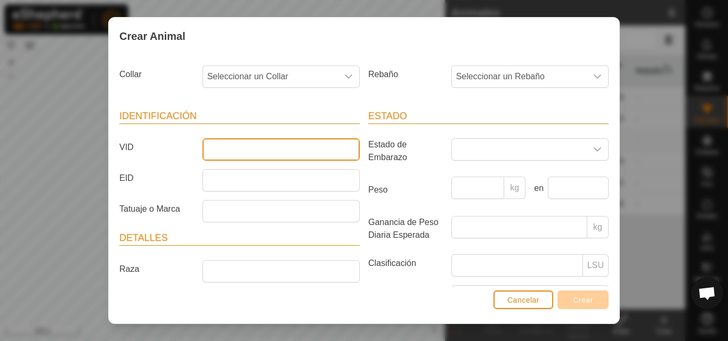
click at [305, 148] on input "VID" at bounding box center [280, 149] width 157 height 22
click at [305, 142] on input "VID" at bounding box center [280, 149] width 157 height 22
type input "5498"
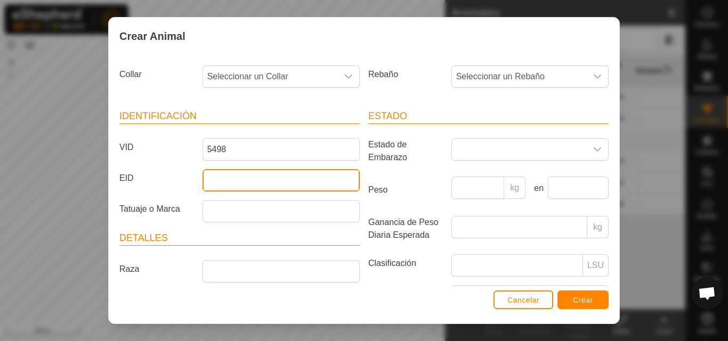
click at [283, 178] on input "EID" at bounding box center [280, 180] width 157 height 22
type input "549800000000000"
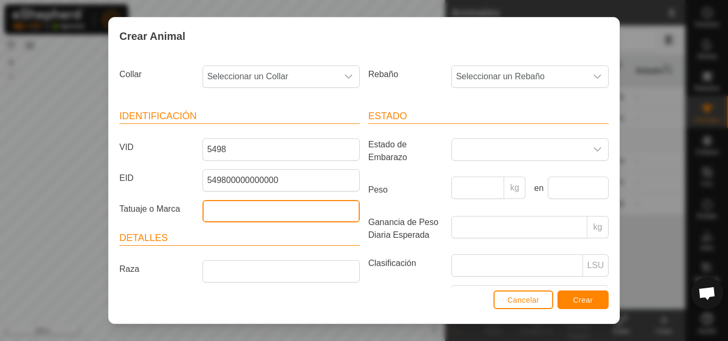
click at [276, 203] on input "Tatuaje o Marca" at bounding box center [280, 211] width 157 height 22
type input "adulta"
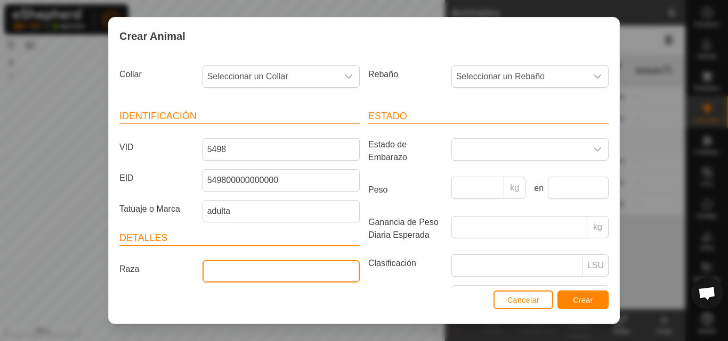
click at [259, 272] on input "Raza" at bounding box center [280, 271] width 157 height 22
type input "blanca"
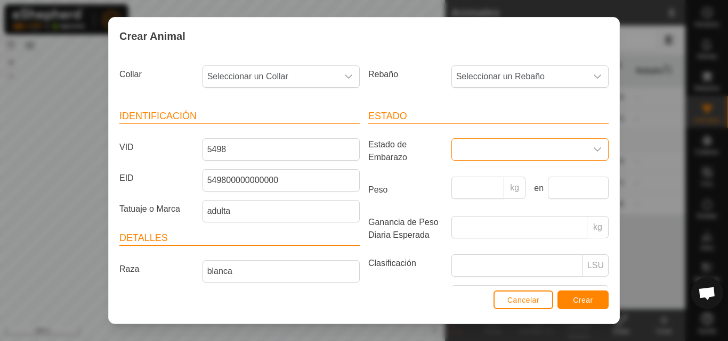
click at [514, 143] on span at bounding box center [519, 149] width 135 height 21
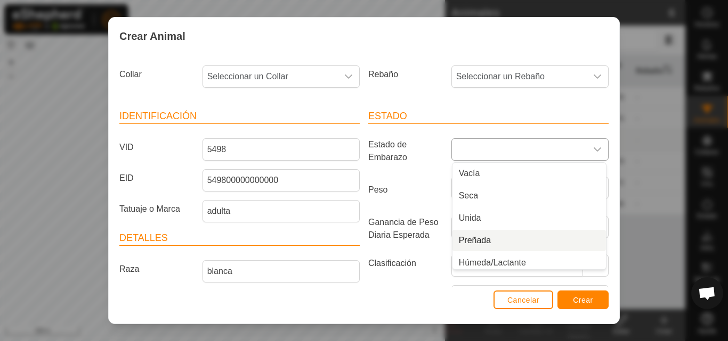
click at [482, 241] on li "Preñada" at bounding box center [528, 240] width 153 height 21
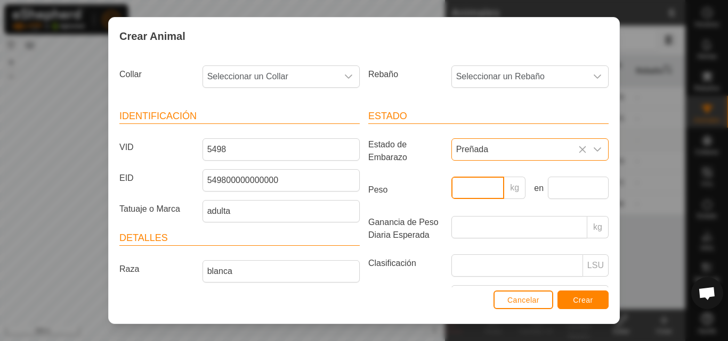
click at [476, 191] on input "Peso" at bounding box center [477, 188] width 53 height 22
type input "600"
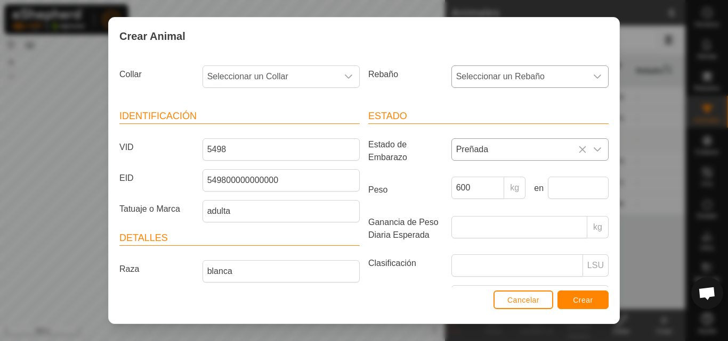
click at [557, 77] on span "Seleccionar un Rebaño" at bounding box center [519, 76] width 135 height 21
click at [532, 123] on li "-" at bounding box center [528, 131] width 153 height 21
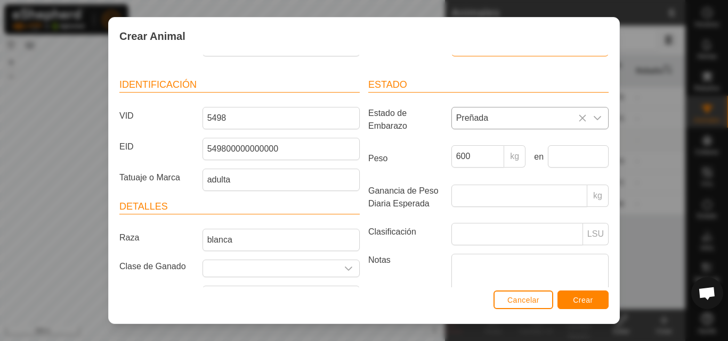
scroll to position [91, 0]
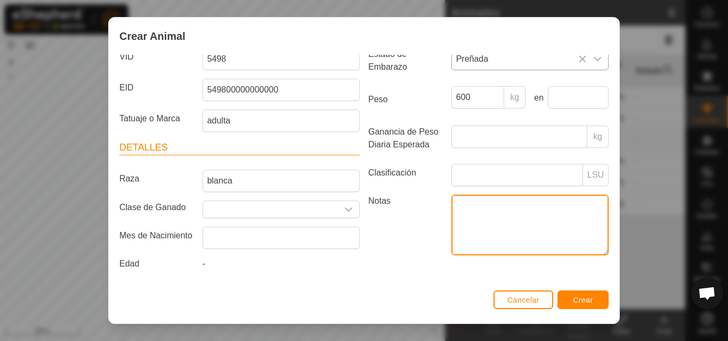
click at [566, 216] on textarea "Notas" at bounding box center [529, 225] width 157 height 61
type textarea "dudosa"
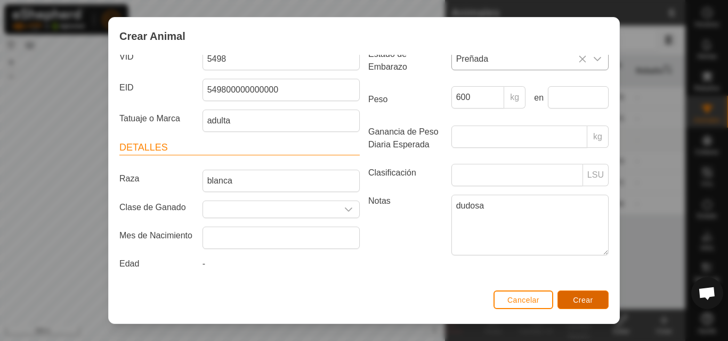
click at [568, 293] on button "Crear" at bounding box center [582, 300] width 51 height 19
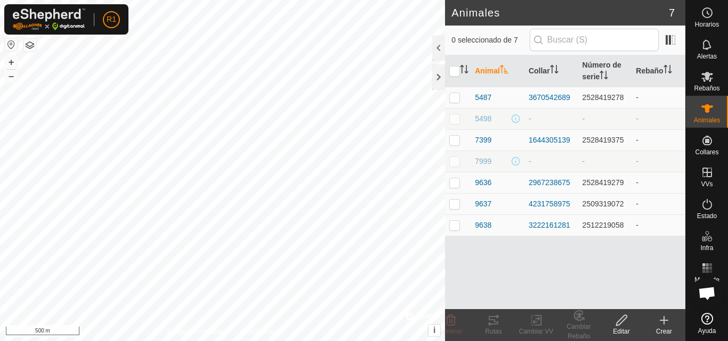
click at [667, 321] on icon at bounding box center [663, 321] width 7 height 0
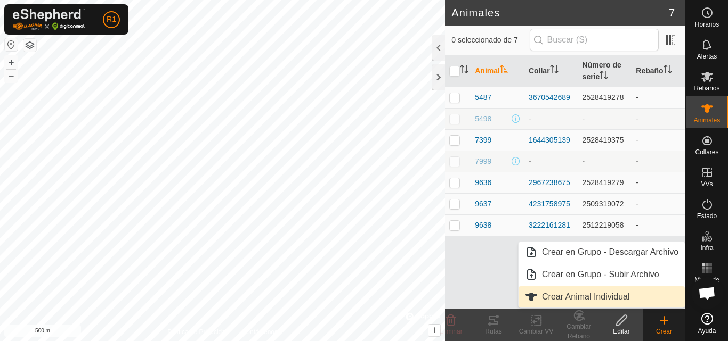
click at [605, 298] on link "Crear Animal Individual" at bounding box center [601, 297] width 166 height 21
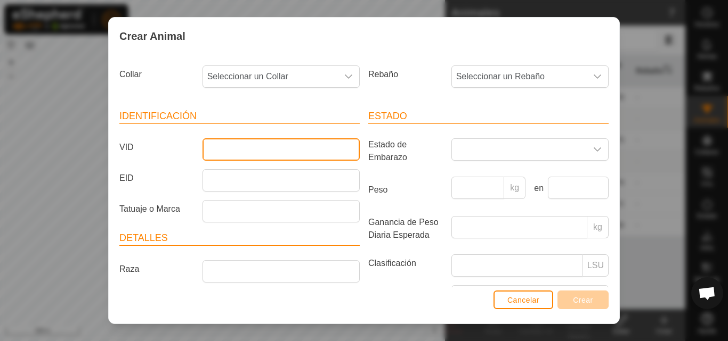
click at [330, 148] on input "VID" at bounding box center [280, 149] width 157 height 22
type input "0000"
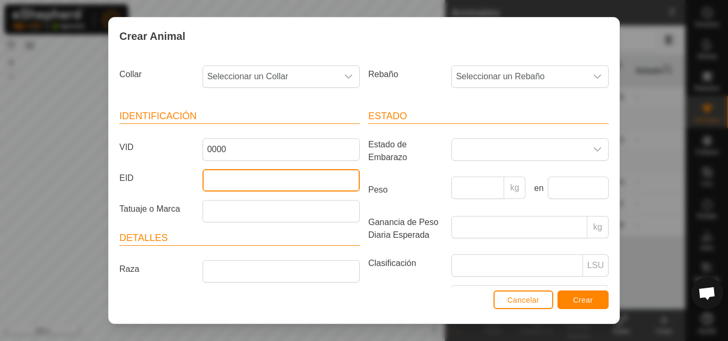
click at [309, 192] on input "EID" at bounding box center [280, 180] width 157 height 22
type input "000000000000000"
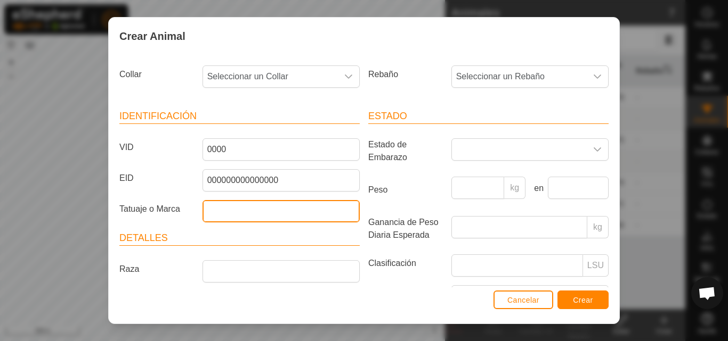
click at [306, 204] on input "Tatuaje o Marca" at bounding box center [280, 211] width 157 height 22
type input "5"
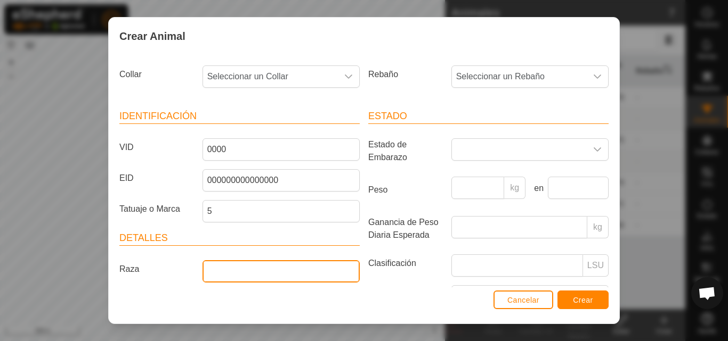
click at [271, 266] on input "Raza" at bounding box center [280, 271] width 157 height 22
type input "mestiza tirando [PERSON_NAME]"
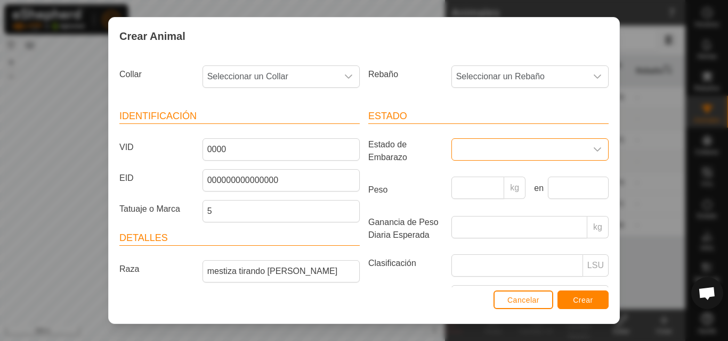
click at [468, 149] on span at bounding box center [519, 149] width 135 height 21
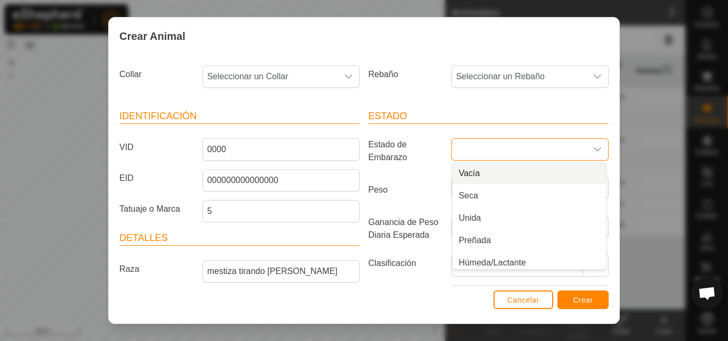
click at [475, 169] on li "Vacía" at bounding box center [528, 173] width 153 height 21
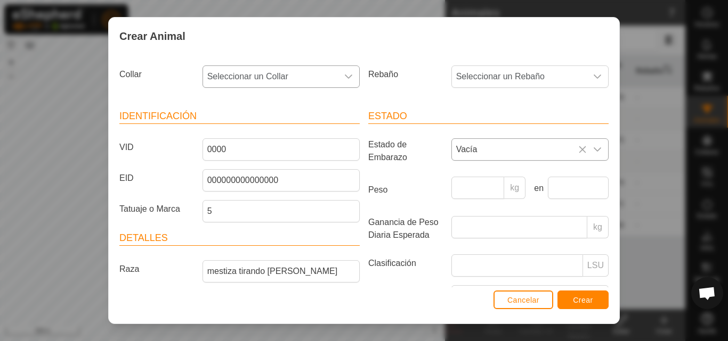
click at [345, 77] on icon "dropdown trigger" at bounding box center [348, 76] width 9 height 9
click at [277, 178] on li "1593736484" at bounding box center [279, 176] width 153 height 21
click at [577, 303] on span "Crear" at bounding box center [583, 300] width 20 height 9
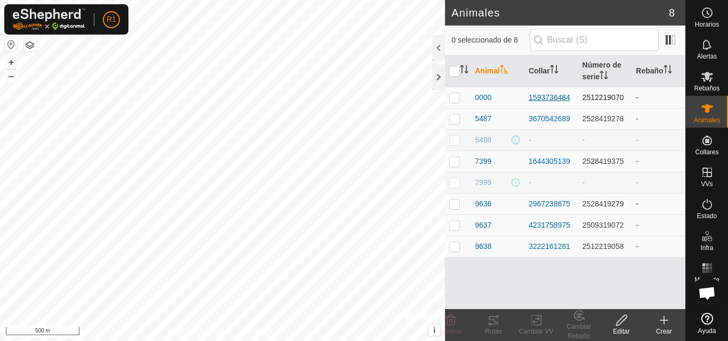
click at [546, 92] on div "1593736484" at bounding box center [550, 97] width 45 height 11
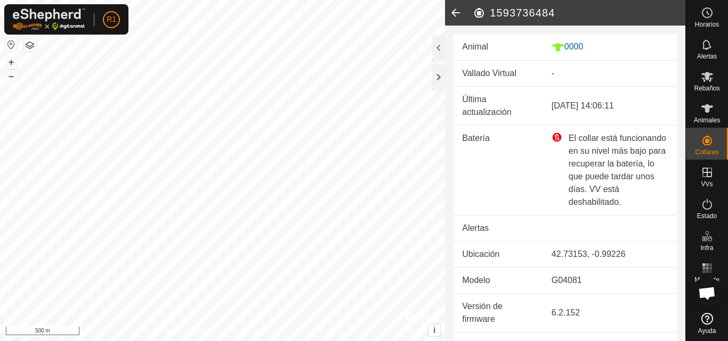
click at [454, 14] on icon at bounding box center [455, 13] width 21 height 26
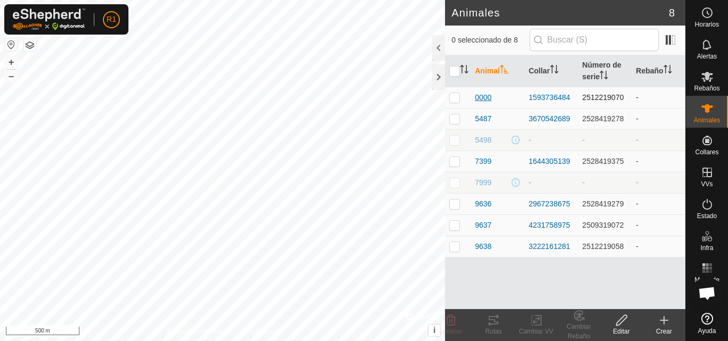
click at [486, 99] on span "0000" at bounding box center [483, 97] width 17 height 11
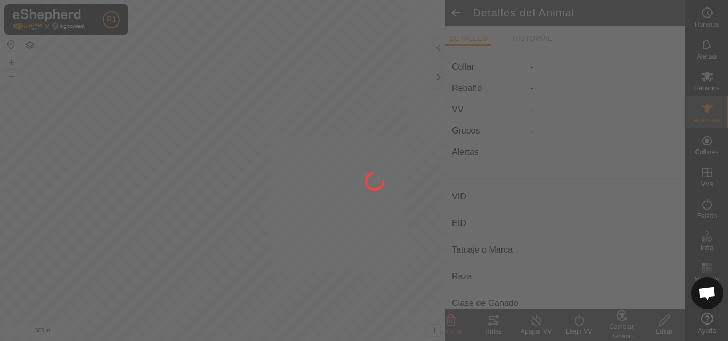
type input "0000"
type input "000000000000000"
type input "5"
type input "mestiza tirando [PERSON_NAME]"
type input "-"
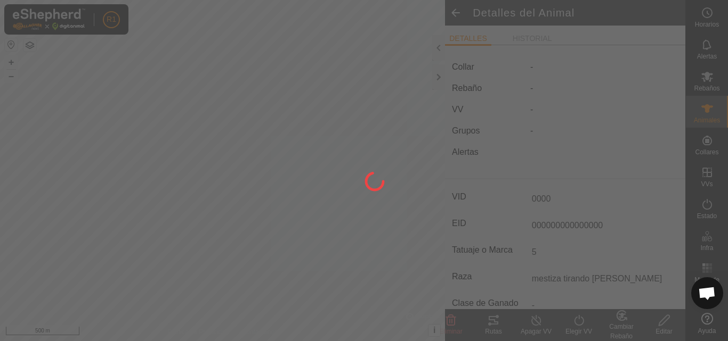
type input "Vacía"
type input "0 kg"
type input "-"
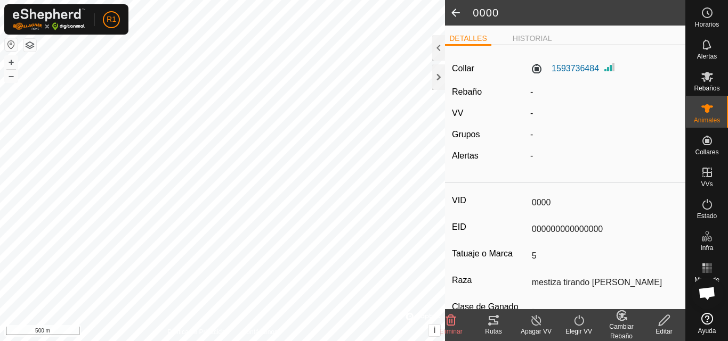
click at [664, 333] on div "Editar" at bounding box center [663, 332] width 43 height 10
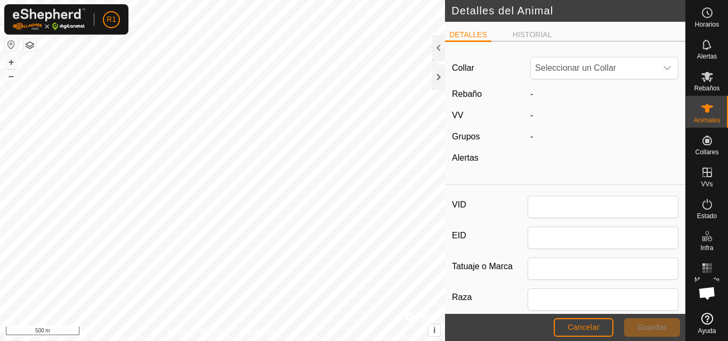
type input "0000"
type input "000000000000000"
type input "5"
type input "mestiza tirando [PERSON_NAME]"
type input "0"
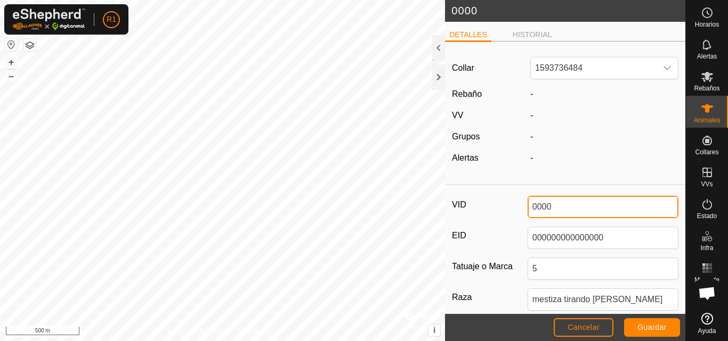
click at [575, 213] on input "0000" at bounding box center [602, 207] width 151 height 22
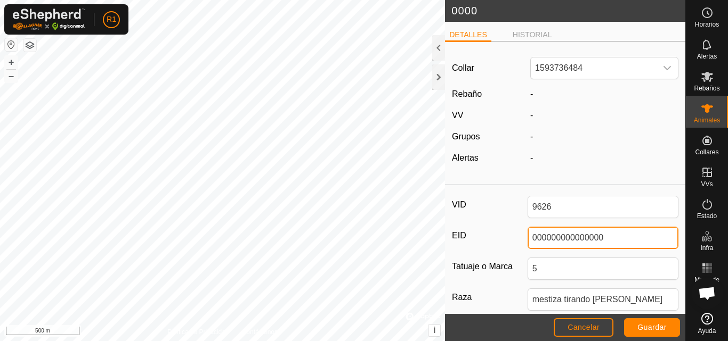
click at [548, 239] on input "000000000000000" at bounding box center [602, 238] width 151 height 22
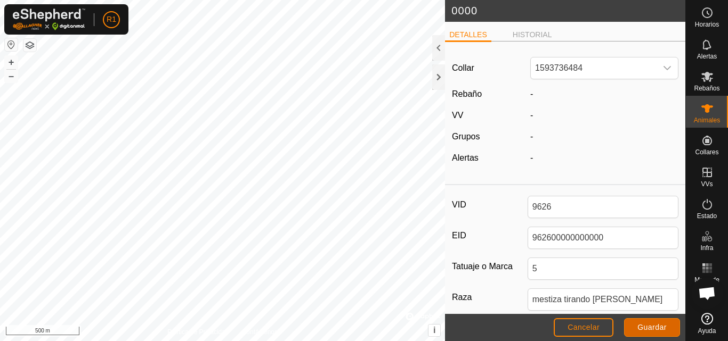
click at [644, 322] on button "Guardar" at bounding box center [652, 328] width 56 height 19
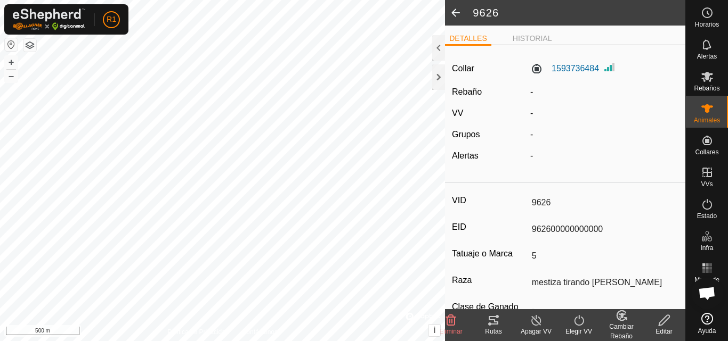
click at [457, 15] on span at bounding box center [455, 13] width 21 height 26
click at [661, 321] on icon at bounding box center [663, 320] width 11 height 11
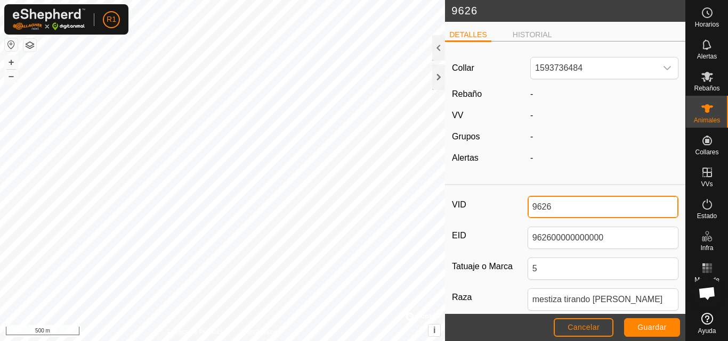
click at [529, 207] on input "9626" at bounding box center [602, 207] width 151 height 22
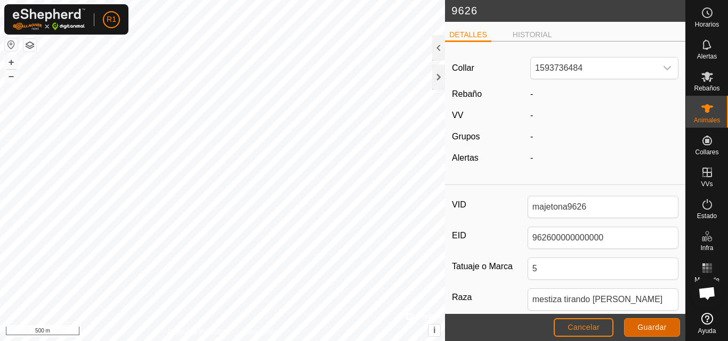
click at [636, 329] on button "Guardar" at bounding box center [652, 328] width 56 height 19
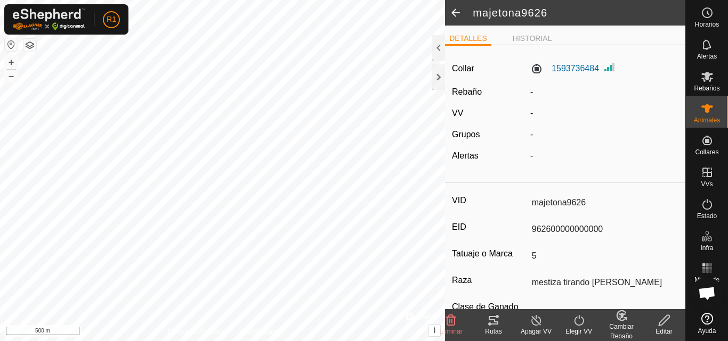
click at [453, 15] on span at bounding box center [455, 13] width 21 height 26
click at [461, 14] on span at bounding box center [455, 13] width 21 height 26
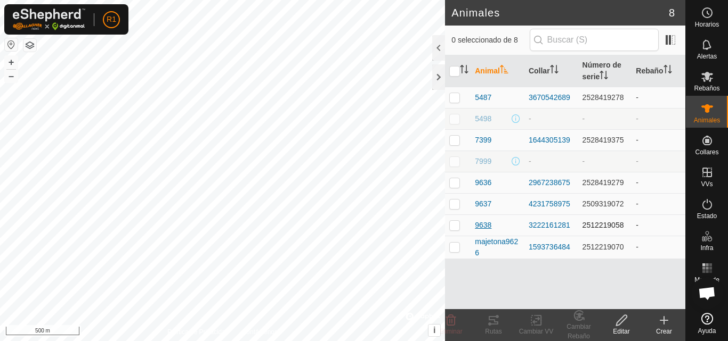
click at [488, 228] on span "9638" at bounding box center [483, 225] width 17 height 11
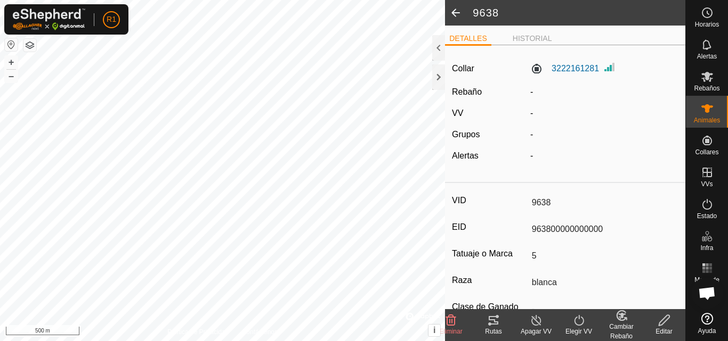
click at [661, 326] on icon at bounding box center [663, 320] width 13 height 13
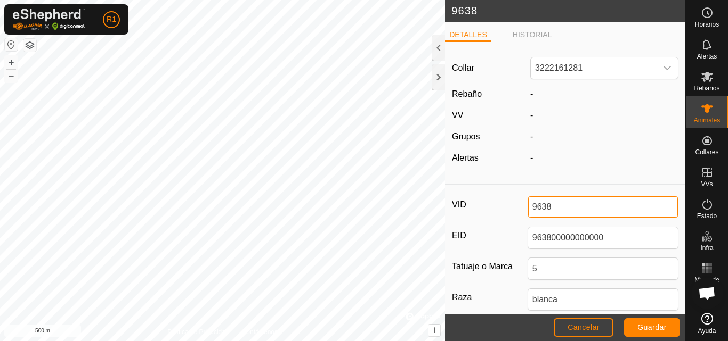
click at [531, 205] on input "9638" at bounding box center [602, 207] width 151 height 22
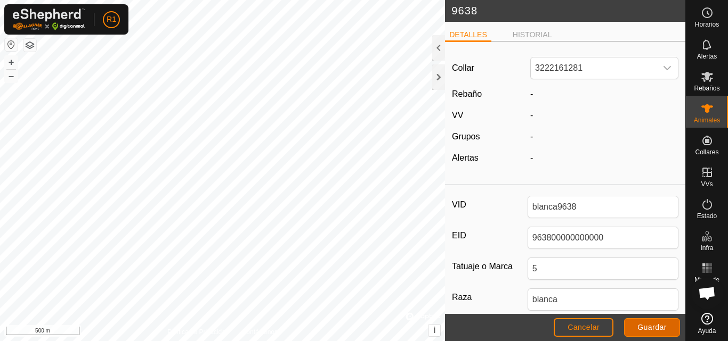
click at [640, 328] on span "Guardar" at bounding box center [651, 327] width 29 height 9
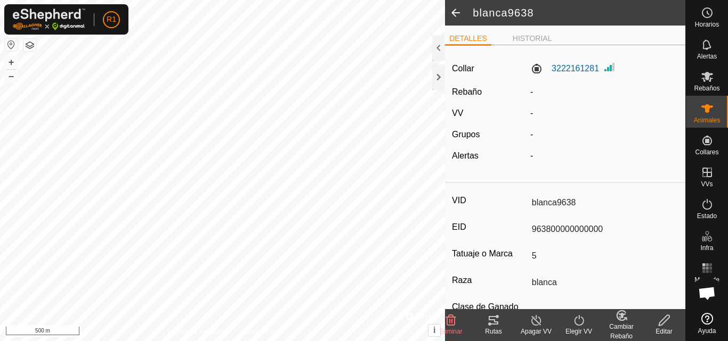
click at [452, 15] on span at bounding box center [455, 13] width 21 height 26
click at [459, 7] on span at bounding box center [455, 13] width 21 height 26
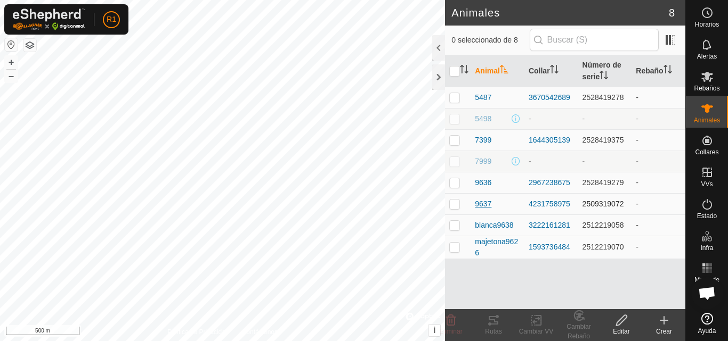
click at [479, 206] on span "9637" at bounding box center [483, 204] width 17 height 11
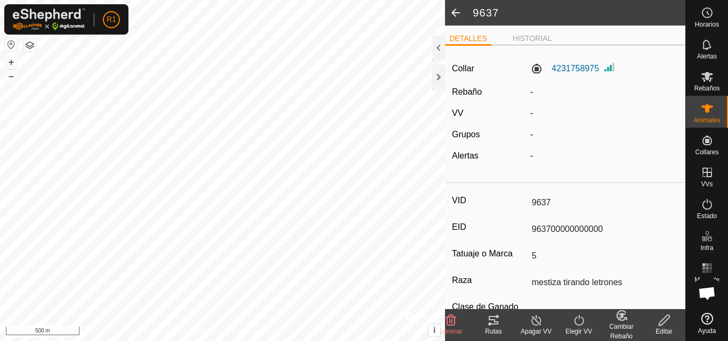
click at [663, 325] on icon at bounding box center [663, 320] width 13 height 13
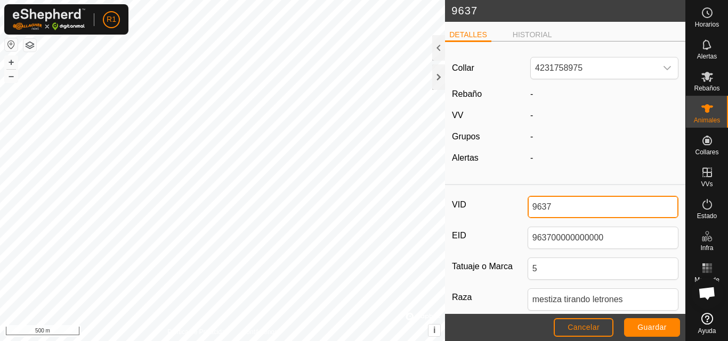
click at [528, 208] on input "9637" at bounding box center [602, 207] width 151 height 22
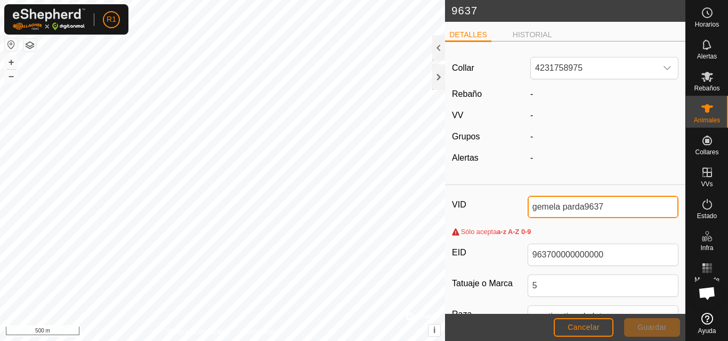
click at [615, 207] on input "gemela parda9637" at bounding box center [602, 207] width 151 height 22
click at [558, 210] on input "gemela parda" at bounding box center [602, 207] width 151 height 22
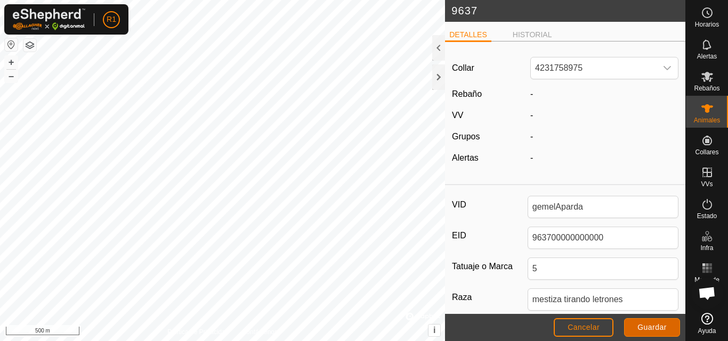
click at [643, 324] on span "Guardar" at bounding box center [651, 327] width 29 height 9
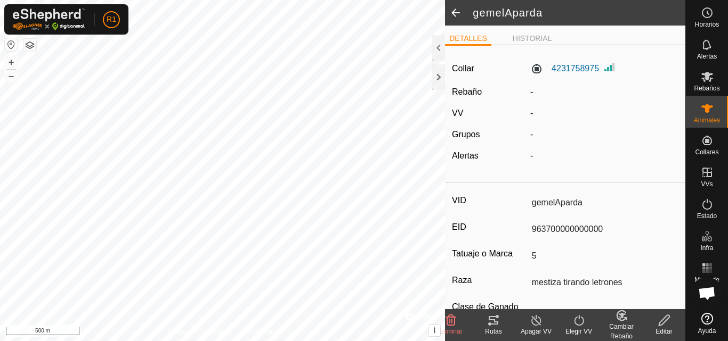
click at [454, 10] on span at bounding box center [455, 13] width 21 height 26
click at [451, 10] on span at bounding box center [455, 13] width 21 height 26
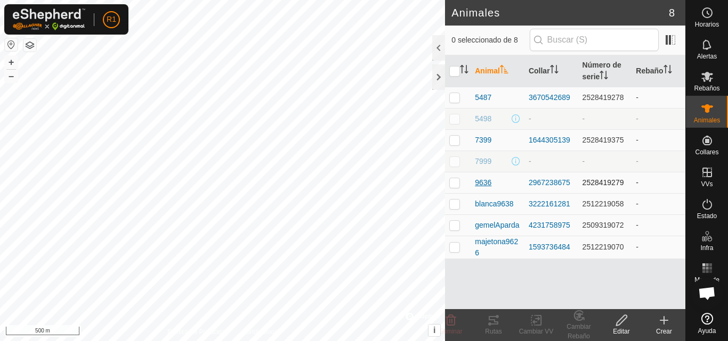
click at [485, 185] on span "9636" at bounding box center [483, 182] width 17 height 11
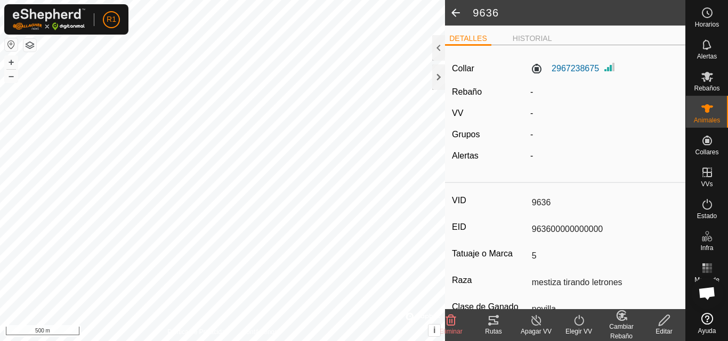
click at [663, 321] on icon at bounding box center [663, 320] width 13 height 13
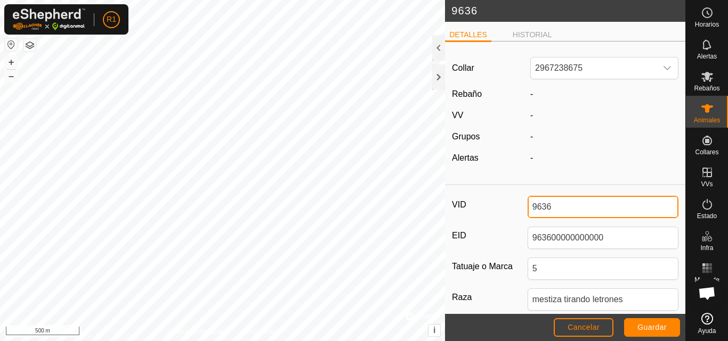
click at [579, 206] on input "9636" at bounding box center [602, 207] width 151 height 22
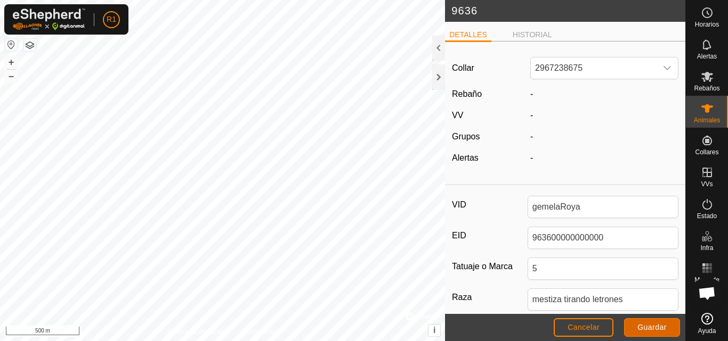
click at [656, 331] on span "Guardar" at bounding box center [651, 327] width 29 height 9
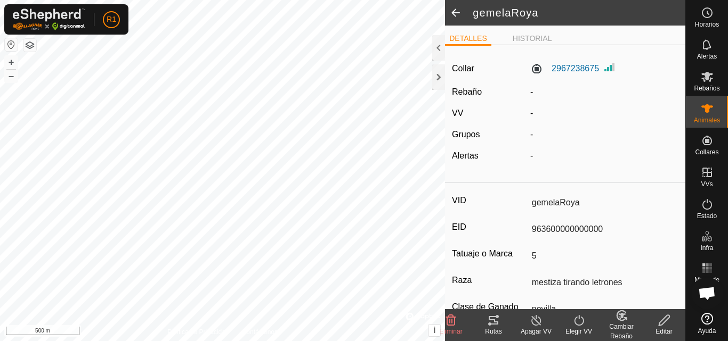
click at [457, 14] on span at bounding box center [455, 13] width 21 height 26
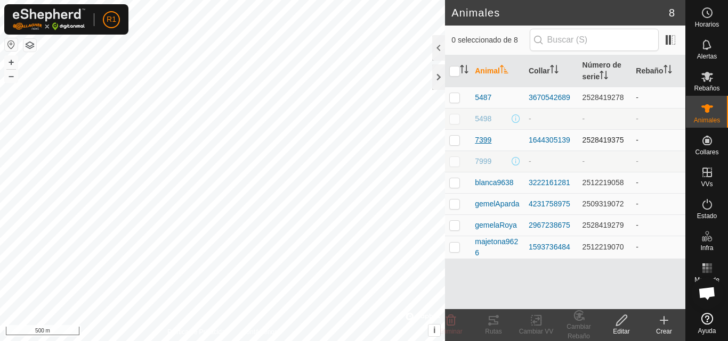
click at [490, 144] on span "7399" at bounding box center [483, 140] width 17 height 11
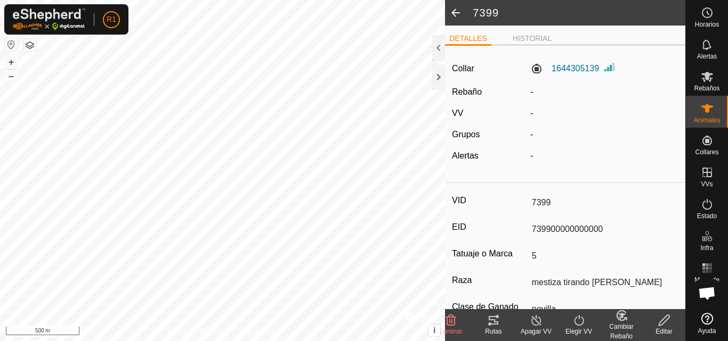
click at [672, 328] on div "Editar" at bounding box center [663, 332] width 43 height 10
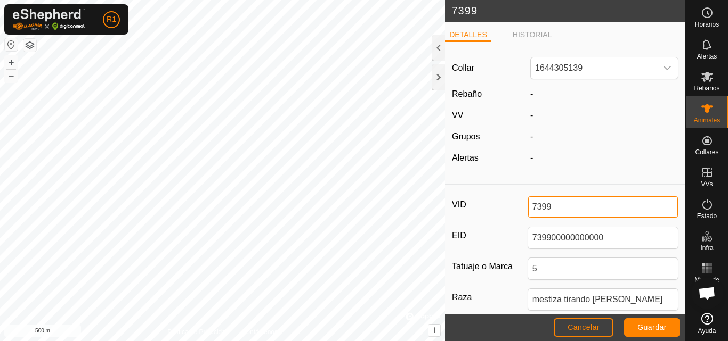
click at [567, 206] on input "7399" at bounding box center [602, 207] width 151 height 22
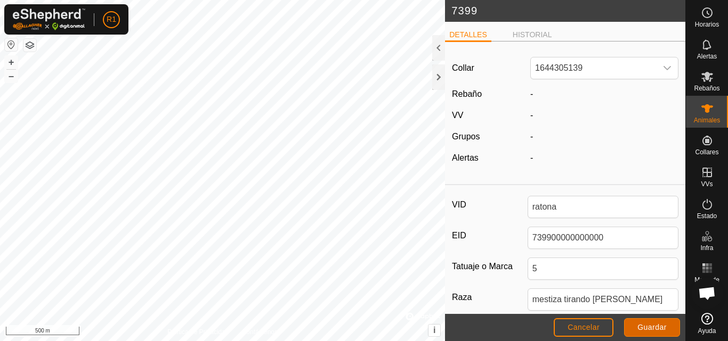
click at [646, 323] on span "Guardar" at bounding box center [651, 327] width 29 height 9
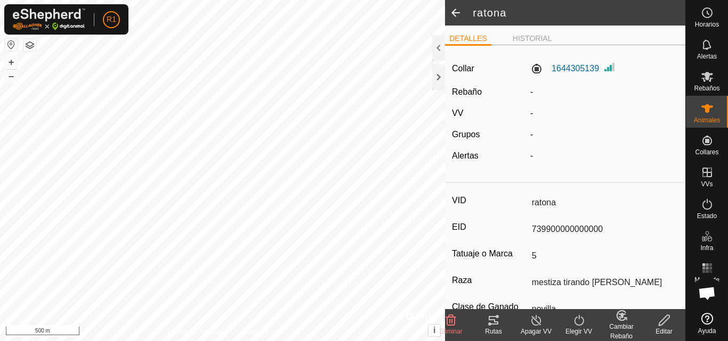
click at [452, 3] on span at bounding box center [455, 13] width 21 height 26
click at [455, 13] on span at bounding box center [455, 13] width 21 height 26
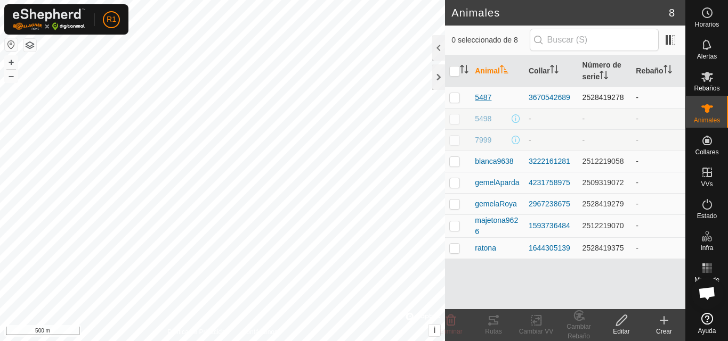
click at [484, 98] on span "5487" at bounding box center [483, 97] width 17 height 11
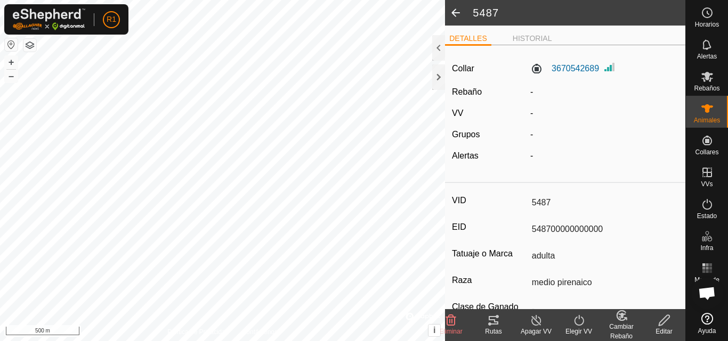
click at [663, 328] on div "Editar" at bounding box center [663, 332] width 43 height 10
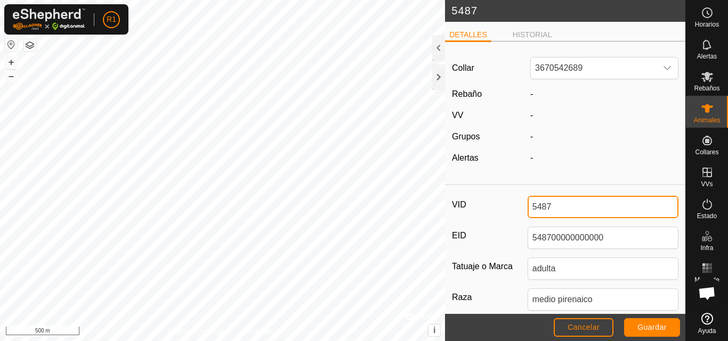
click at [607, 206] on input "5487" at bounding box center [602, 207] width 151 height 22
click at [549, 208] on input "royajustiviris" at bounding box center [602, 207] width 151 height 22
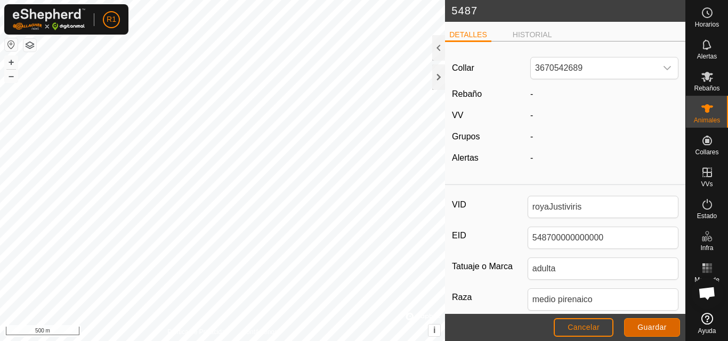
click at [662, 332] on span "Guardar" at bounding box center [651, 327] width 29 height 9
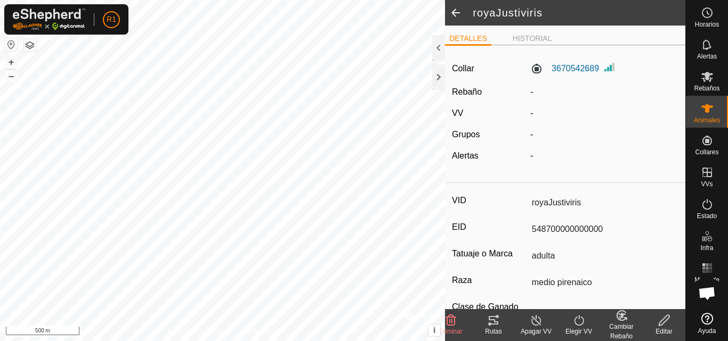
click at [459, 10] on span at bounding box center [455, 13] width 21 height 26
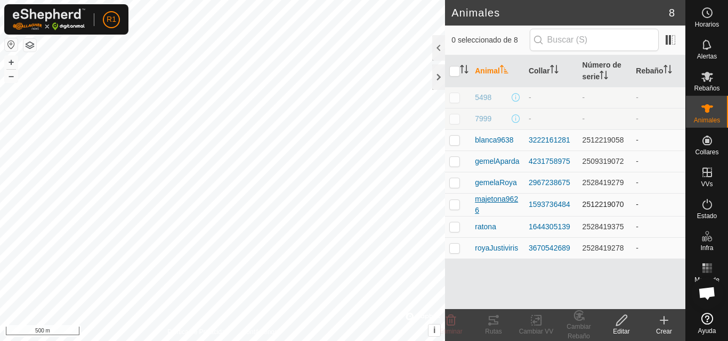
click at [510, 204] on span "majetona9626" at bounding box center [497, 205] width 45 height 22
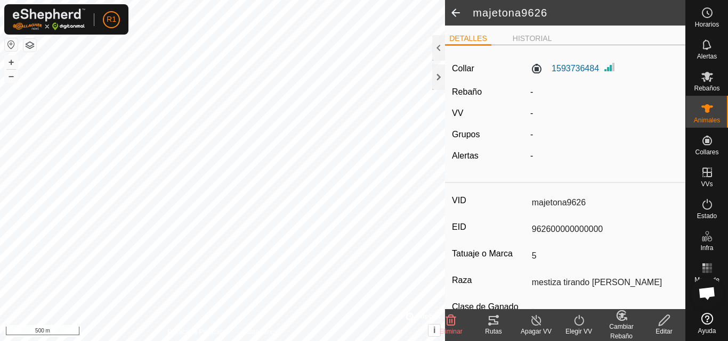
click at [661, 325] on icon at bounding box center [663, 320] width 11 height 11
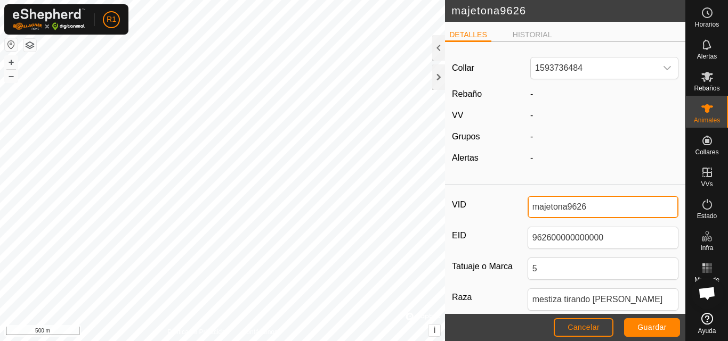
click at [604, 206] on input "majetona9626" at bounding box center [602, 207] width 151 height 22
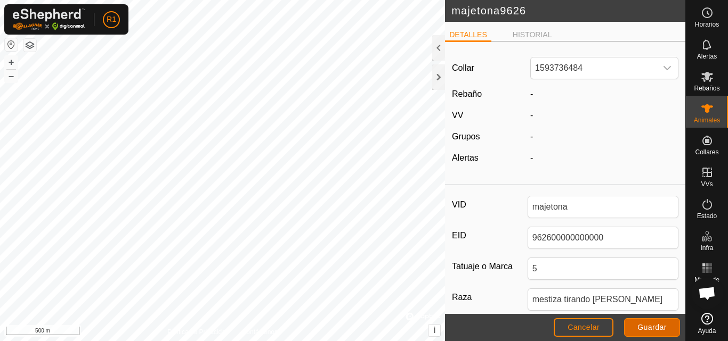
click at [638, 325] on span "Guardar" at bounding box center [651, 327] width 29 height 9
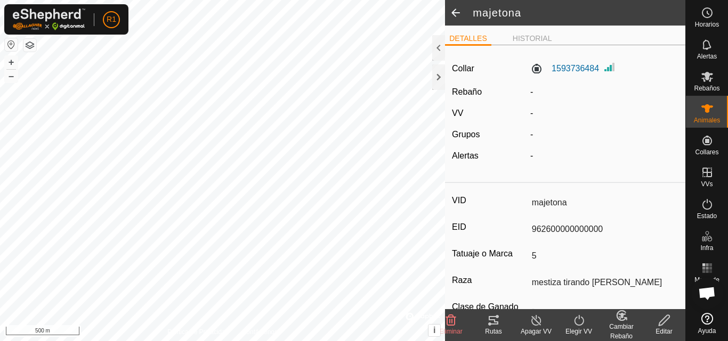
click at [452, 15] on span at bounding box center [455, 13] width 21 height 26
click at [453, 12] on span at bounding box center [455, 13] width 21 height 26
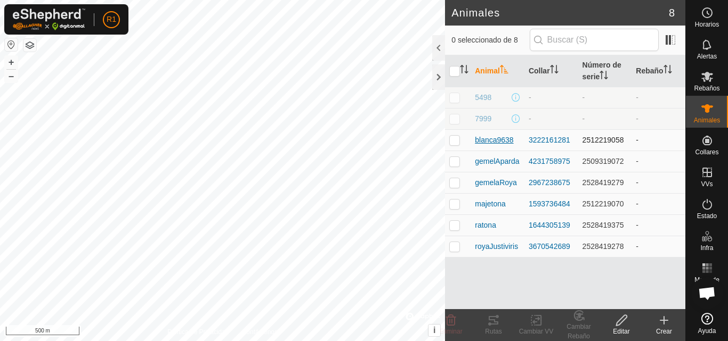
click at [504, 141] on span "blanca9638" at bounding box center [494, 140] width 38 height 11
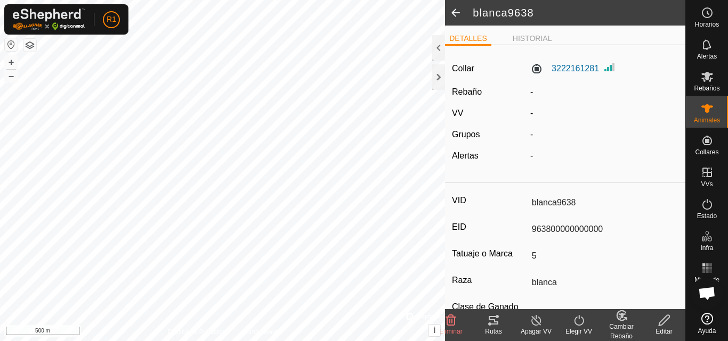
click at [671, 321] on edit-svg-icon at bounding box center [663, 320] width 43 height 13
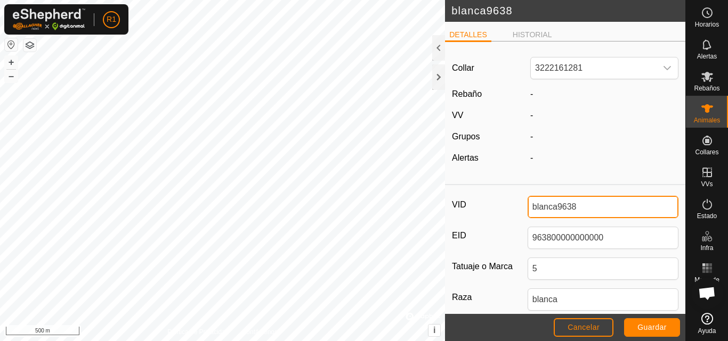
click at [598, 208] on input "blanca9638" at bounding box center [602, 207] width 151 height 22
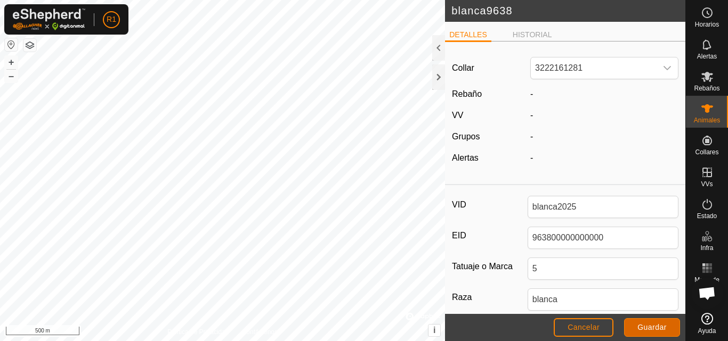
click at [648, 322] on button "Guardar" at bounding box center [652, 328] width 56 height 19
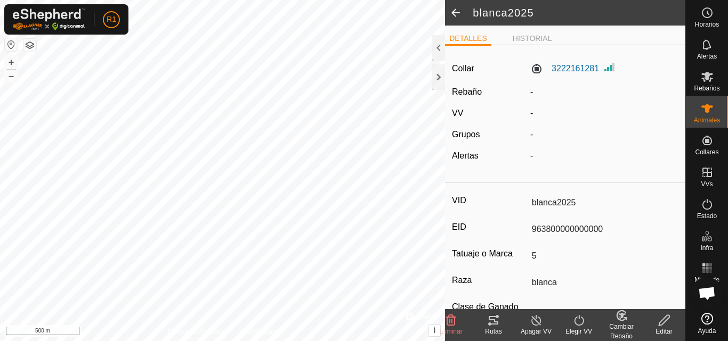
click at [455, 13] on span at bounding box center [455, 13] width 21 height 26
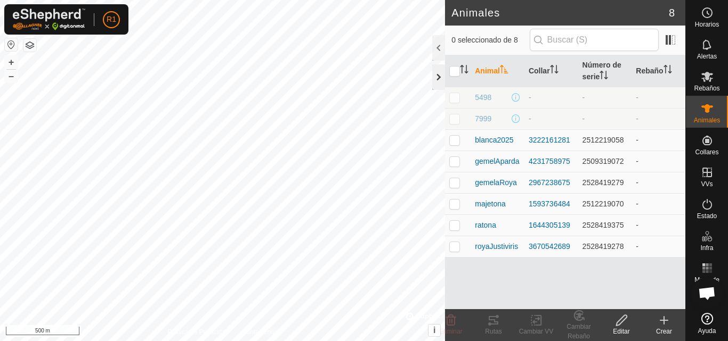
click at [437, 80] on div at bounding box center [438, 77] width 13 height 26
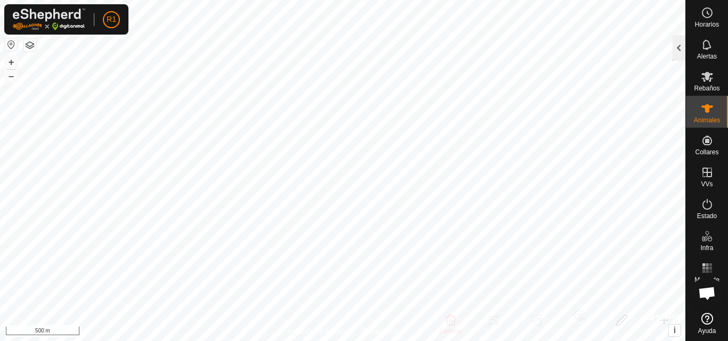
click at [680, 55] on div at bounding box center [678, 48] width 13 height 26
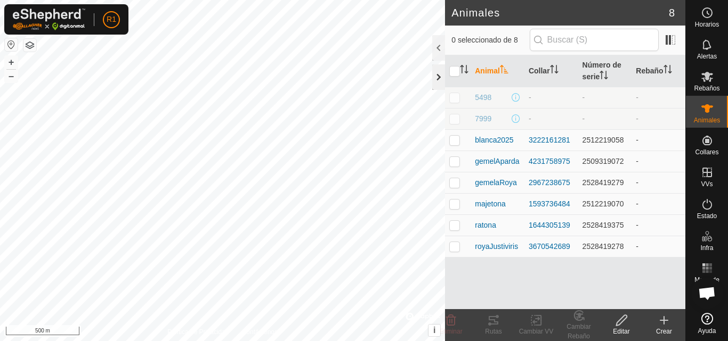
click at [437, 79] on div at bounding box center [438, 77] width 13 height 26
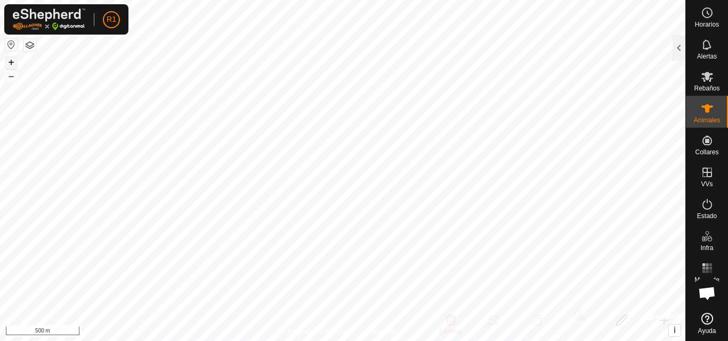
click at [11, 64] on button "+" at bounding box center [11, 62] width 13 height 13
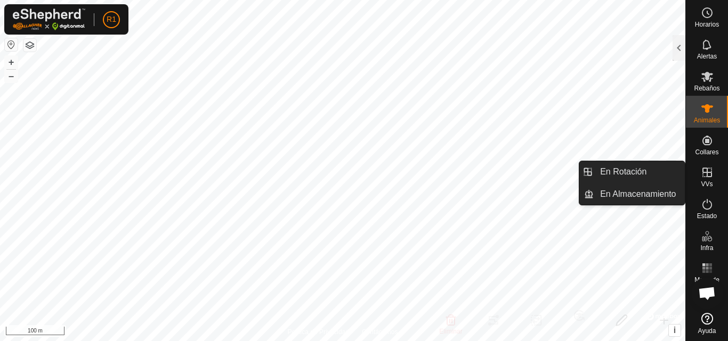
click at [708, 170] on icon at bounding box center [706, 172] width 13 height 13
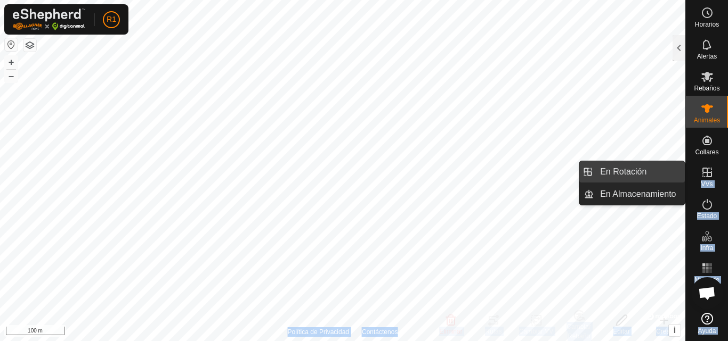
click at [678, 102] on div "Horarios Alertas Rebaños Animales Collares VVs Estado Infra Mapa de Calor Ayuda…" at bounding box center [364, 170] width 728 height 341
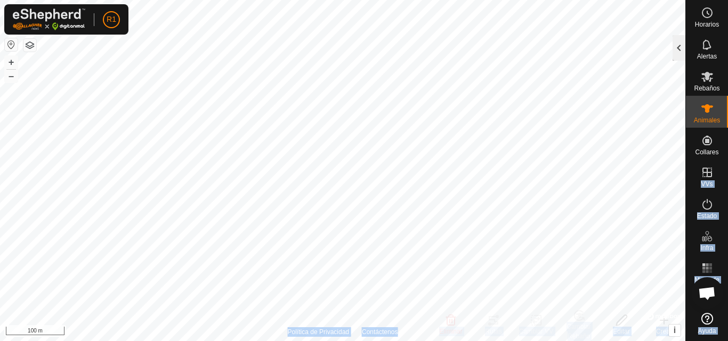
click at [677, 50] on div at bounding box center [678, 48] width 13 height 26
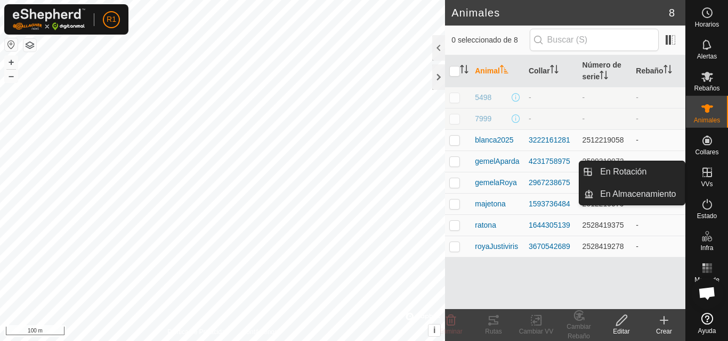
click at [707, 177] on icon at bounding box center [706, 172] width 13 height 13
click at [671, 175] on link "En Rotación" at bounding box center [638, 171] width 91 height 21
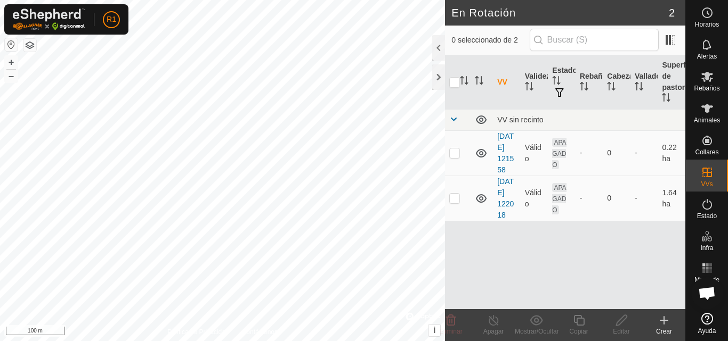
click at [665, 319] on icon at bounding box center [663, 320] width 13 height 13
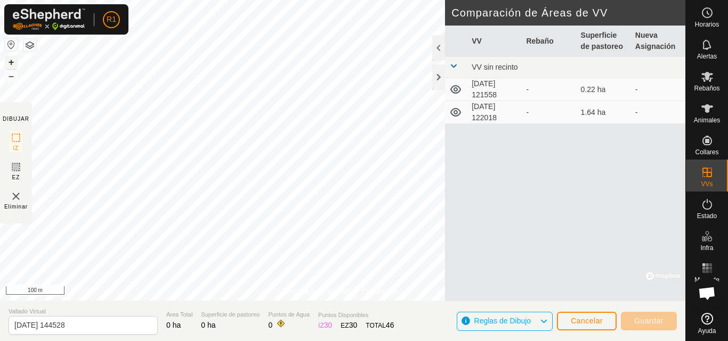
click at [11, 61] on button "+" at bounding box center [11, 62] width 13 height 13
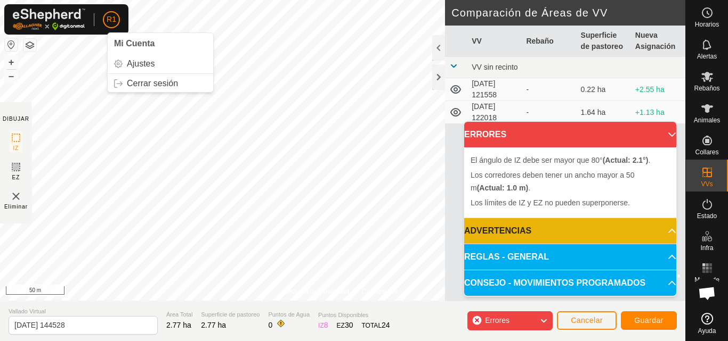
click at [117, 6] on div "R1 Mi Cuenta Ajustes Cerrar sesión Horarios Alertas Rebaños Animales Collares V…" at bounding box center [364, 170] width 728 height 341
click at [156, 65] on link "Ajustes" at bounding box center [160, 63] width 105 height 17
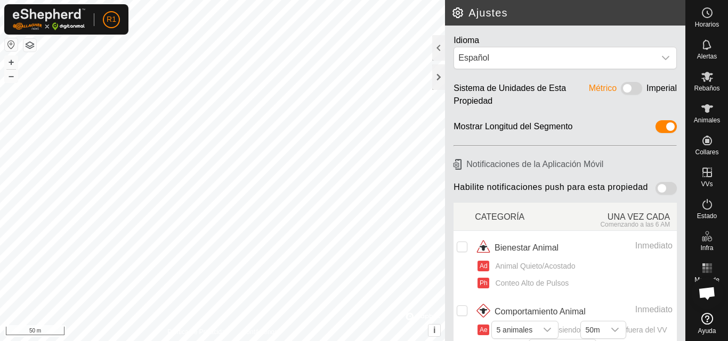
click at [456, 13] on h2 "Ajustes" at bounding box center [568, 12] width 234 height 13
click at [437, 77] on div at bounding box center [438, 77] width 13 height 26
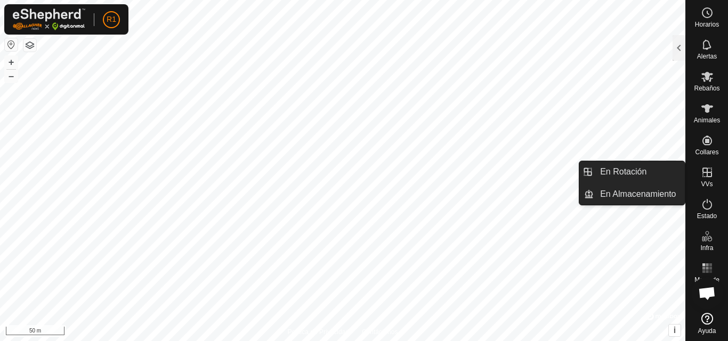
click at [700, 169] on icon at bounding box center [706, 172] width 13 height 13
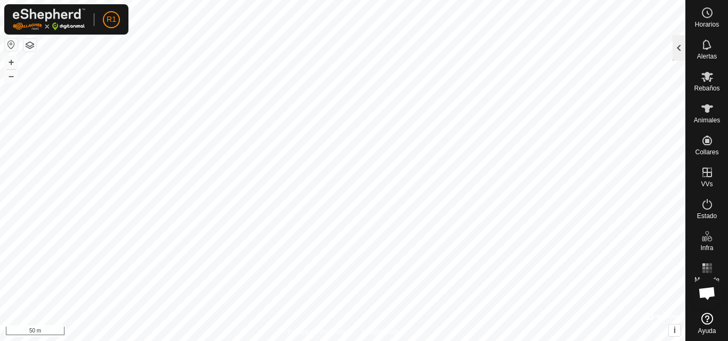
click at [675, 47] on div at bounding box center [678, 48] width 13 height 26
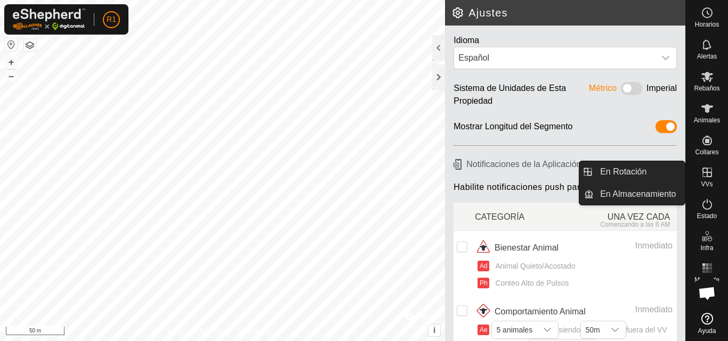
click at [702, 183] on span "VVs" at bounding box center [706, 184] width 12 height 6
click at [675, 172] on link "En Rotación" at bounding box center [638, 171] width 91 height 21
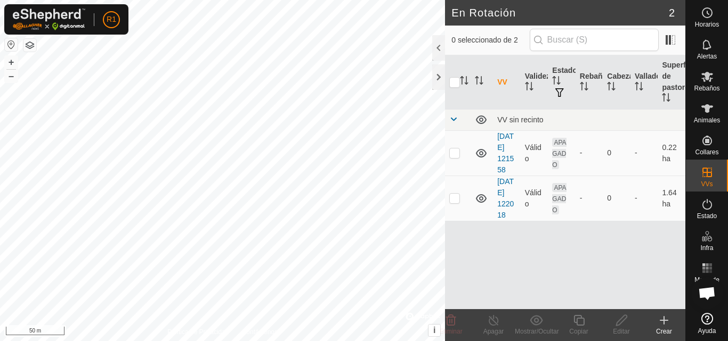
click at [667, 327] on icon at bounding box center [663, 320] width 13 height 13
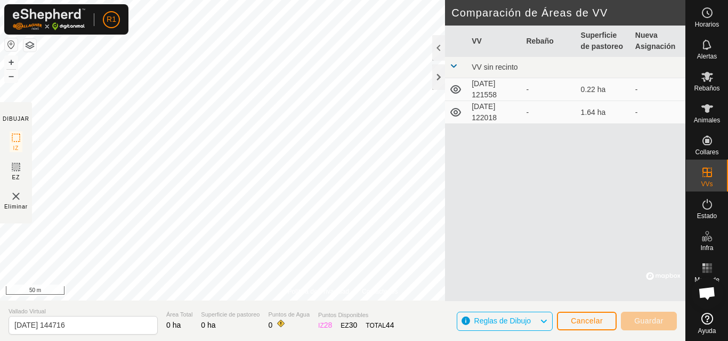
click at [14, 199] on img at bounding box center [16, 196] width 13 height 13
click at [15, 200] on img at bounding box center [16, 196] width 13 height 13
click at [13, 200] on img at bounding box center [16, 196] width 13 height 13
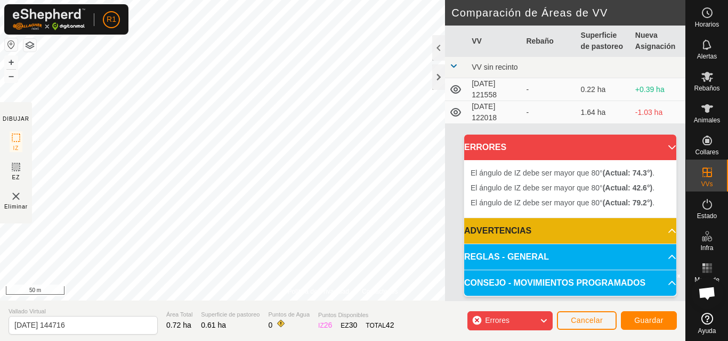
click at [9, 195] on div "Eliminar" at bounding box center [15, 200] width 23 height 21
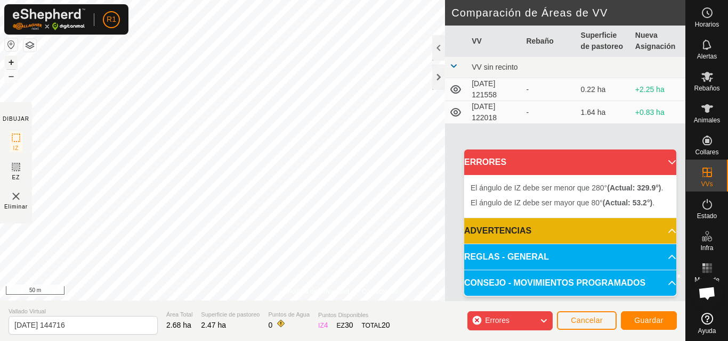
click at [7, 62] on button "+" at bounding box center [11, 62] width 13 height 13
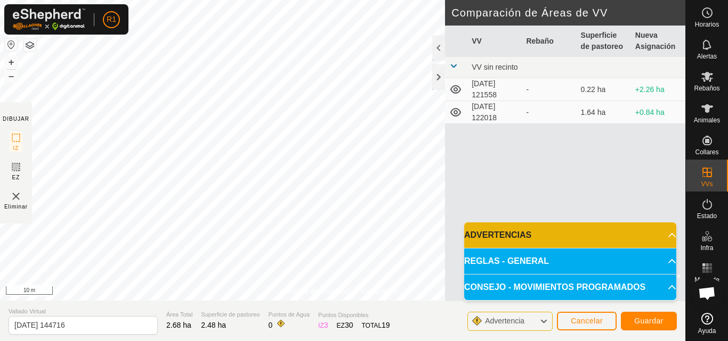
click at [233, 0] on html "R1 Horarios Alertas Rebaños Animales Collares VVs Estado Infra Mapa de Calor Ay…" at bounding box center [364, 170] width 728 height 341
click at [635, 321] on span "Guardar" at bounding box center [648, 321] width 29 height 9
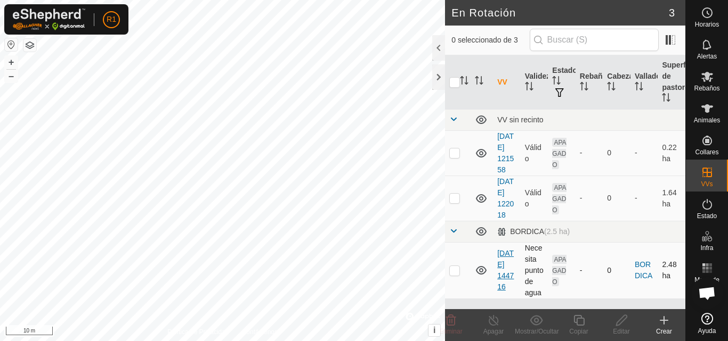
click at [501, 283] on link "[DATE] 144716" at bounding box center [505, 270] width 17 height 42
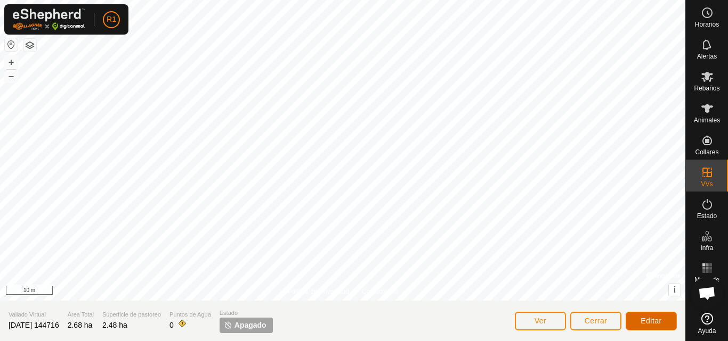
click at [647, 324] on span "Editar" at bounding box center [650, 321] width 21 height 9
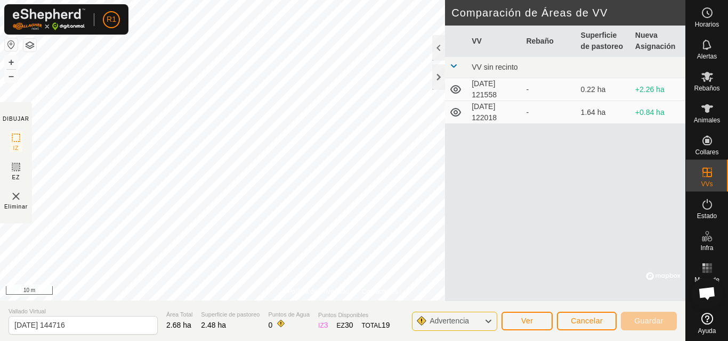
click at [491, 67] on span "VV sin recinto" at bounding box center [494, 67] width 46 height 9
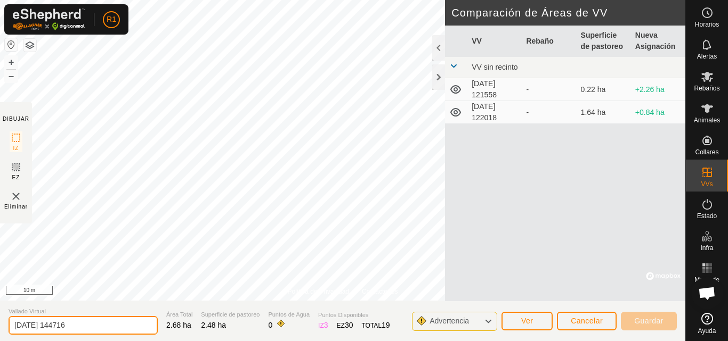
click at [91, 327] on input "[DATE] 144716" at bounding box center [83, 325] width 149 height 19
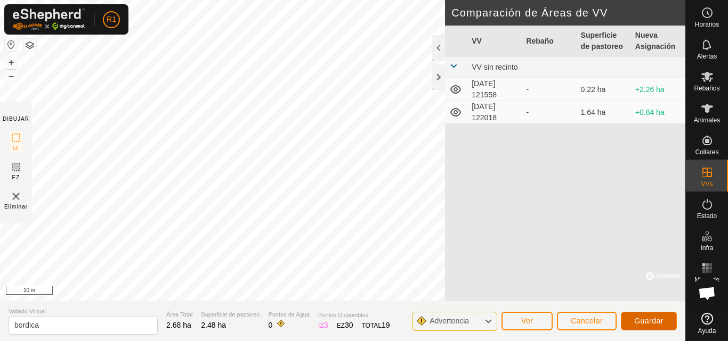
click at [626, 315] on button "Guardar" at bounding box center [649, 321] width 56 height 19
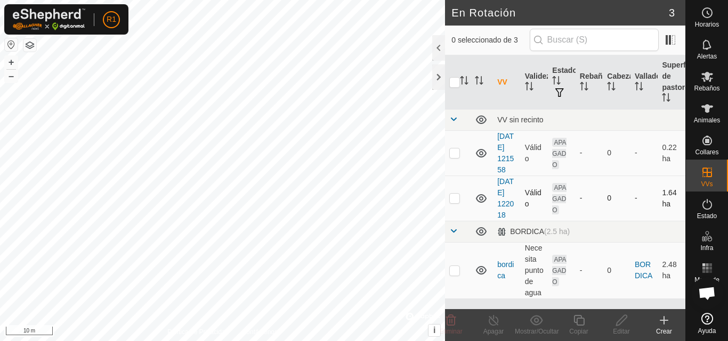
click at [482, 205] on icon at bounding box center [481, 198] width 13 height 13
click at [481, 205] on icon at bounding box center [481, 198] width 13 height 13
click at [12, 76] on button "–" at bounding box center [11, 76] width 13 height 13
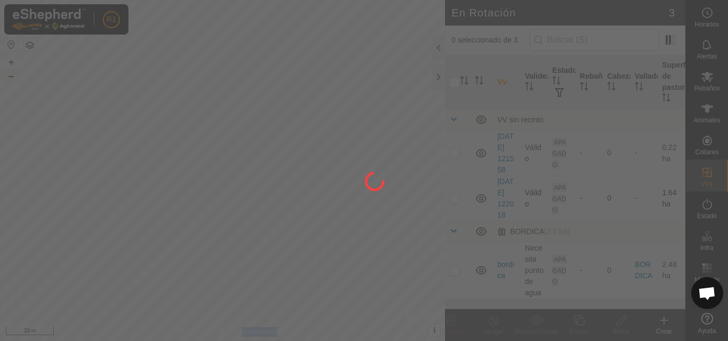
click at [12, 76] on div at bounding box center [364, 170] width 728 height 341
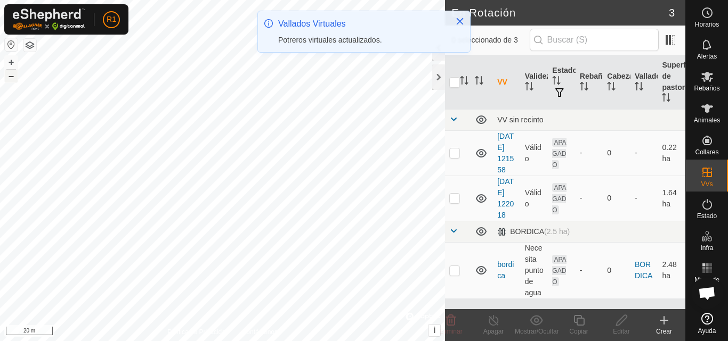
click at [12, 76] on button "–" at bounding box center [11, 76] width 13 height 13
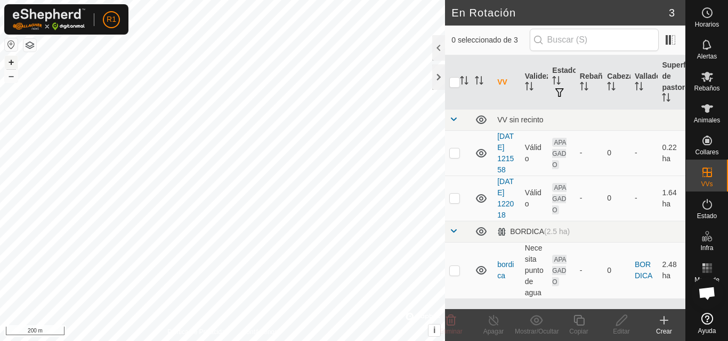
click at [11, 59] on button "+" at bounding box center [11, 62] width 13 height 13
click at [14, 61] on button "+" at bounding box center [11, 62] width 13 height 13
click at [502, 220] on td "[DATE] 122018" at bounding box center [507, 198] width 28 height 45
click at [502, 219] on link "[DATE] 122018" at bounding box center [505, 198] width 17 height 42
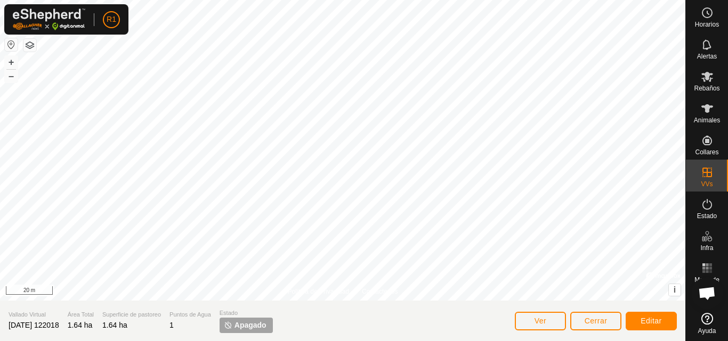
click at [54, 329] on span "[DATE] 122018" at bounding box center [34, 325] width 51 height 9
click at [656, 315] on button "Editar" at bounding box center [650, 321] width 51 height 19
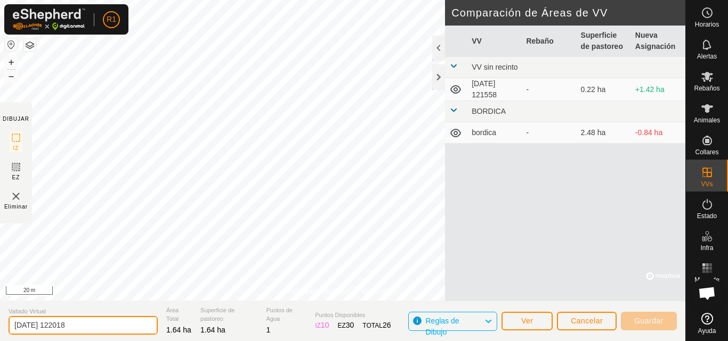
click at [132, 326] on input "[DATE] 122018" at bounding box center [83, 325] width 149 height 19
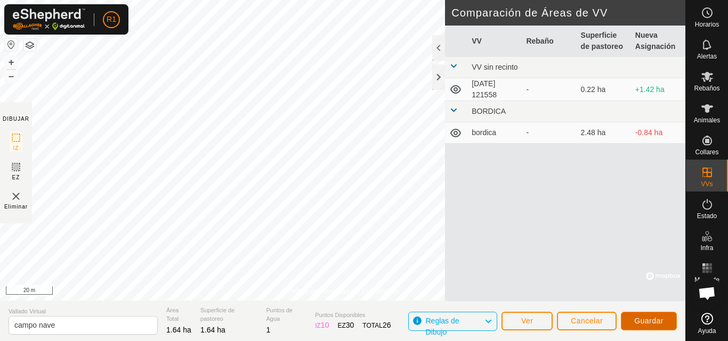
click at [645, 319] on span "Guardar" at bounding box center [648, 321] width 29 height 9
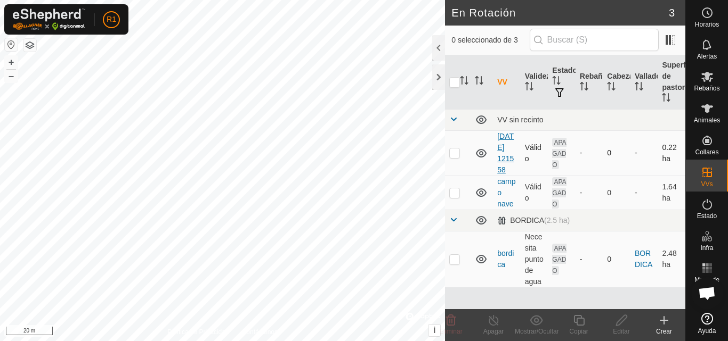
click at [502, 155] on link "[DATE] 121558" at bounding box center [505, 153] width 17 height 42
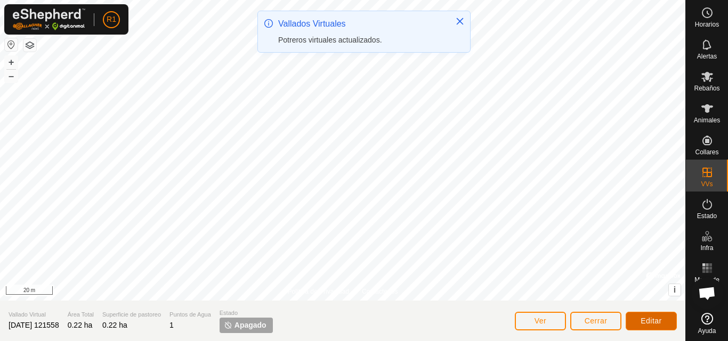
click at [645, 324] on span "Editar" at bounding box center [650, 321] width 21 height 9
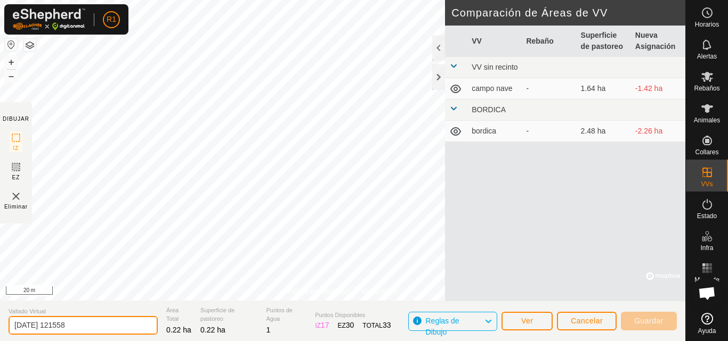
click at [121, 316] on input "[DATE] 121558" at bounding box center [83, 325] width 149 height 19
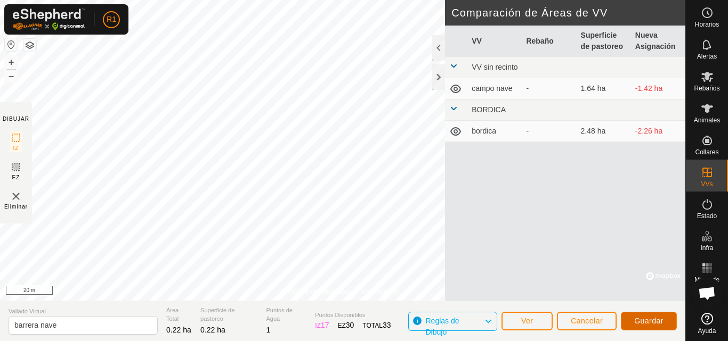
click at [649, 321] on span "Guardar" at bounding box center [648, 321] width 29 height 9
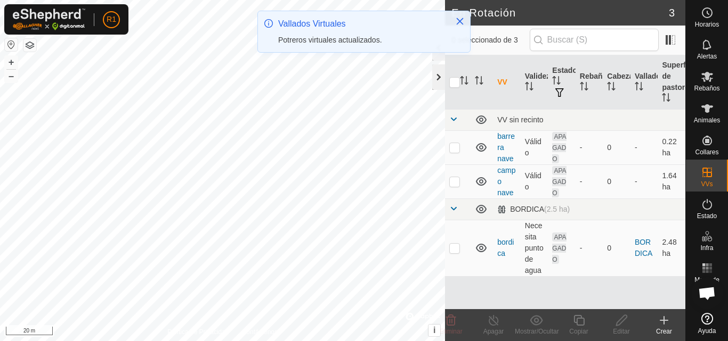
click at [439, 84] on div at bounding box center [438, 77] width 13 height 26
